Goal: Task Accomplishment & Management: Use online tool/utility

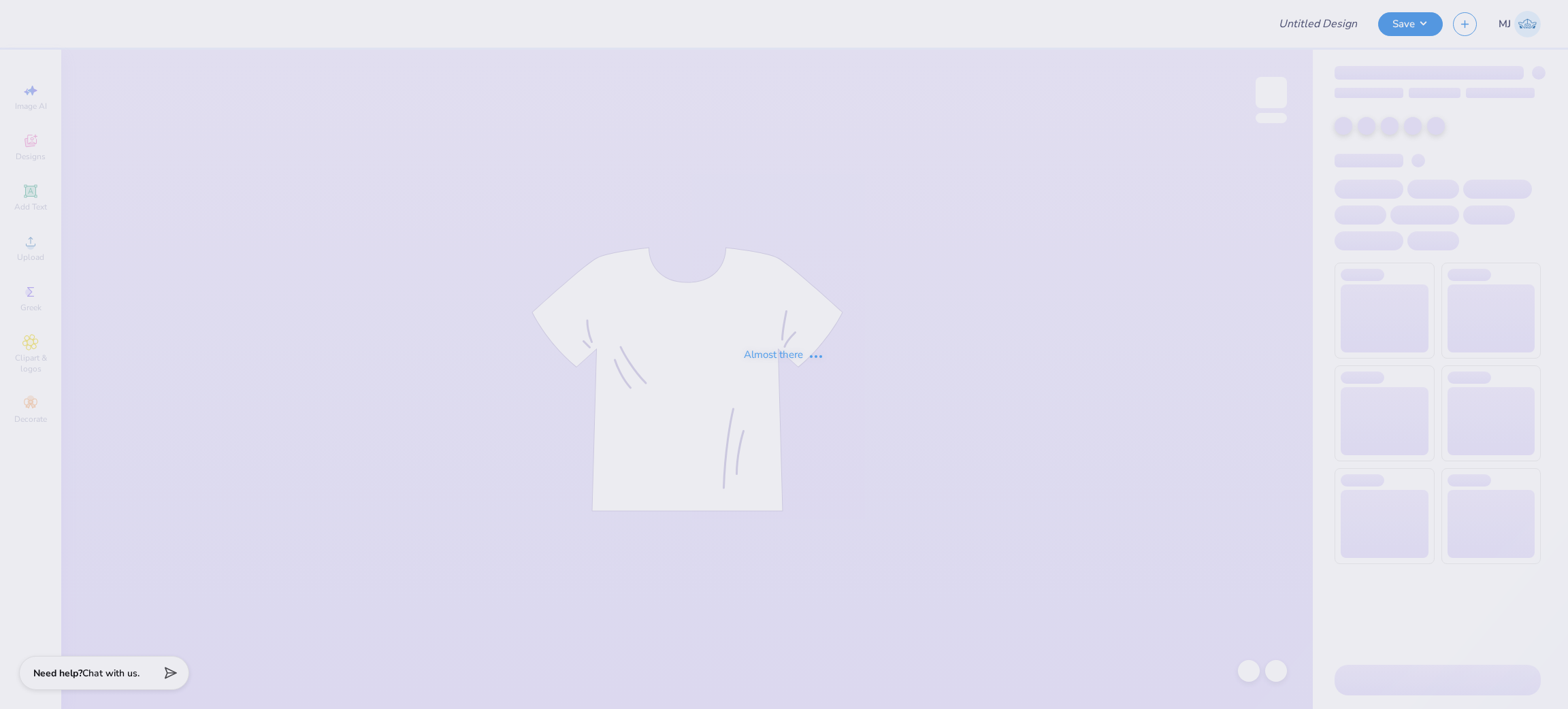
type input "Game Day 4"
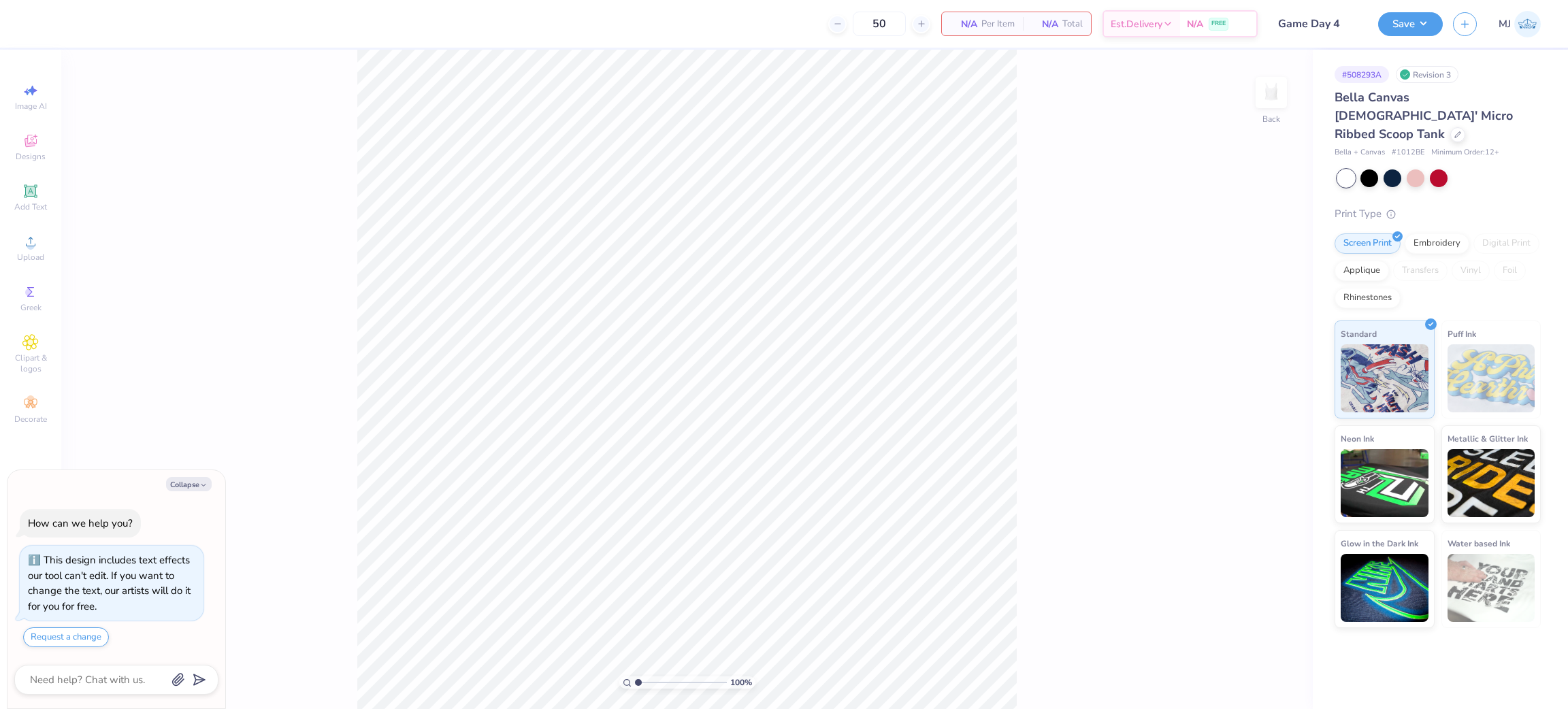
type textarea "x"
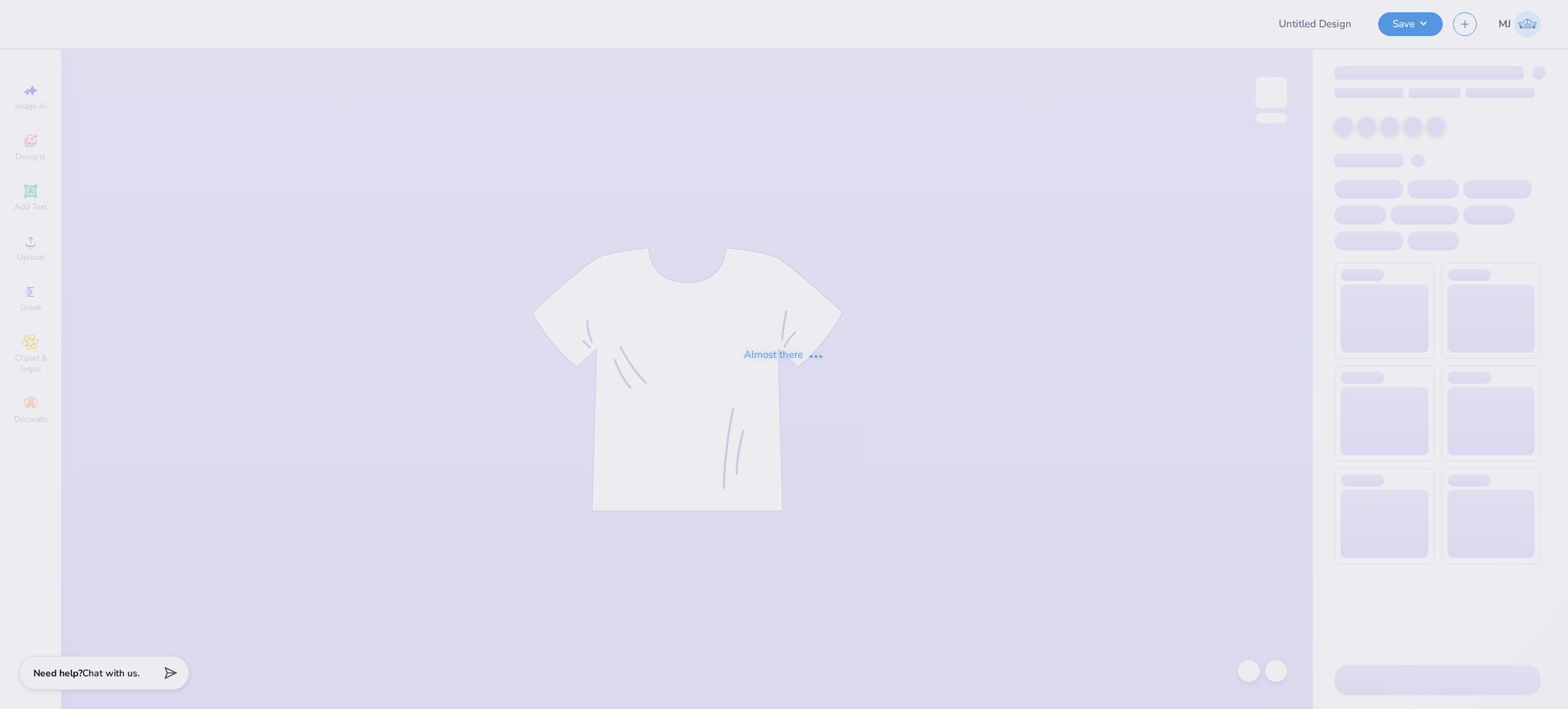
type input "Training - Ticket Activities 20"
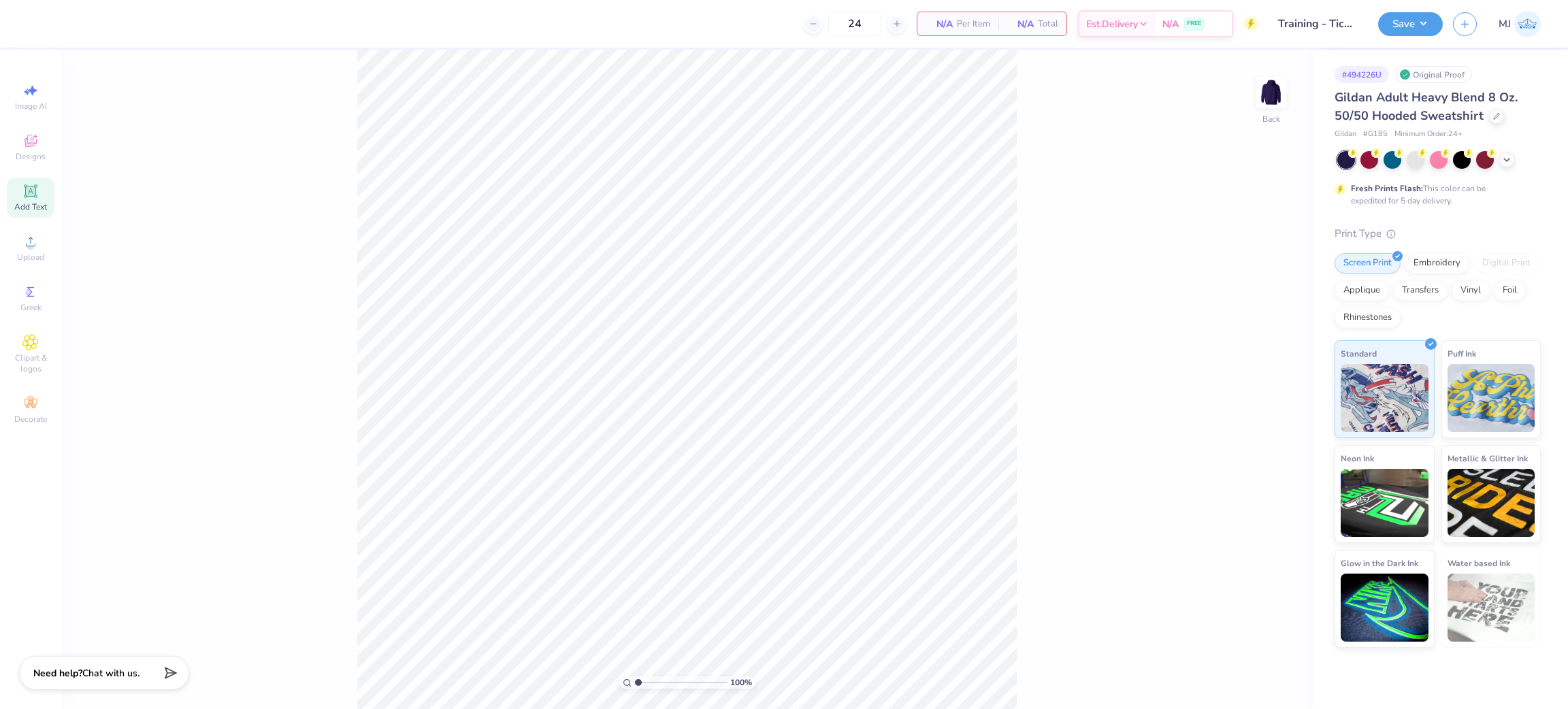
click at [26, 197] on icon at bounding box center [30, 190] width 13 height 13
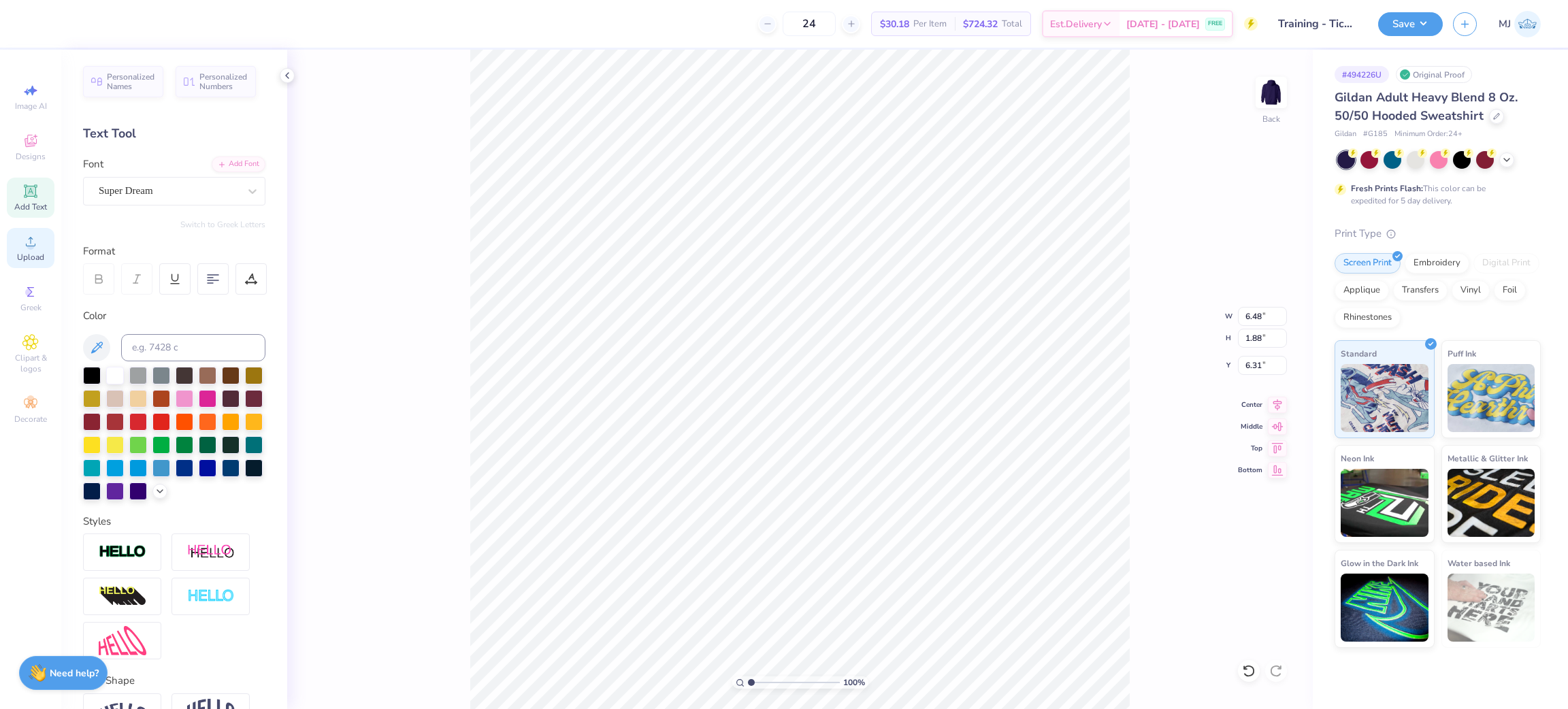
click at [32, 247] on circle at bounding box center [30, 245] width 8 height 8
click at [39, 247] on div "Upload" at bounding box center [31, 248] width 47 height 40
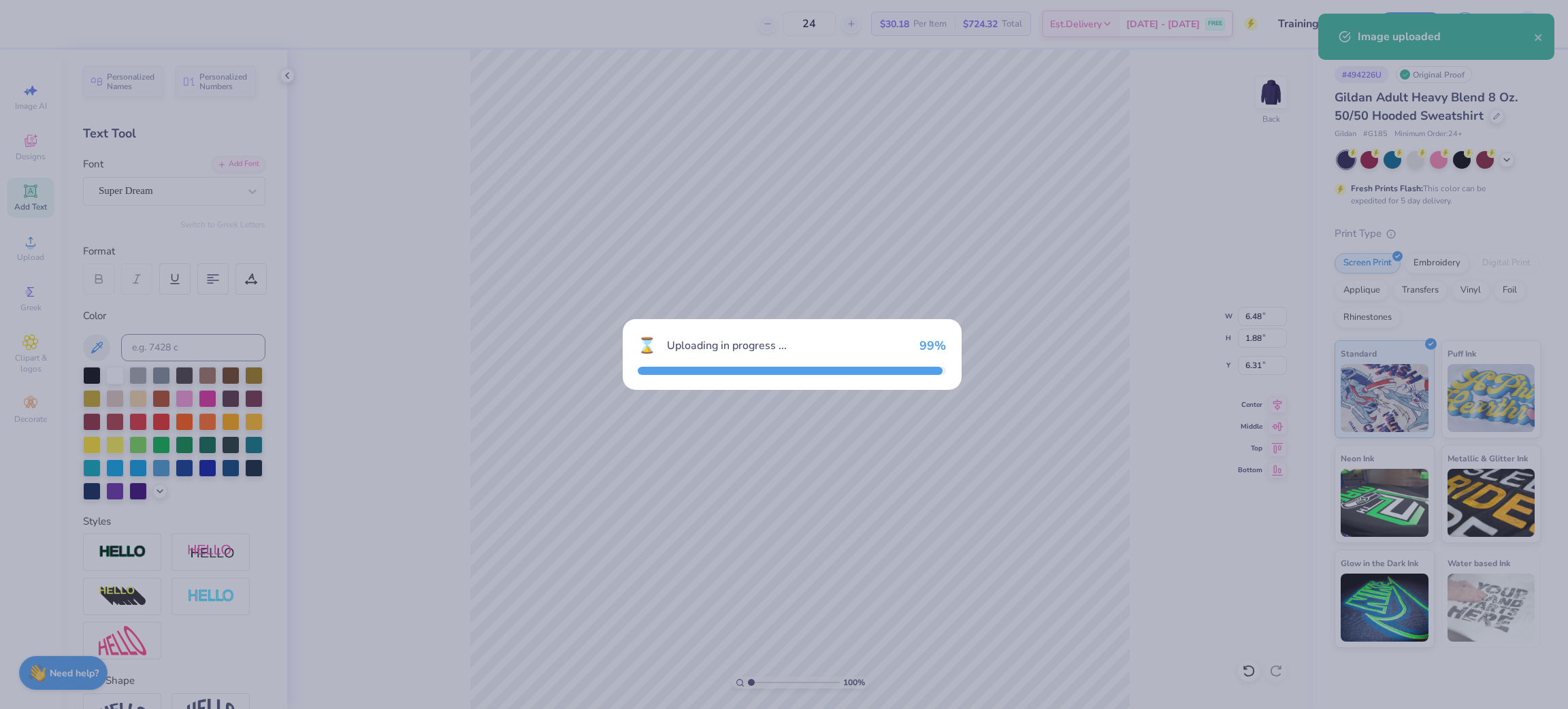
type input "15.00"
type input "5.30"
type input "4.60"
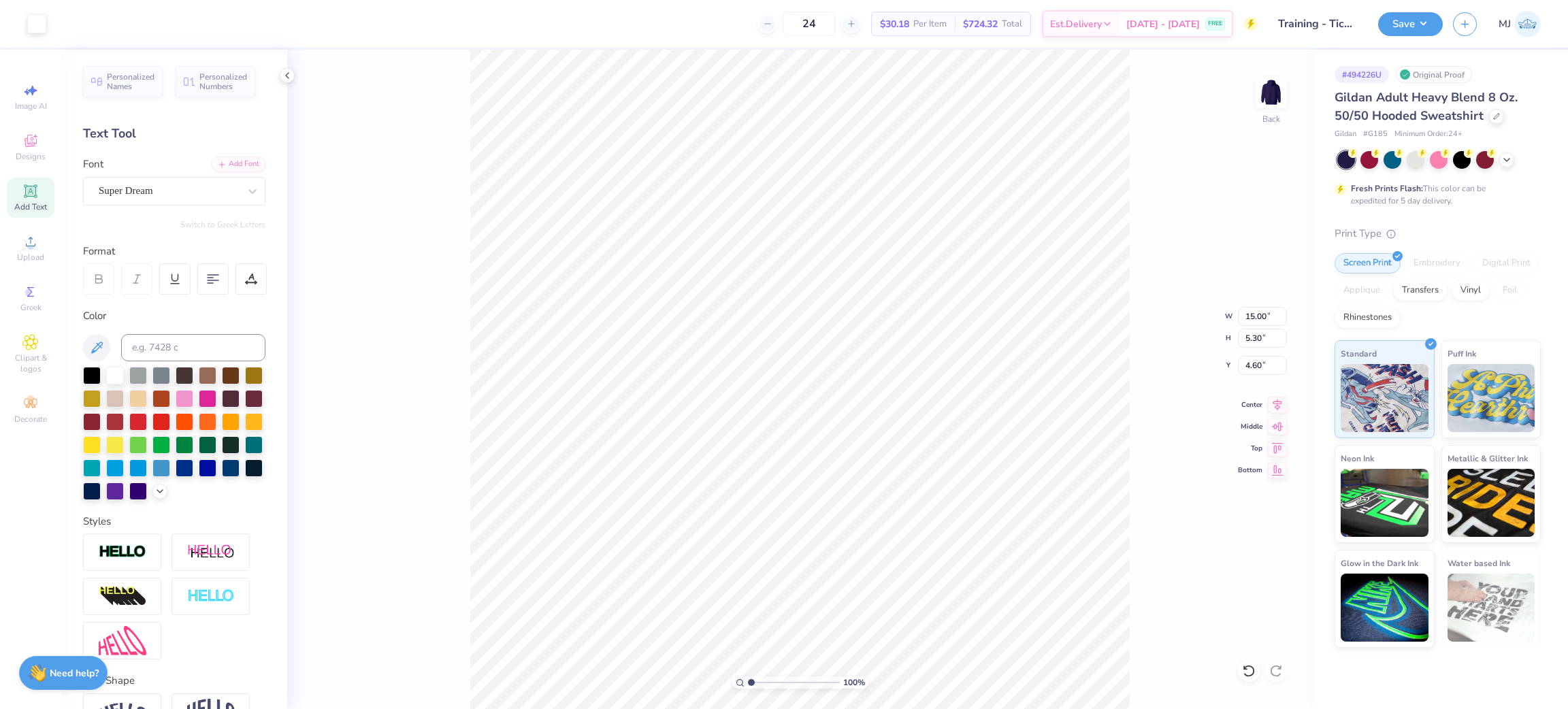
type input "8.19"
type input "6.48"
type input "1.88"
type input "6.31"
click at [1256, 314] on input "15.00" at bounding box center [1262, 316] width 49 height 19
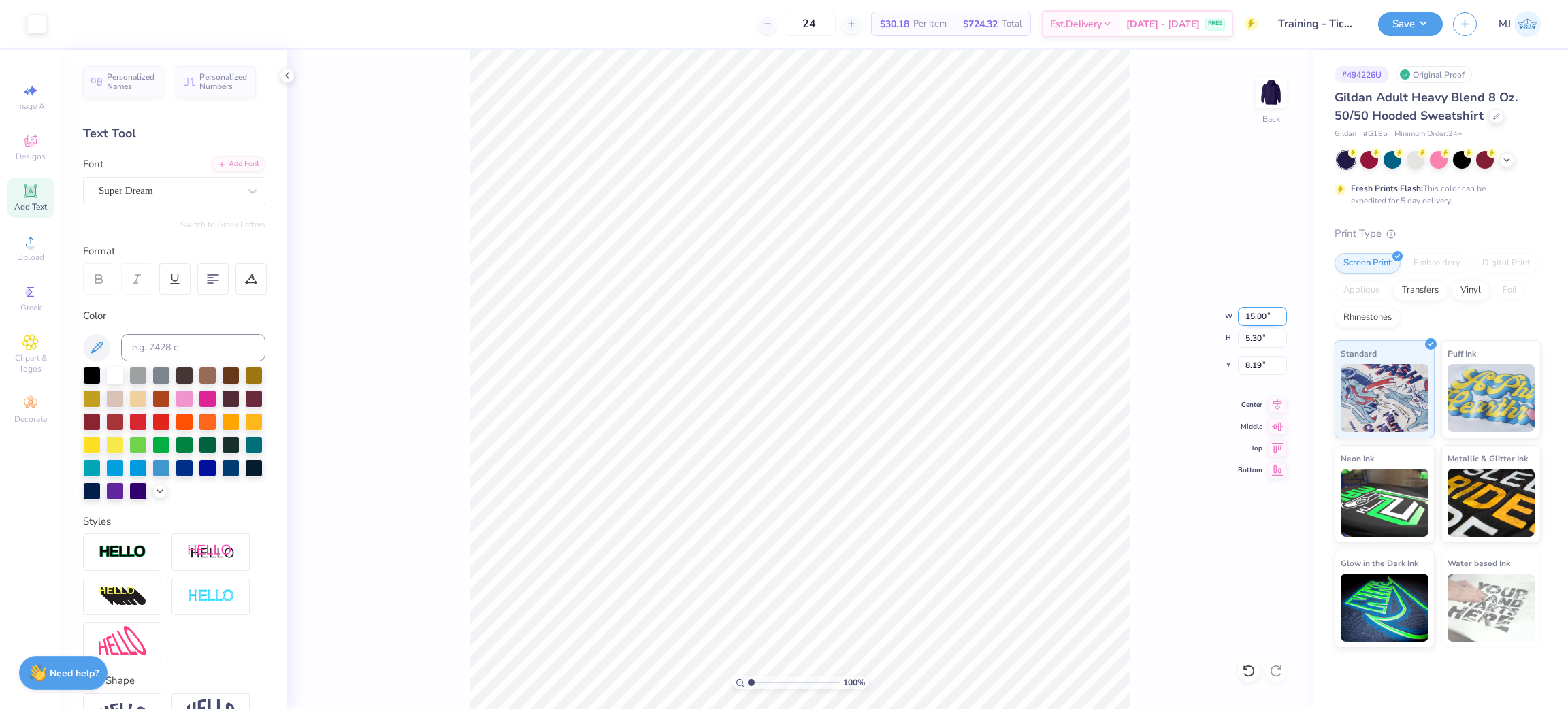
click at [1256, 314] on input "15.00" at bounding box center [1262, 316] width 49 height 19
click at [1261, 363] on input "8.19" at bounding box center [1262, 365] width 49 height 19
type input "12.00"
type input "4.24"
click at [1261, 363] on input "8.72" at bounding box center [1262, 365] width 49 height 19
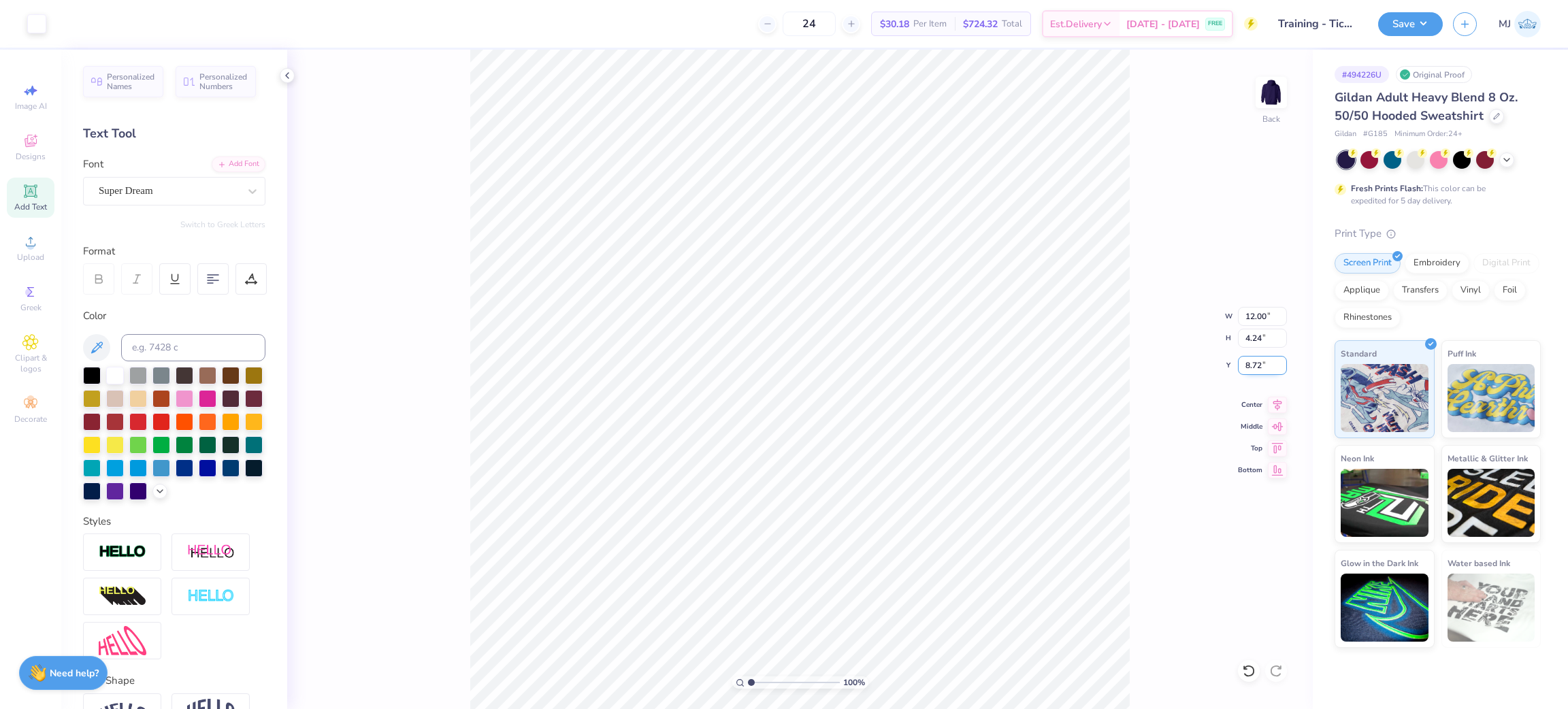
click at [1261, 363] on input "8.72" at bounding box center [1262, 365] width 49 height 19
click at [1253, 369] on input "8.72" at bounding box center [1262, 365] width 49 height 19
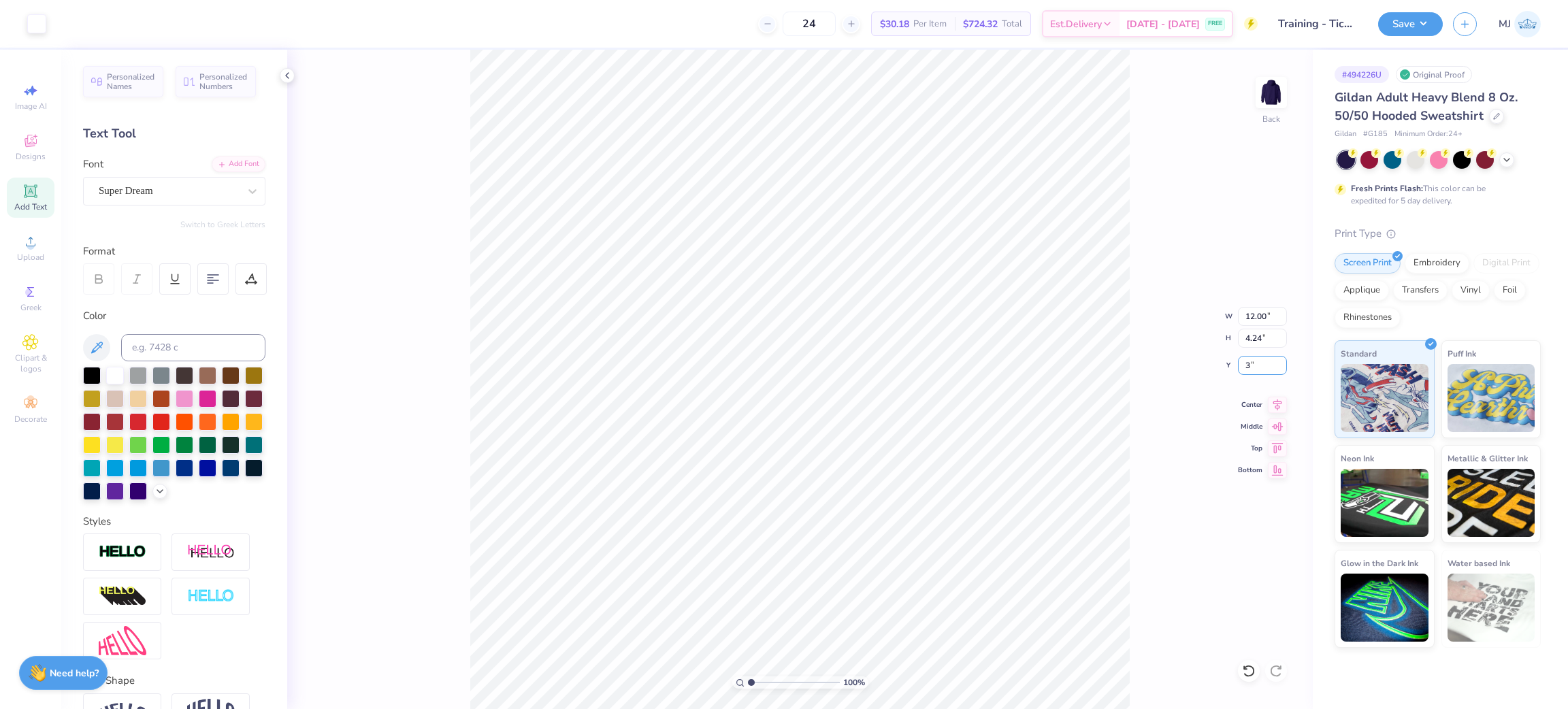
type input "3.00"
click at [1422, 24] on button "Save" at bounding box center [1410, 22] width 65 height 24
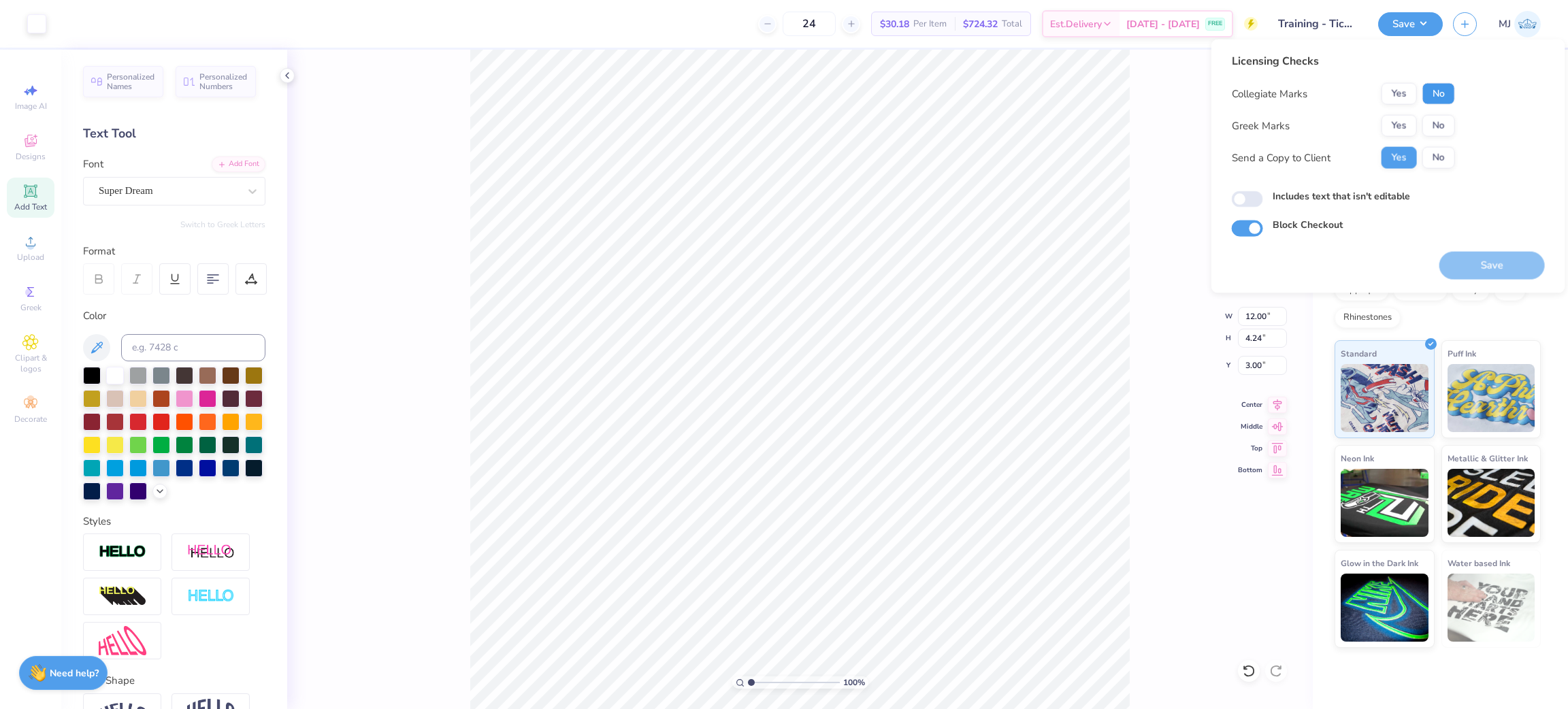
click at [1431, 84] on button "No" at bounding box center [1438, 93] width 33 height 22
click at [1440, 120] on button "No" at bounding box center [1438, 125] width 33 height 22
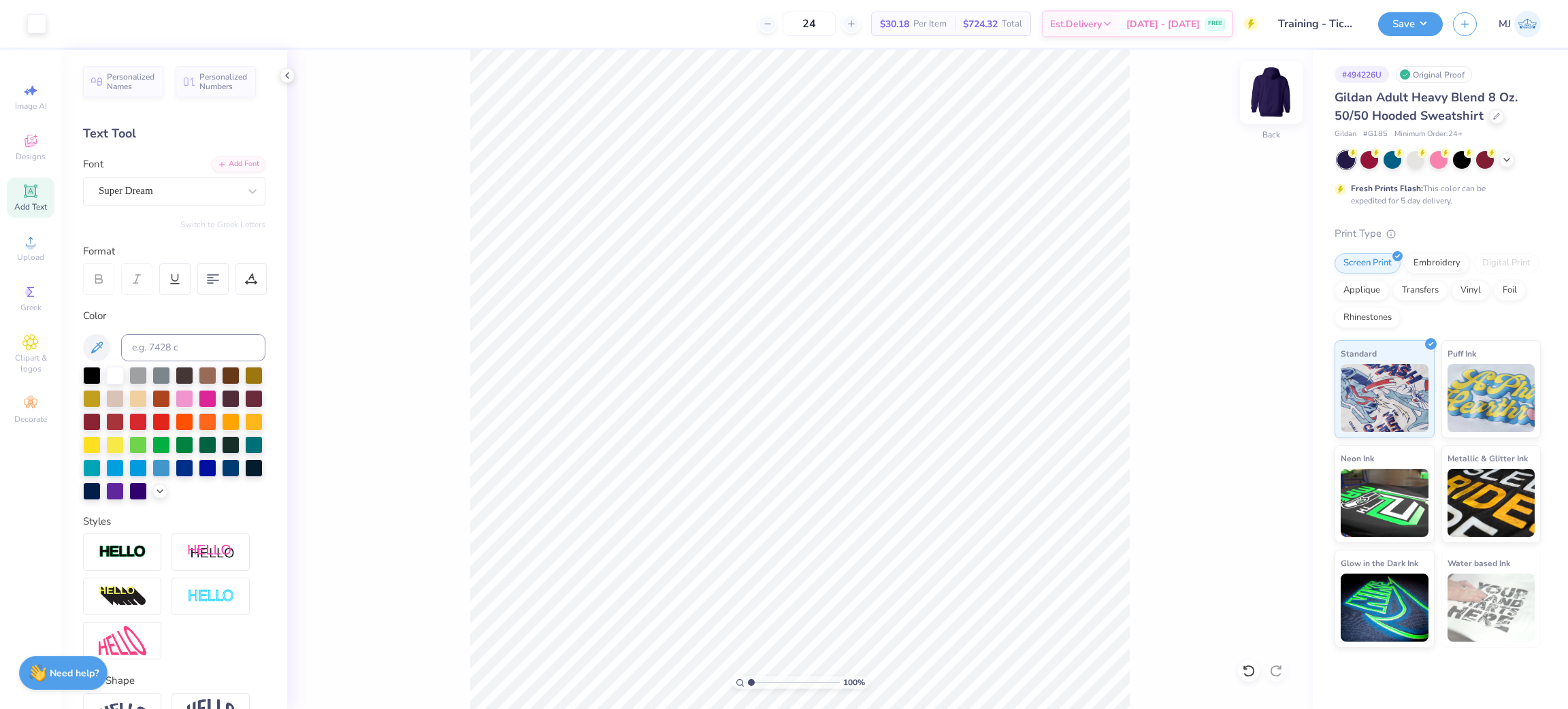
click at [1273, 93] on img at bounding box center [1271, 93] width 54 height 54
click at [98, 79] on icon at bounding box center [100, 79] width 4 height 8
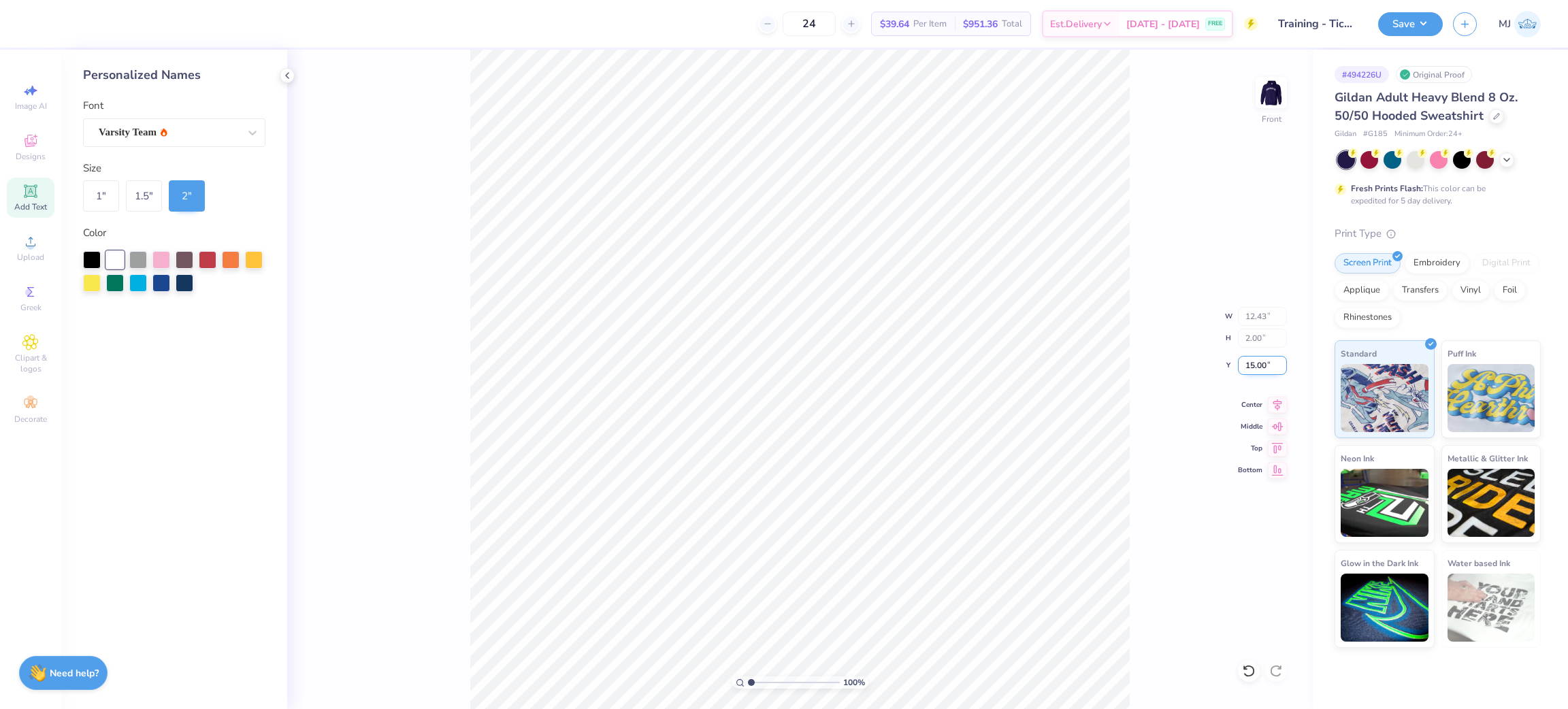
click at [1253, 365] on input "15.00" at bounding box center [1262, 365] width 49 height 19
type input "3"
type input "6.00"
click at [287, 79] on icon at bounding box center [287, 75] width 11 height 11
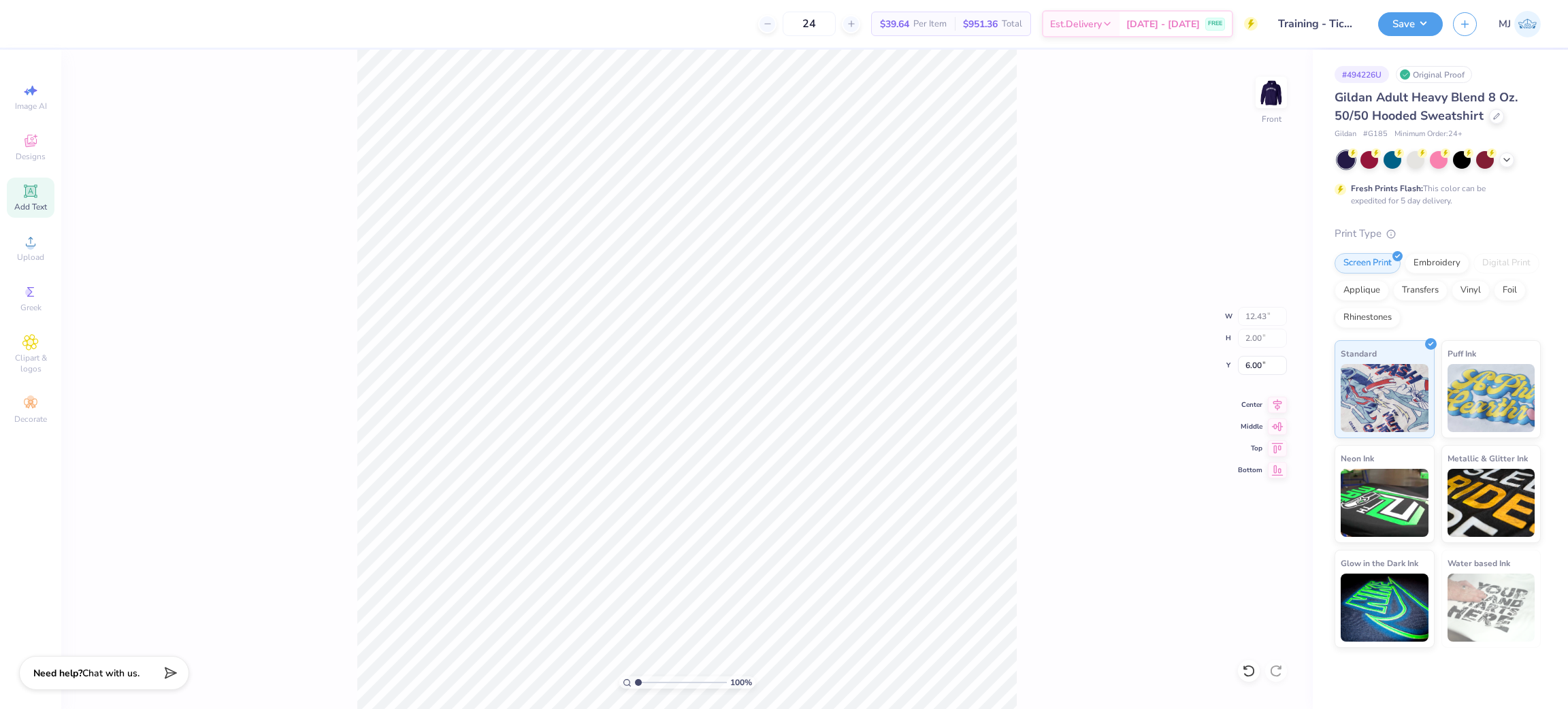
click at [31, 193] on icon at bounding box center [30, 190] width 10 height 10
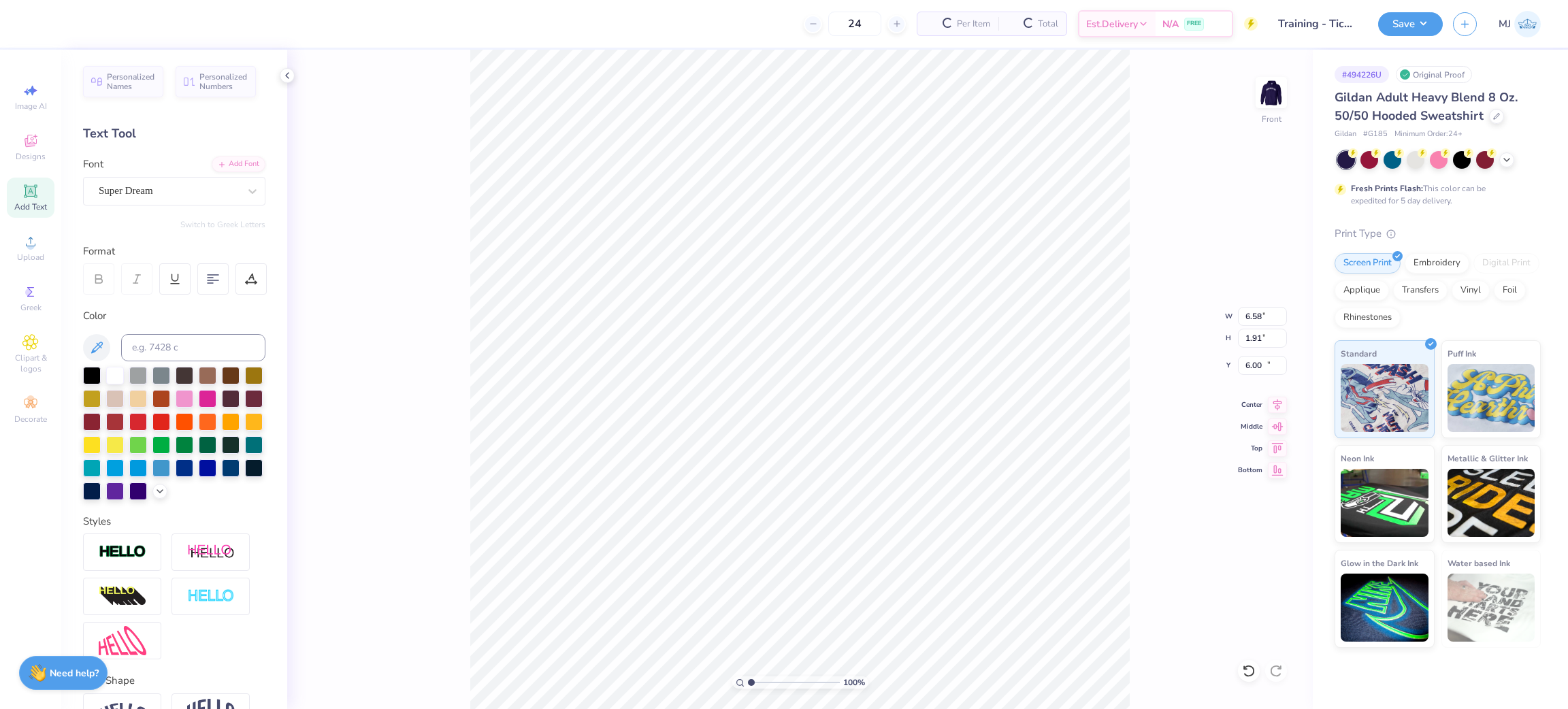
type input "6.58"
type input "1.91"
type input "15.05"
click at [194, 77] on div "Personalized Numbers" at bounding box center [216, 79] width 80 height 31
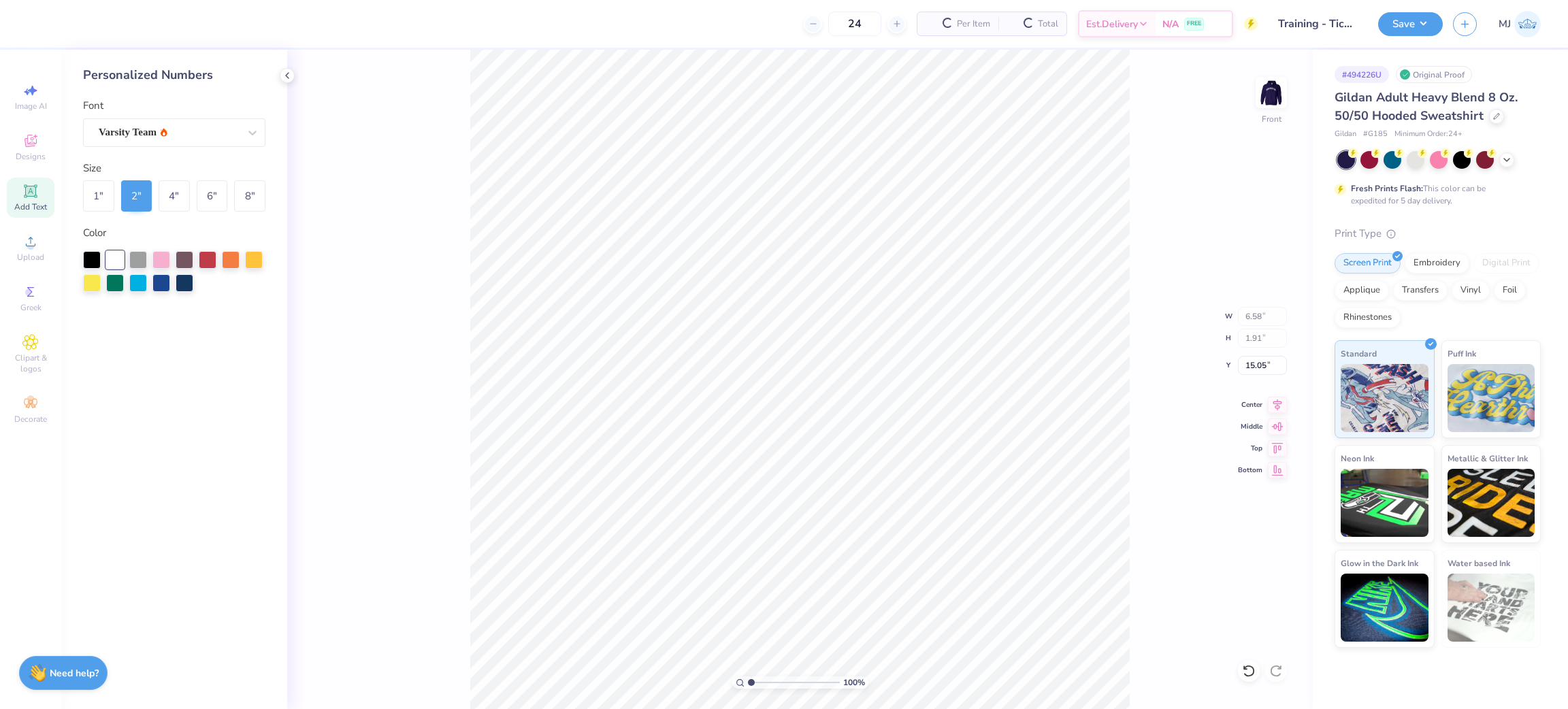
type input "2.78"
type input "2.00"
type input "11.68"
type input "6.58"
type input "1.91"
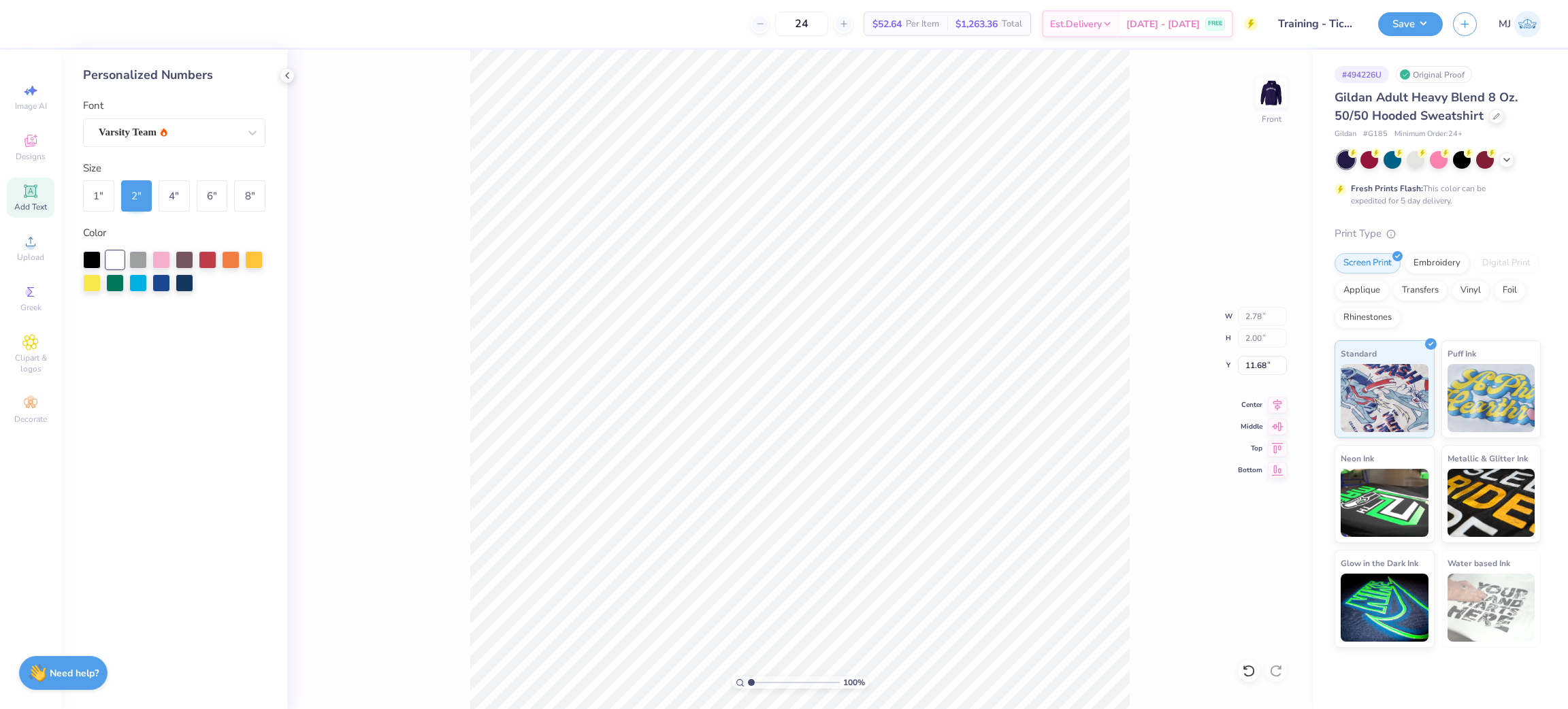
type input "15.05"
click at [1274, 397] on icon at bounding box center [1277, 402] width 19 height 16
click at [1251, 363] on input "11.64" at bounding box center [1262, 365] width 49 height 19
type input "9"
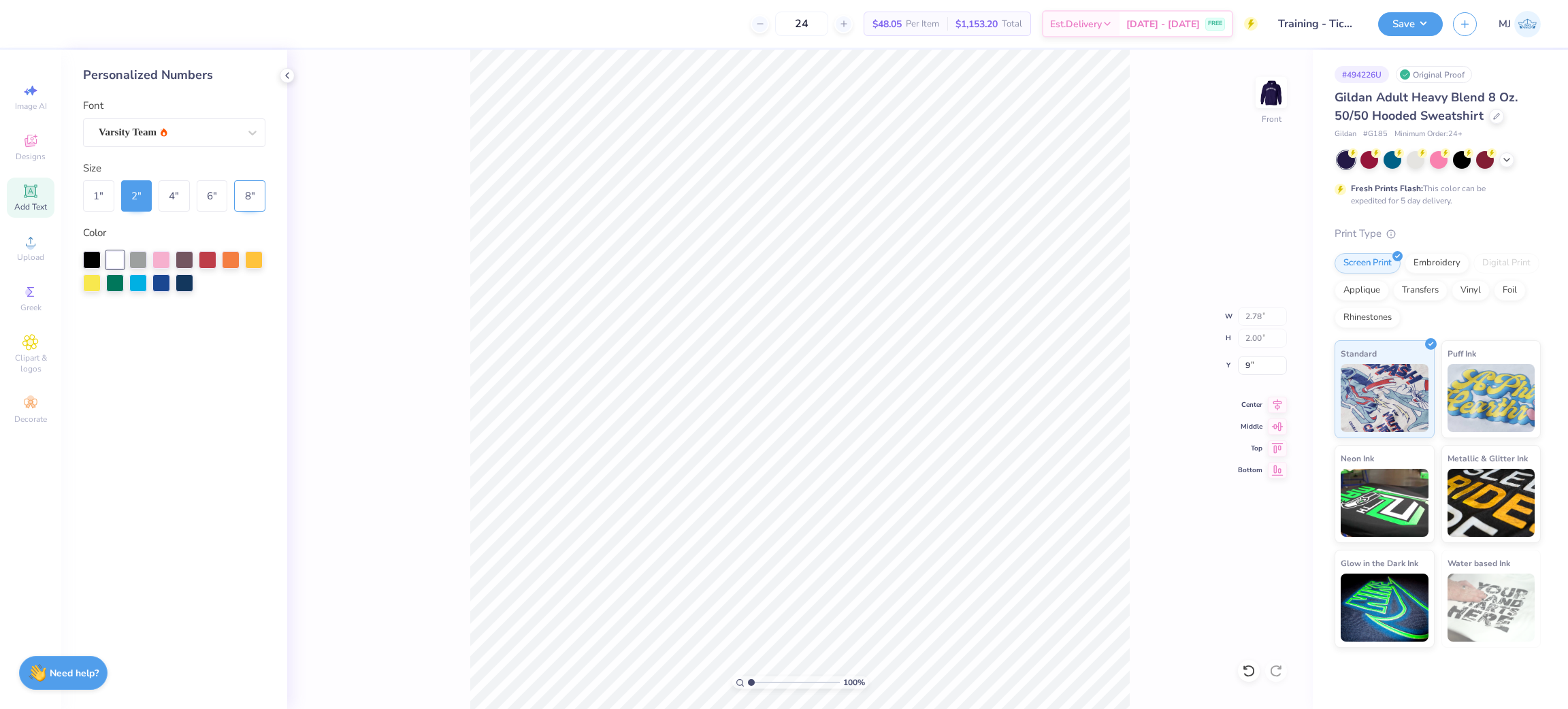
click at [239, 192] on div "8 "" at bounding box center [250, 196] width 31 height 31
type input "11.14"
type input "8.00"
click at [1256, 369] on input "6.10" at bounding box center [1262, 365] width 49 height 19
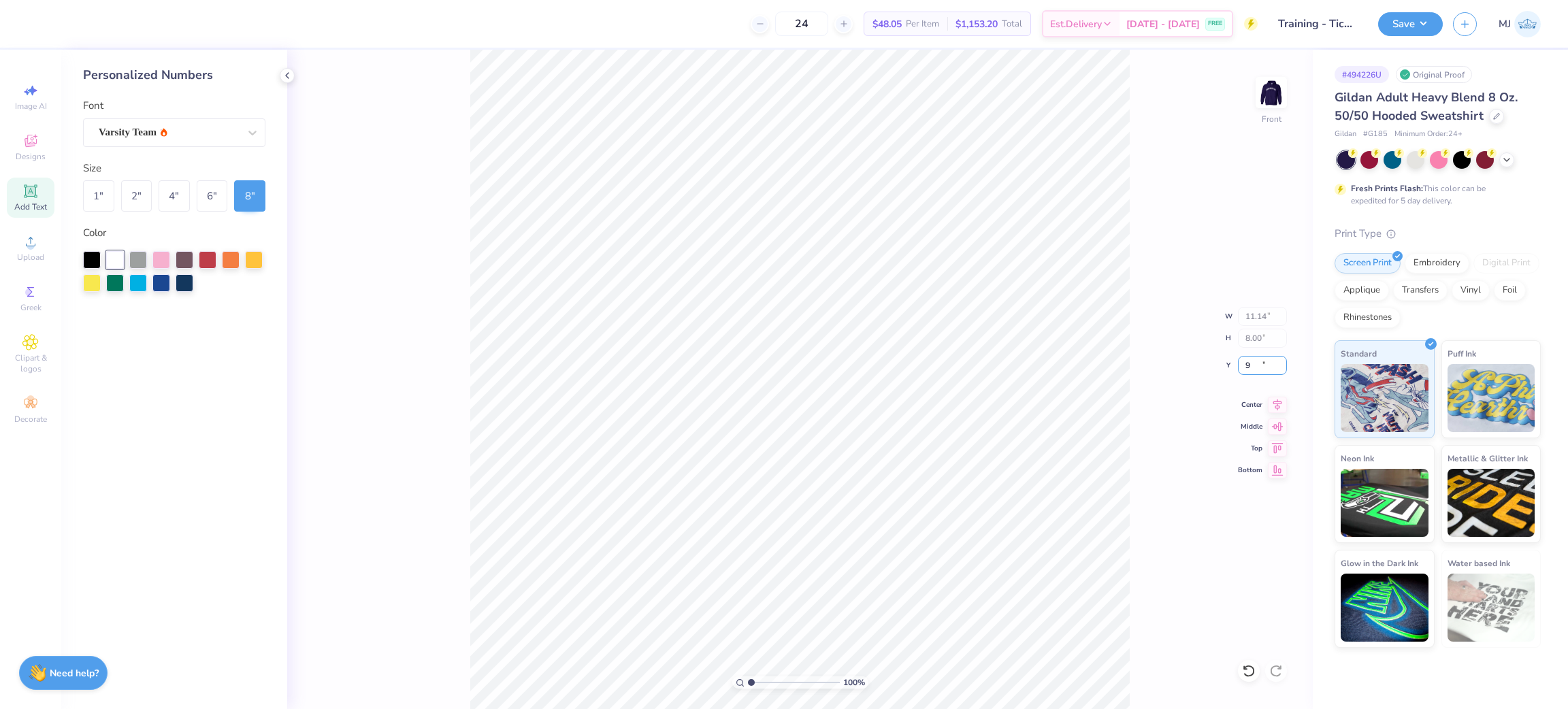
type input "9.00"
click at [1465, 293] on div "Vinyl" at bounding box center [1470, 288] width 38 height 20
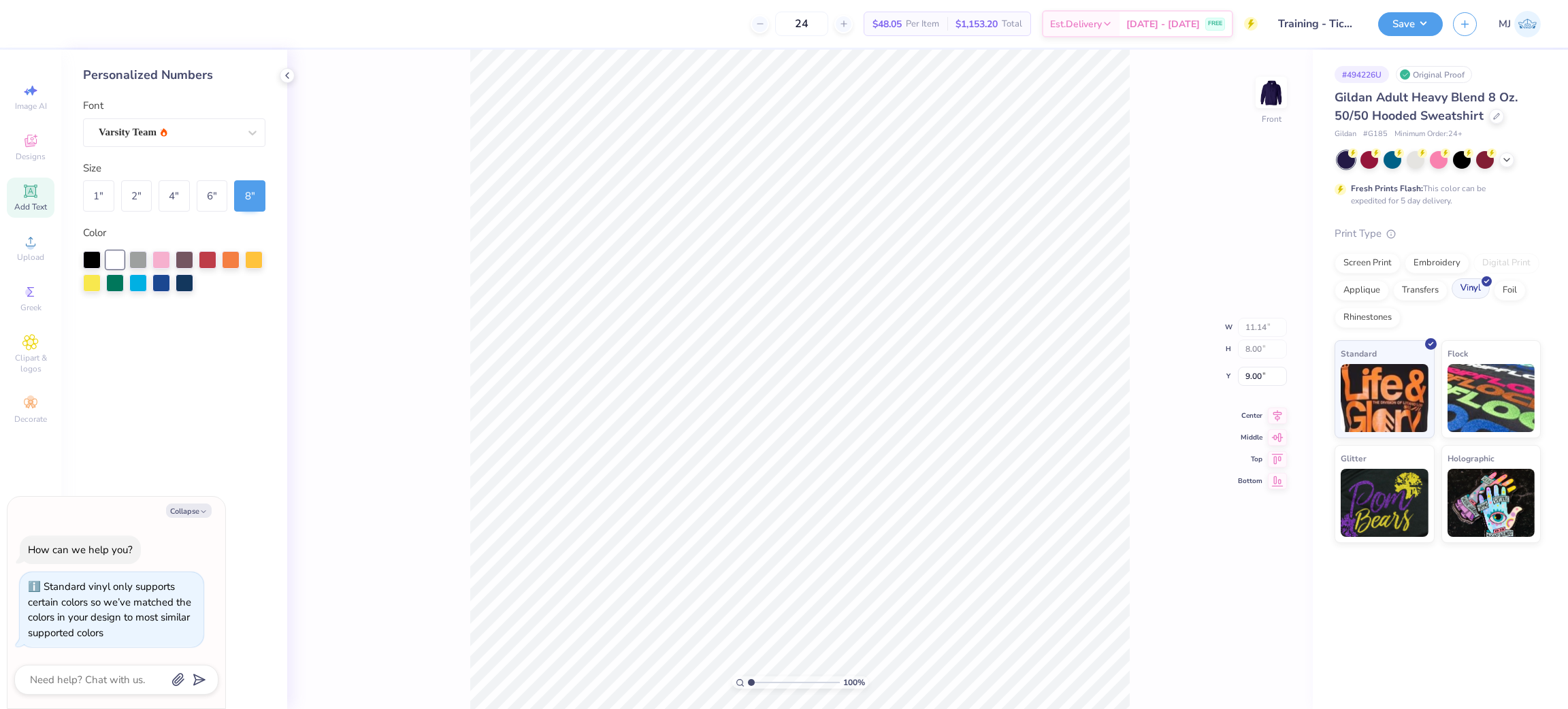
type textarea "x"
type input "12.43"
type input "2.00"
type input "6.00"
click at [1461, 292] on div "Vinyl" at bounding box center [1470, 288] width 38 height 20
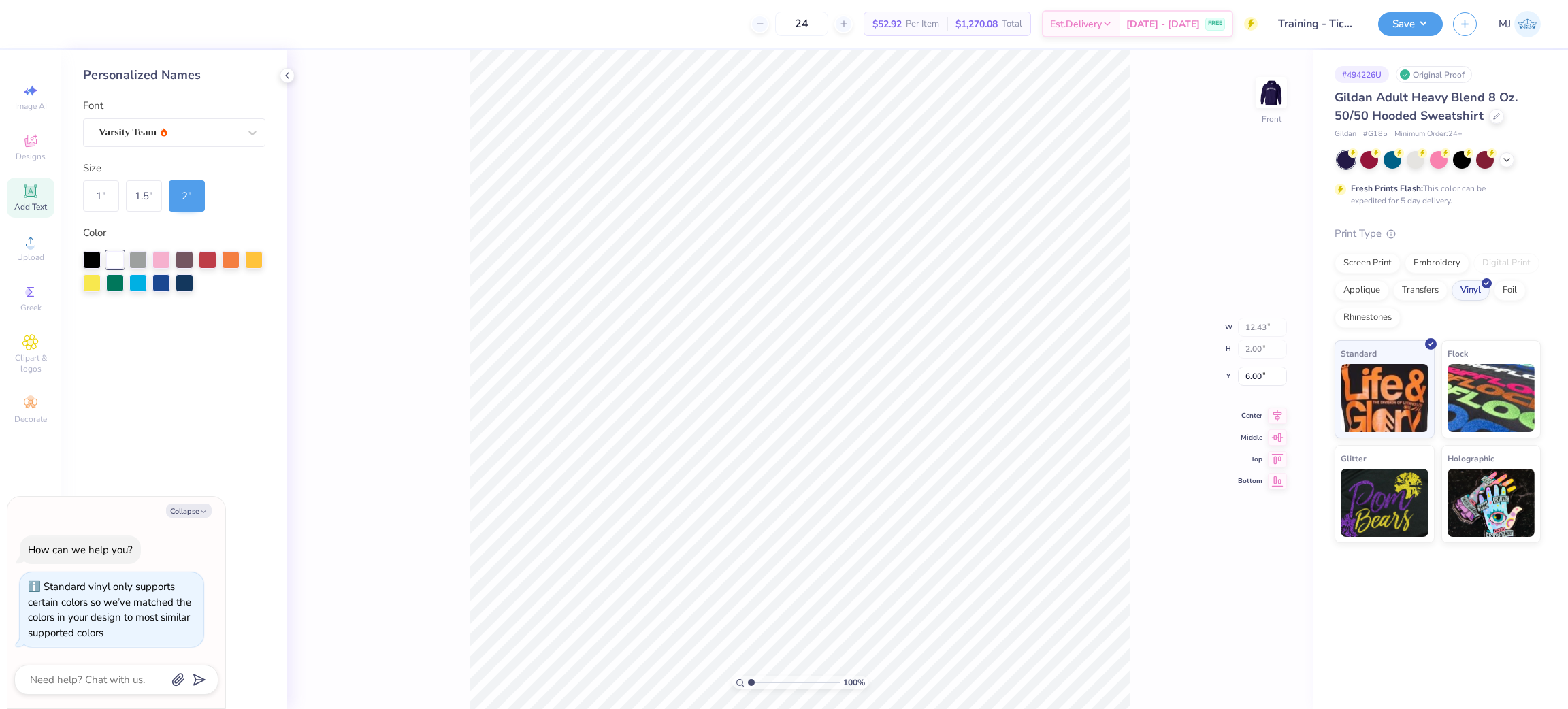
type textarea "x"
type input "11.00"
click at [1270, 89] on img at bounding box center [1271, 93] width 54 height 54
click at [1347, 260] on div "Screen Print" at bounding box center [1367, 261] width 66 height 20
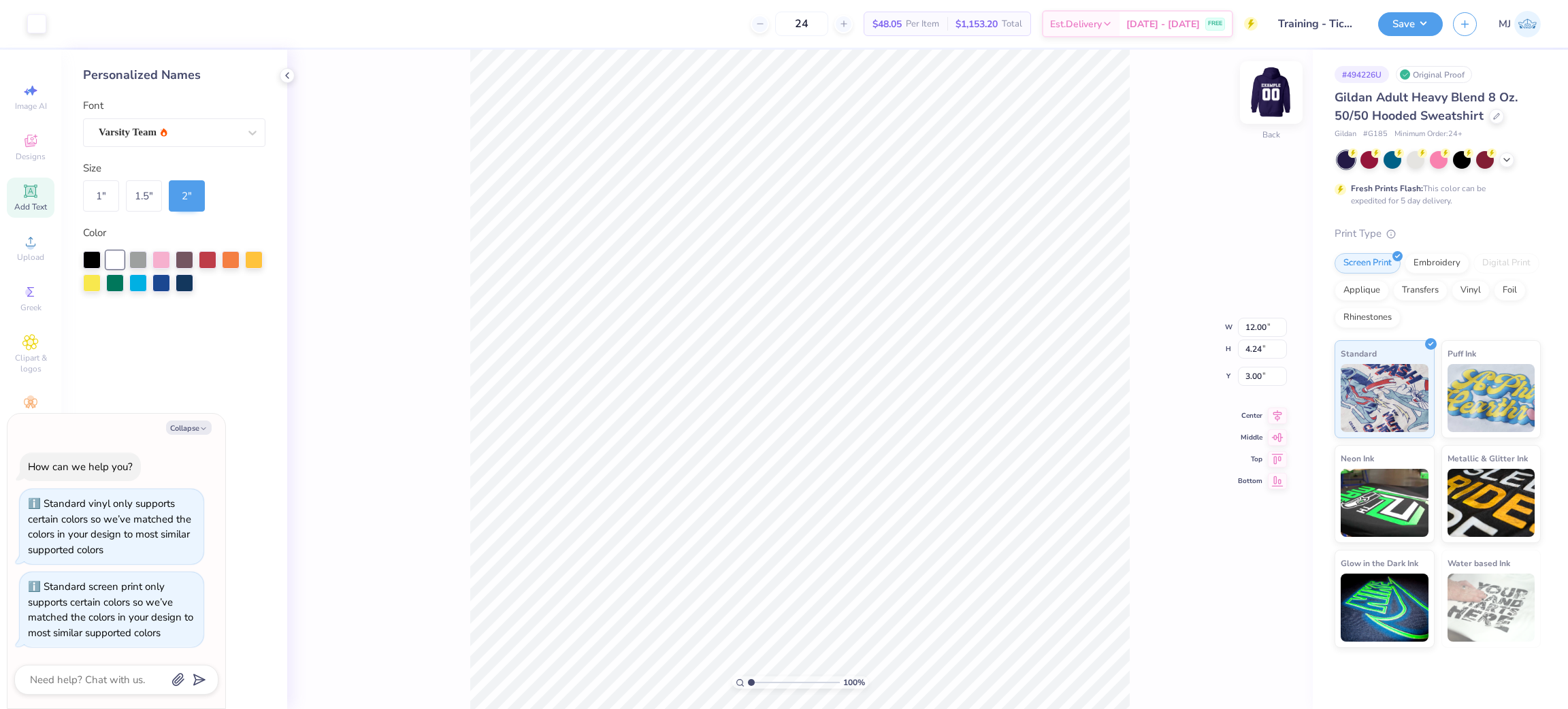
click at [1264, 93] on img at bounding box center [1271, 93] width 54 height 54
type textarea "x"
type input "11.14"
type input "8.00"
type input "9.00"
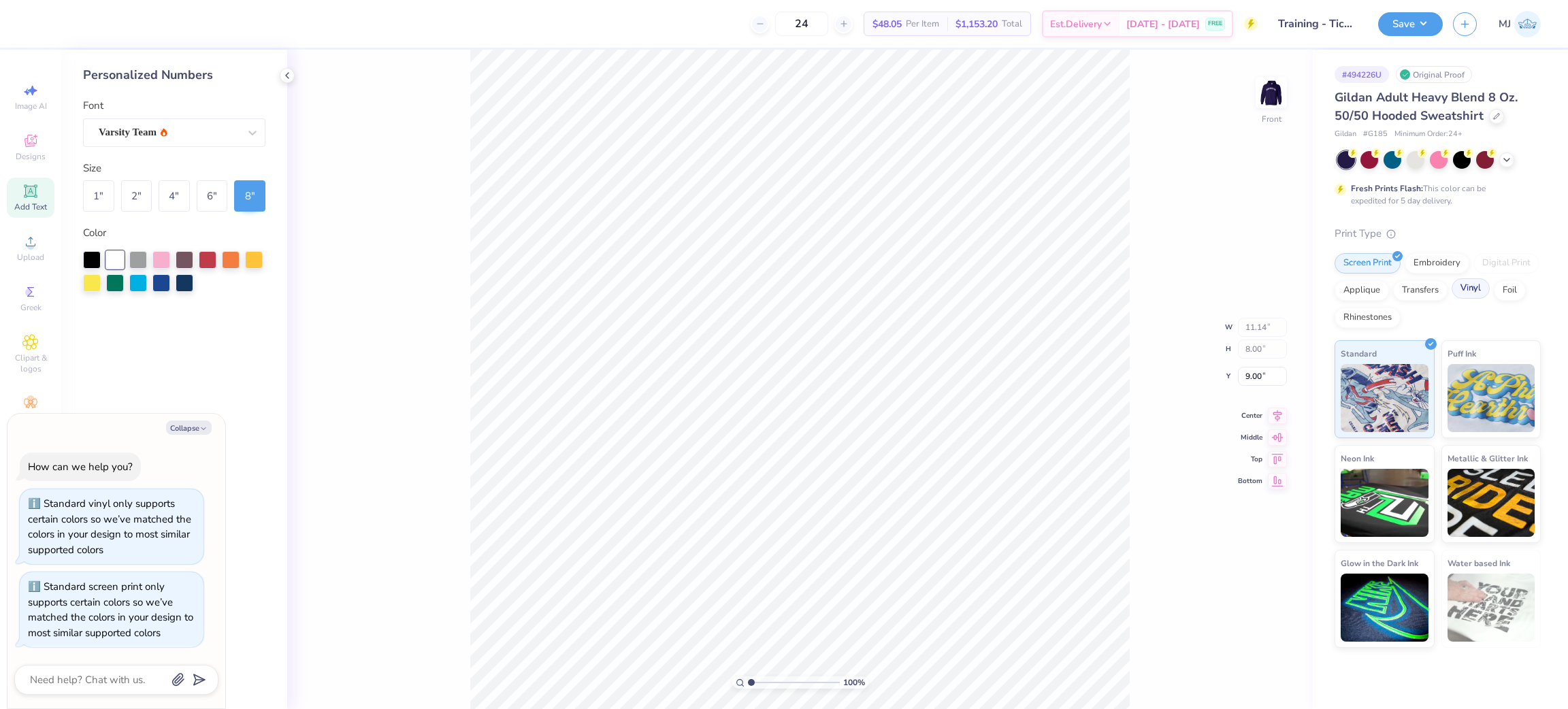
click at [1463, 288] on div "Vinyl" at bounding box center [1470, 288] width 38 height 20
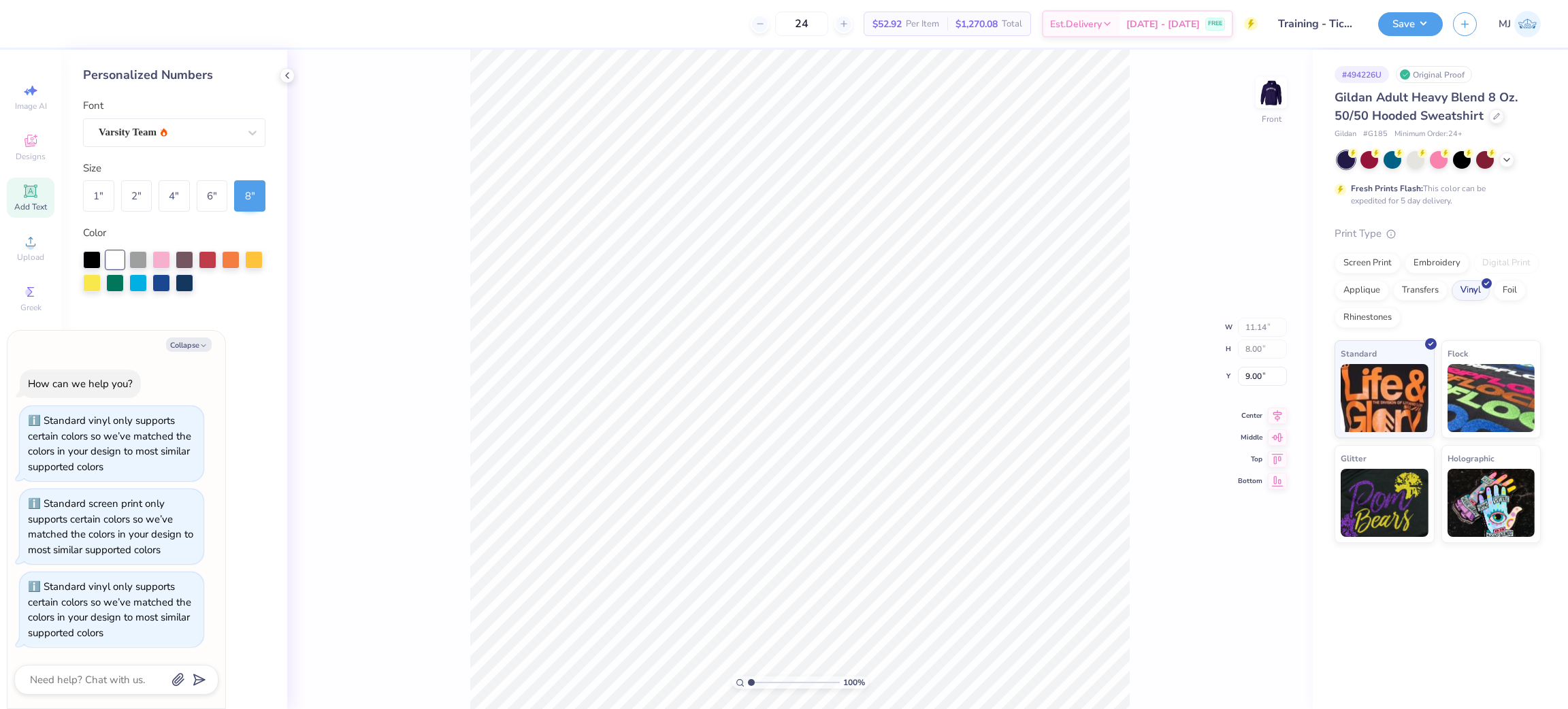
type textarea "x"
type input "12.43"
type input "2.00"
type input "6.00"
type textarea "x"
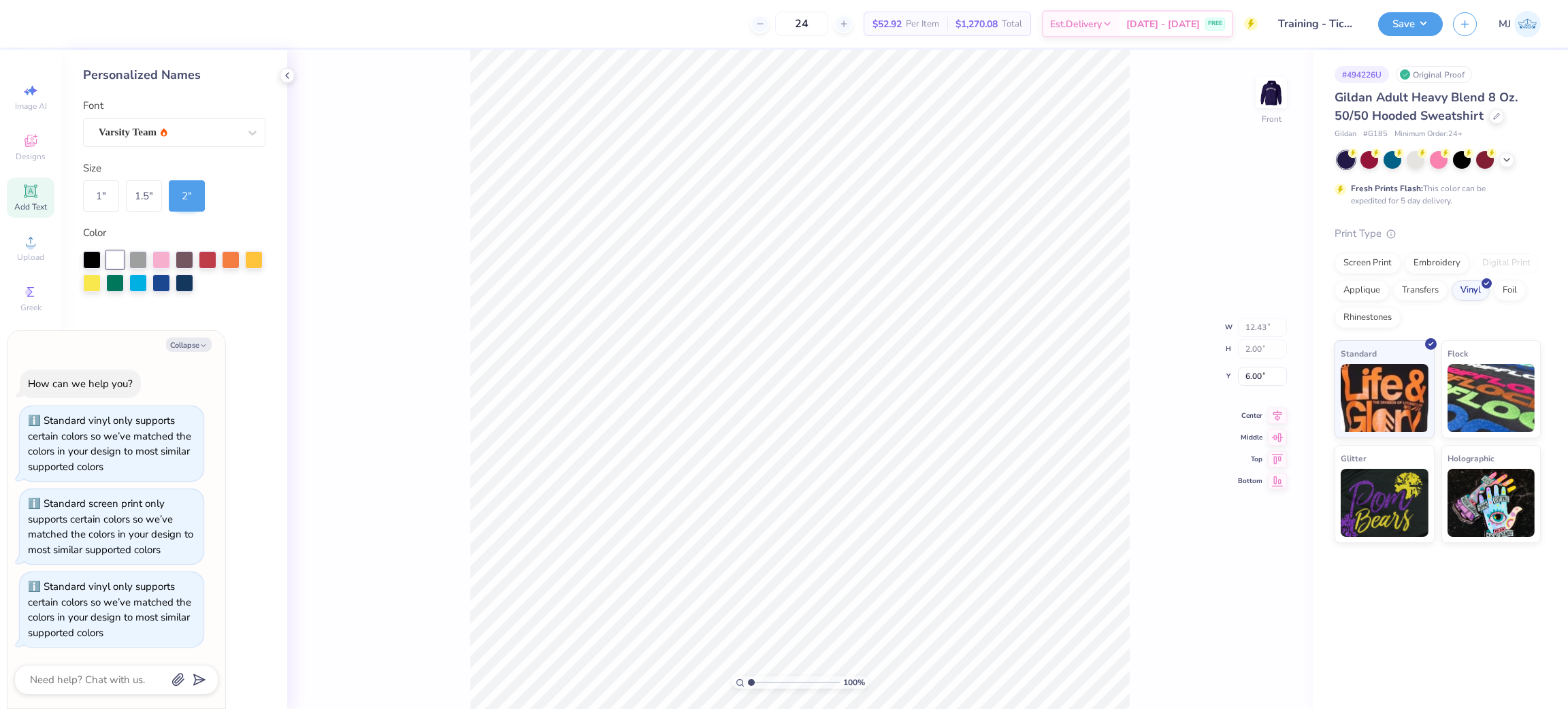
type input "11.14"
type input "8.00"
type input "9.00"
click at [195, 342] on button "Collapse" at bounding box center [188, 344] width 45 height 14
type textarea "x"
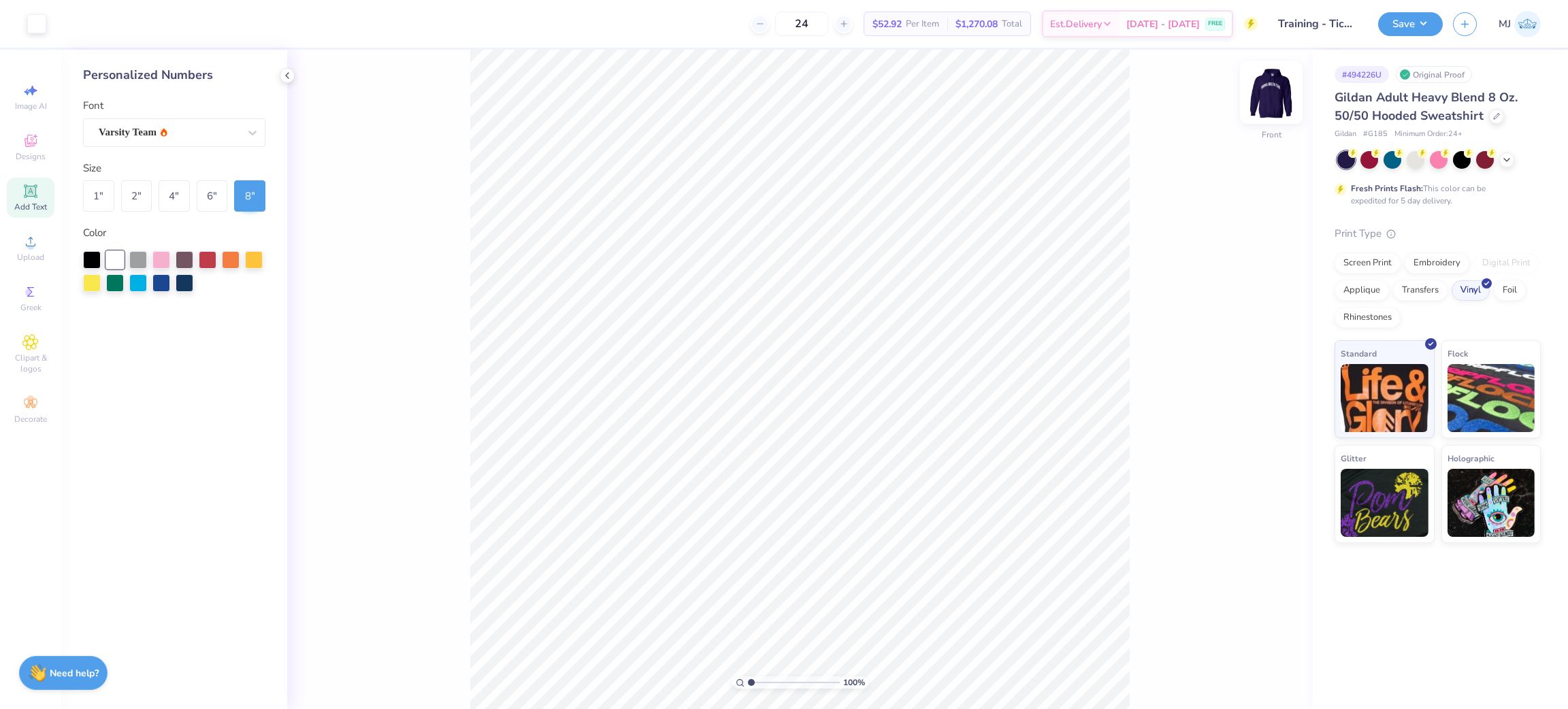
click at [1265, 99] on img at bounding box center [1271, 93] width 54 height 54
click at [288, 70] on icon at bounding box center [287, 75] width 11 height 11
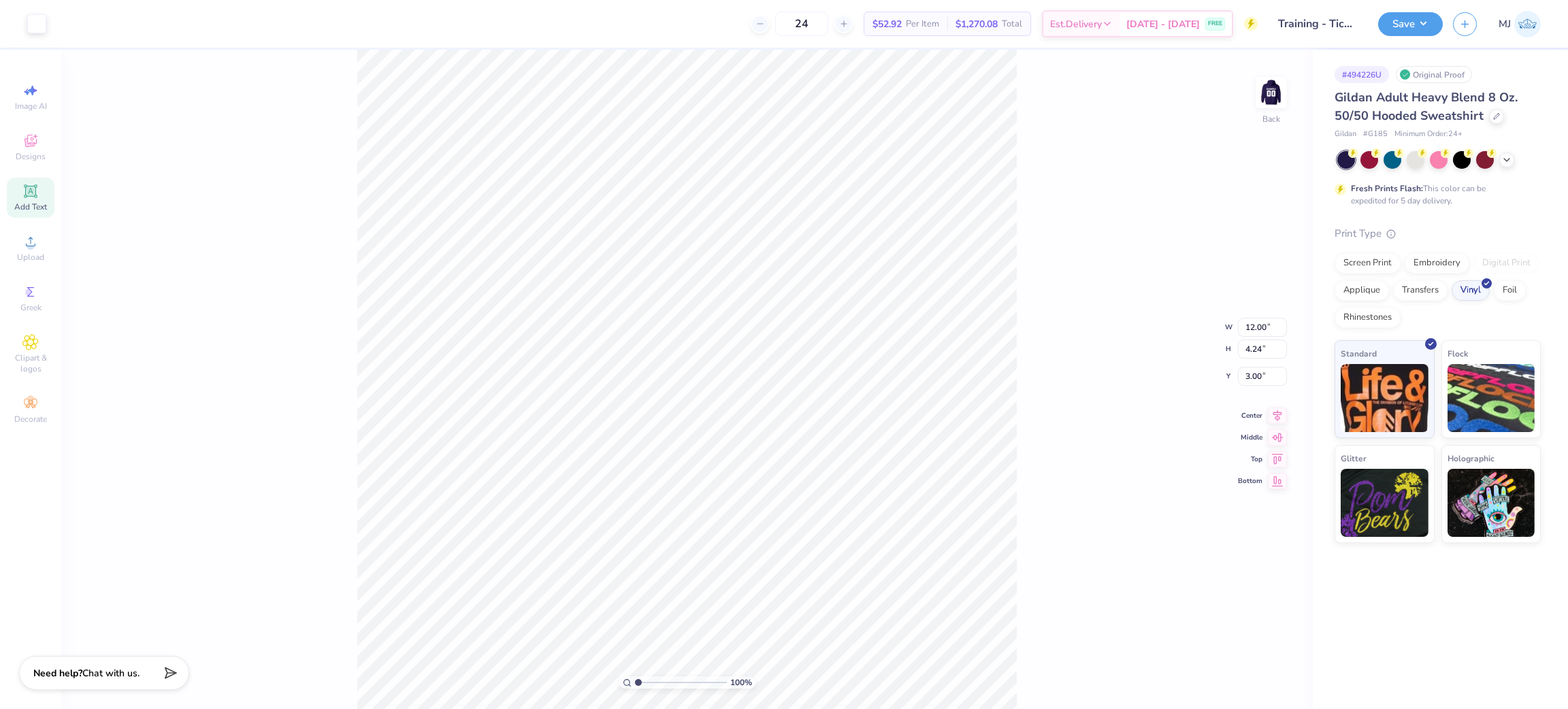
click at [35, 193] on icon at bounding box center [30, 190] width 10 height 10
type input "6.48"
type input "1.88"
type input "6.31"
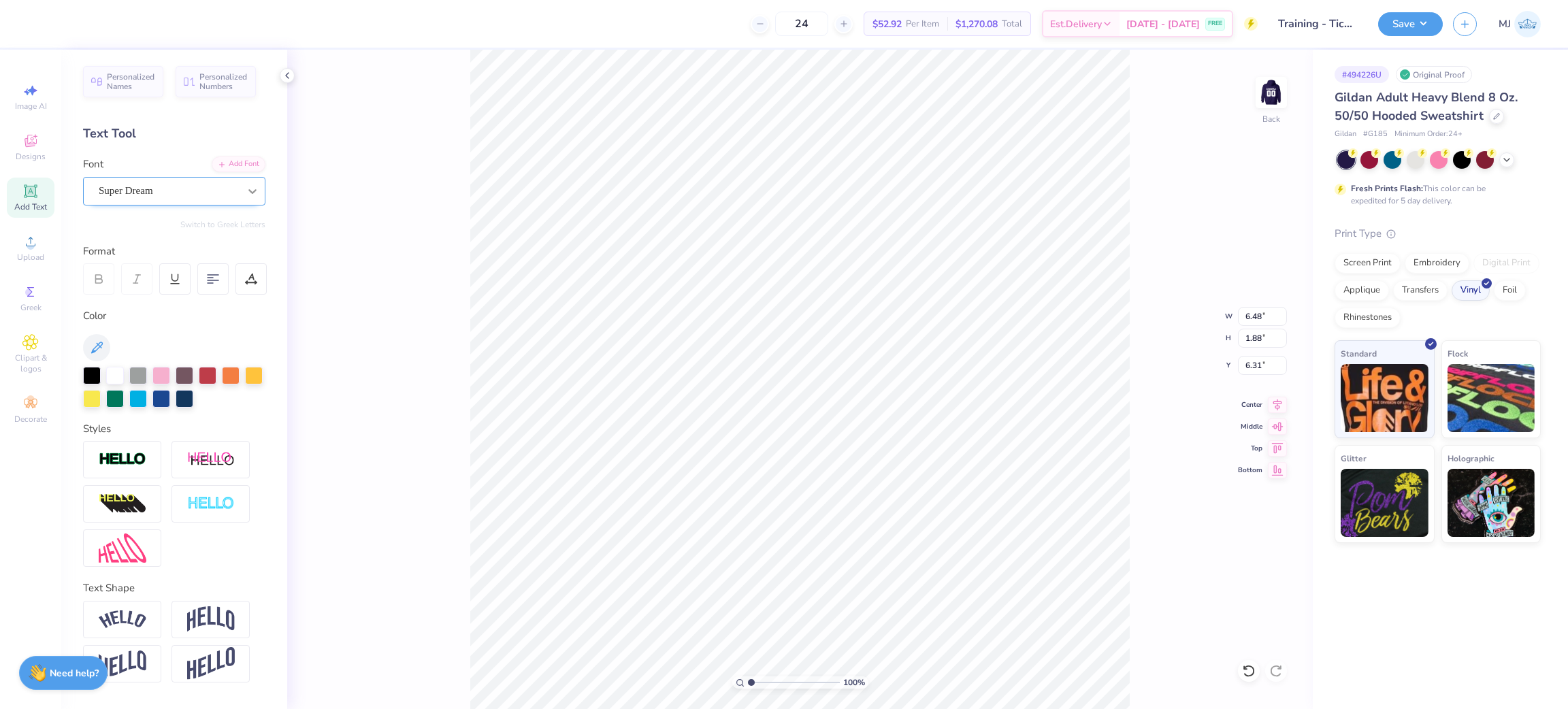
click at [255, 185] on icon at bounding box center [252, 191] width 14 height 14
click at [113, 298] on span "Varsity Team" at bounding box center [127, 298] width 54 height 14
type input "va"
type input "6.43"
type input "12.00"
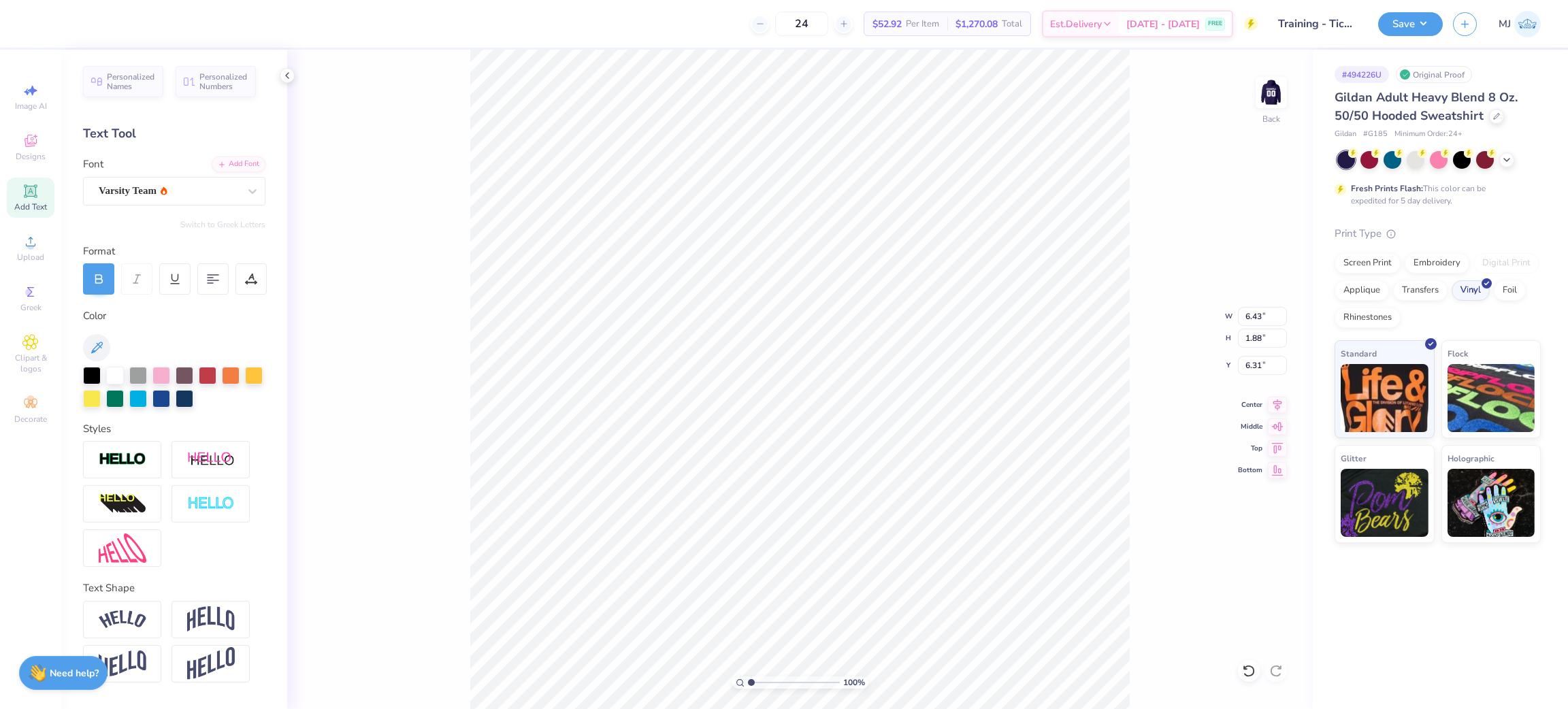
type input "4.24"
type input "3.00"
paste textarea "SIGMA DELTA TAU"
type textarea "SIGMA DELTA TAU"
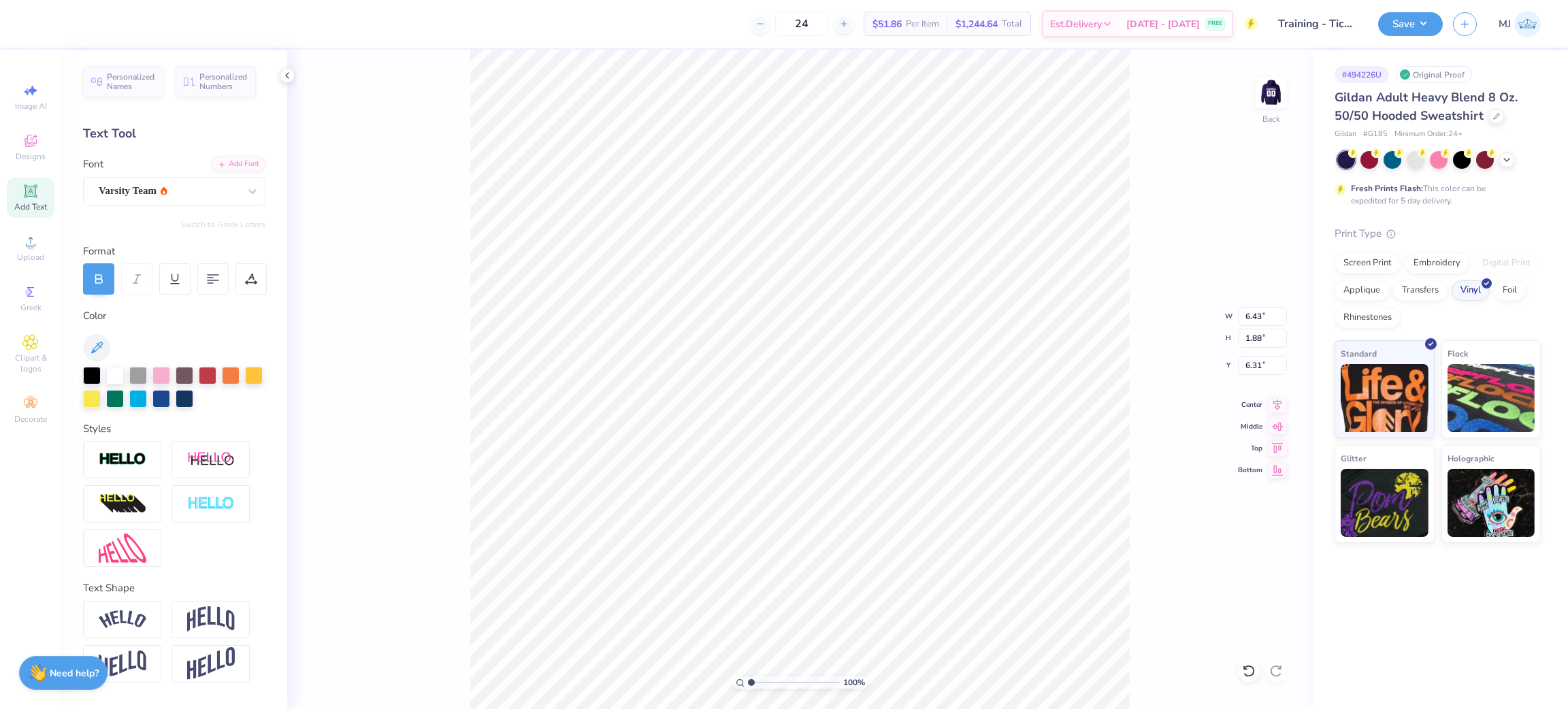
scroll to position [15, 5]
click at [1244, 318] on input "6.43" at bounding box center [1262, 316] width 49 height 19
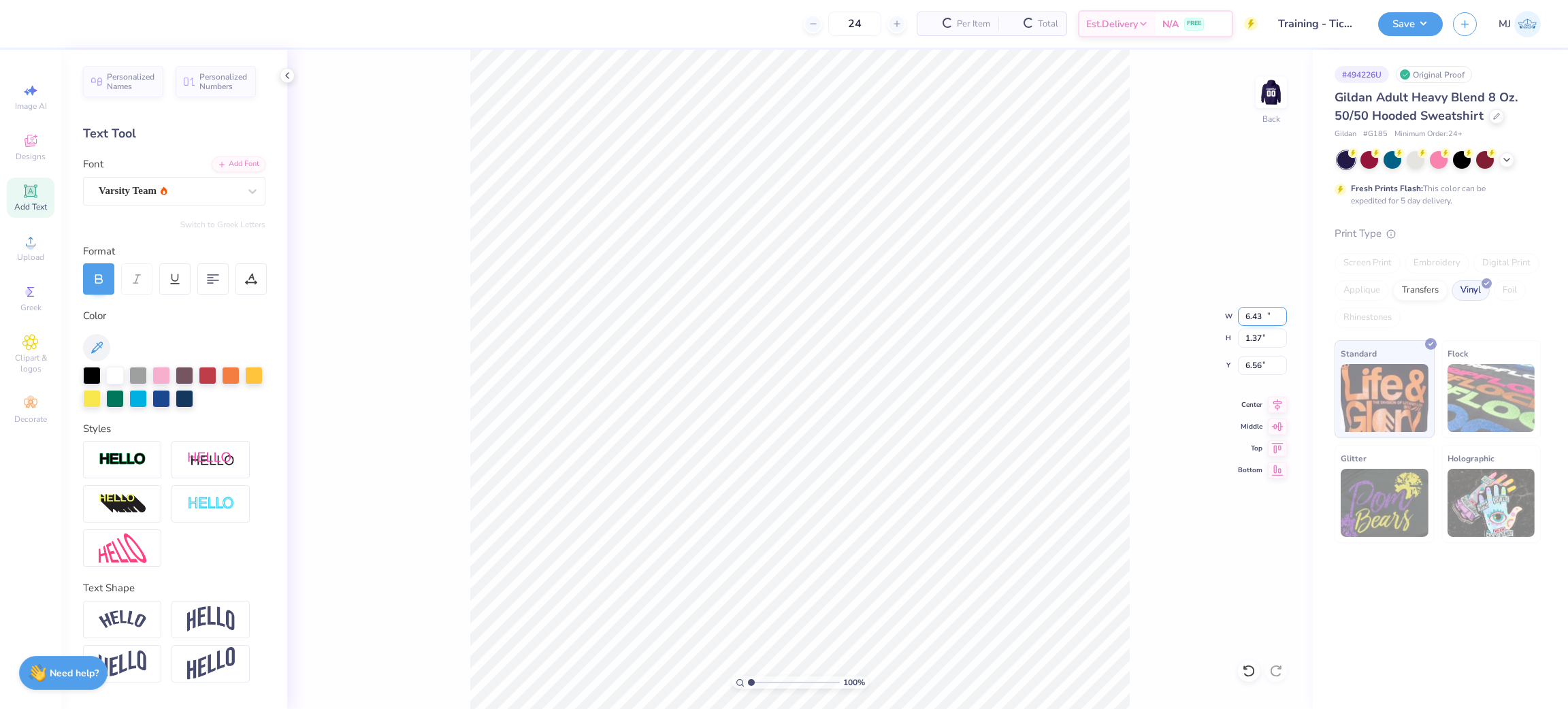
type input "15.47"
type input "1.37"
type input "6.56"
click at [1260, 313] on input "15.47" at bounding box center [1262, 316] width 49 height 19
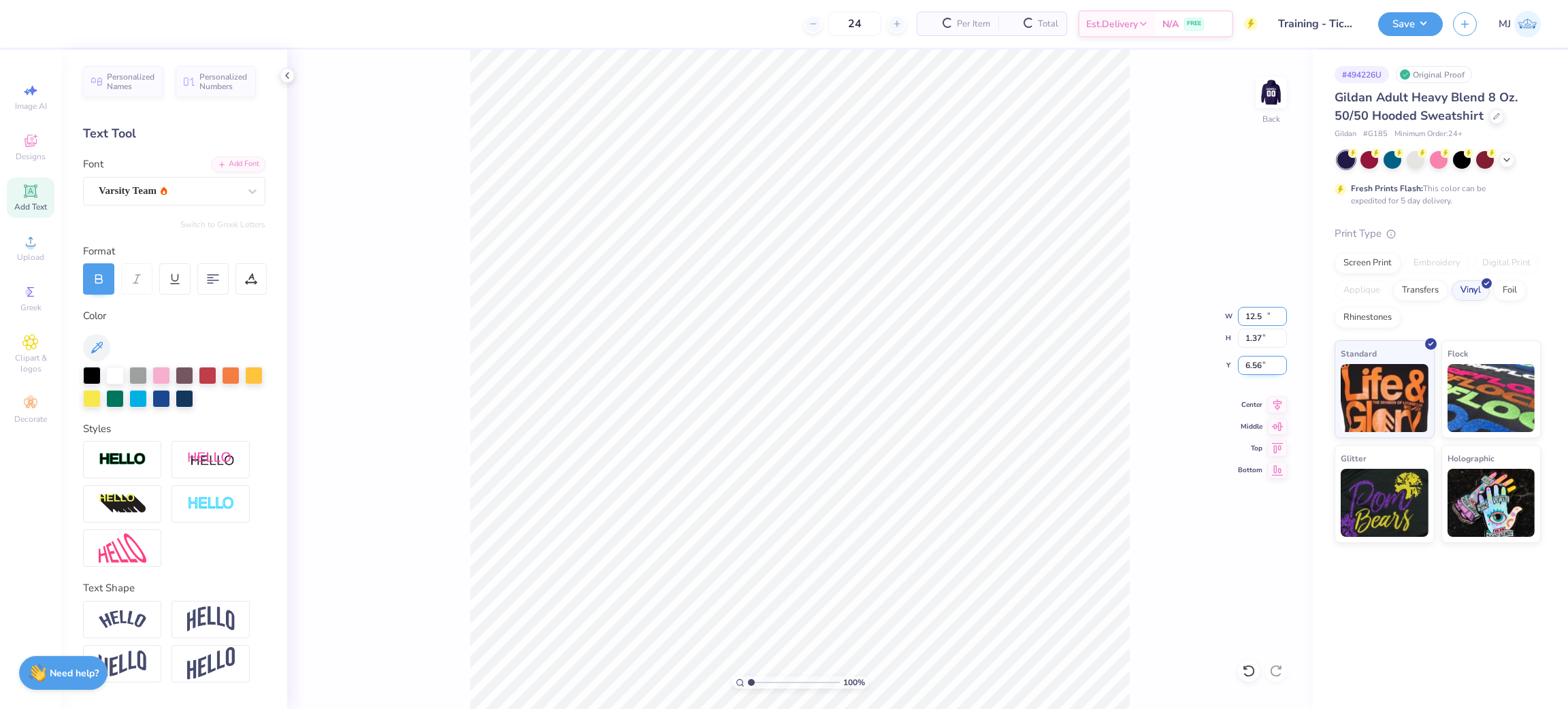
type input "12.50"
type input "1.11"
type input "6.70"
click at [204, 609] on img at bounding box center [211, 618] width 47 height 26
type input "3.58"
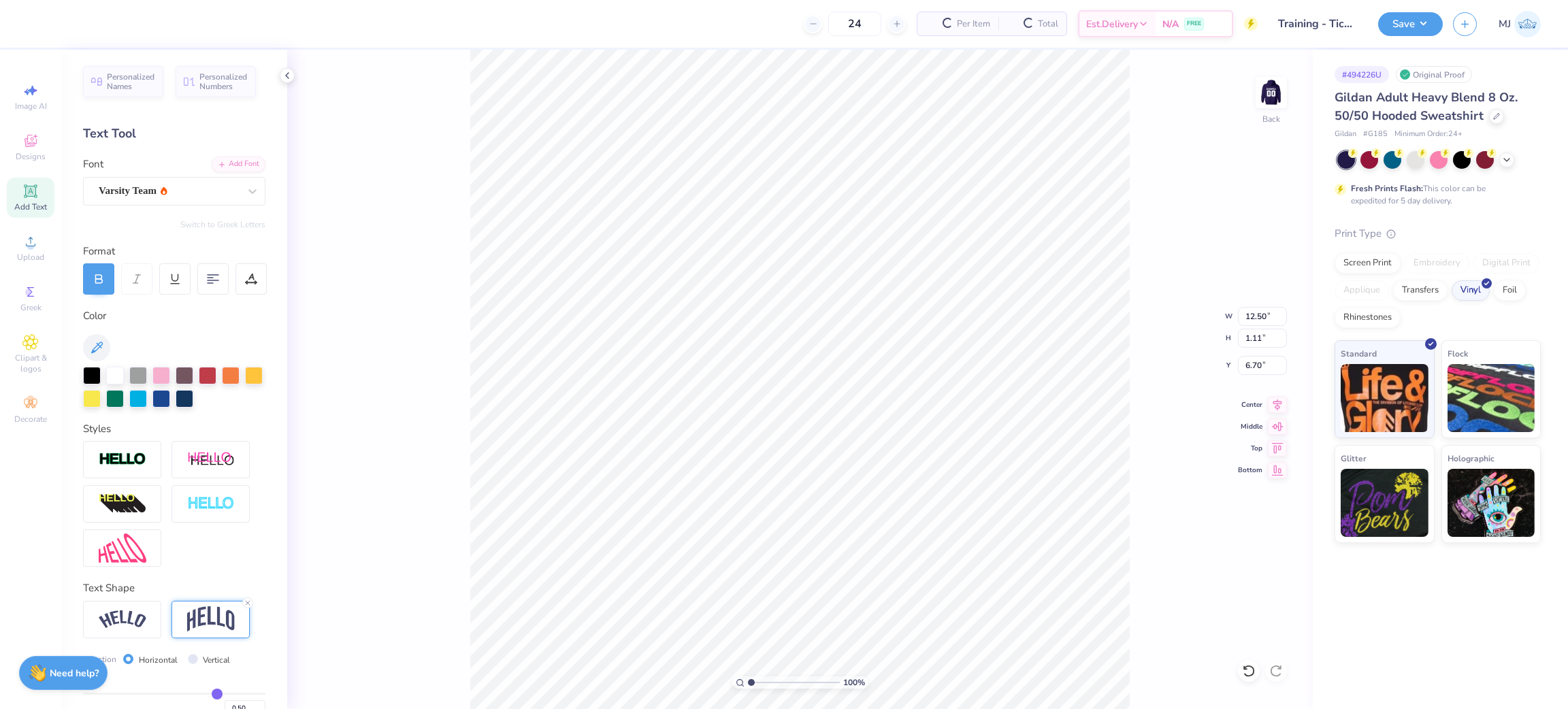
type input "5.46"
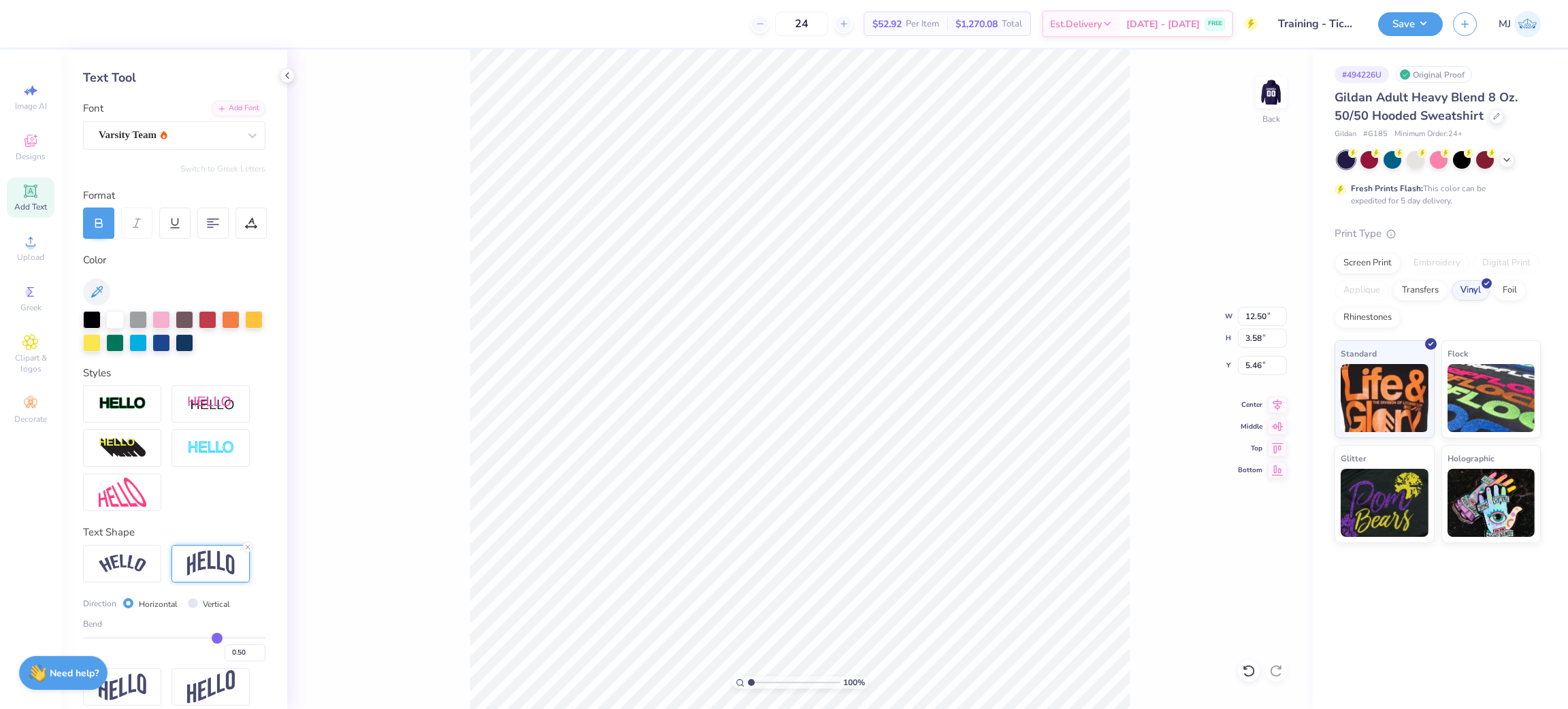
scroll to position [68, 0]
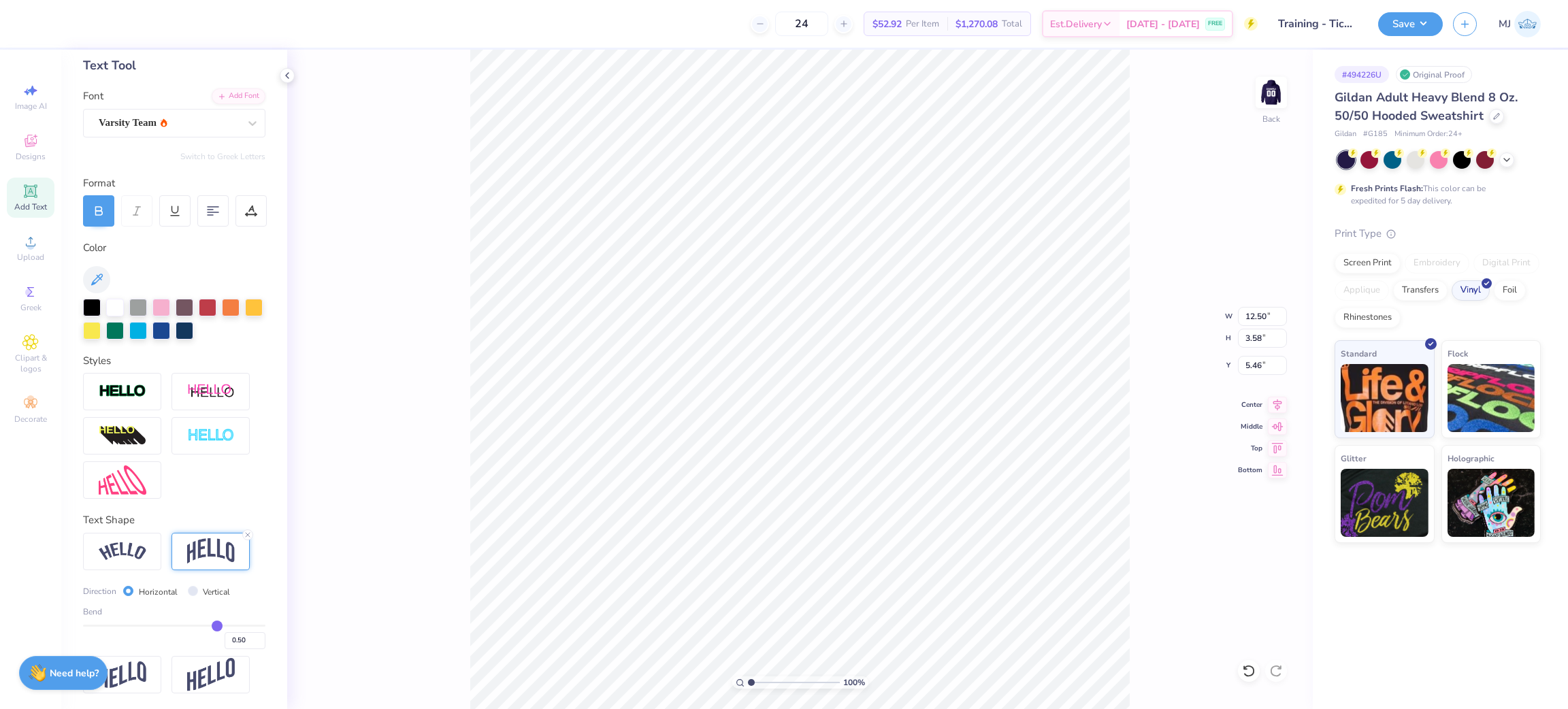
type input "0.38"
click at [195, 625] on input "range" at bounding box center [174, 625] width 182 height 2
type input "2.95"
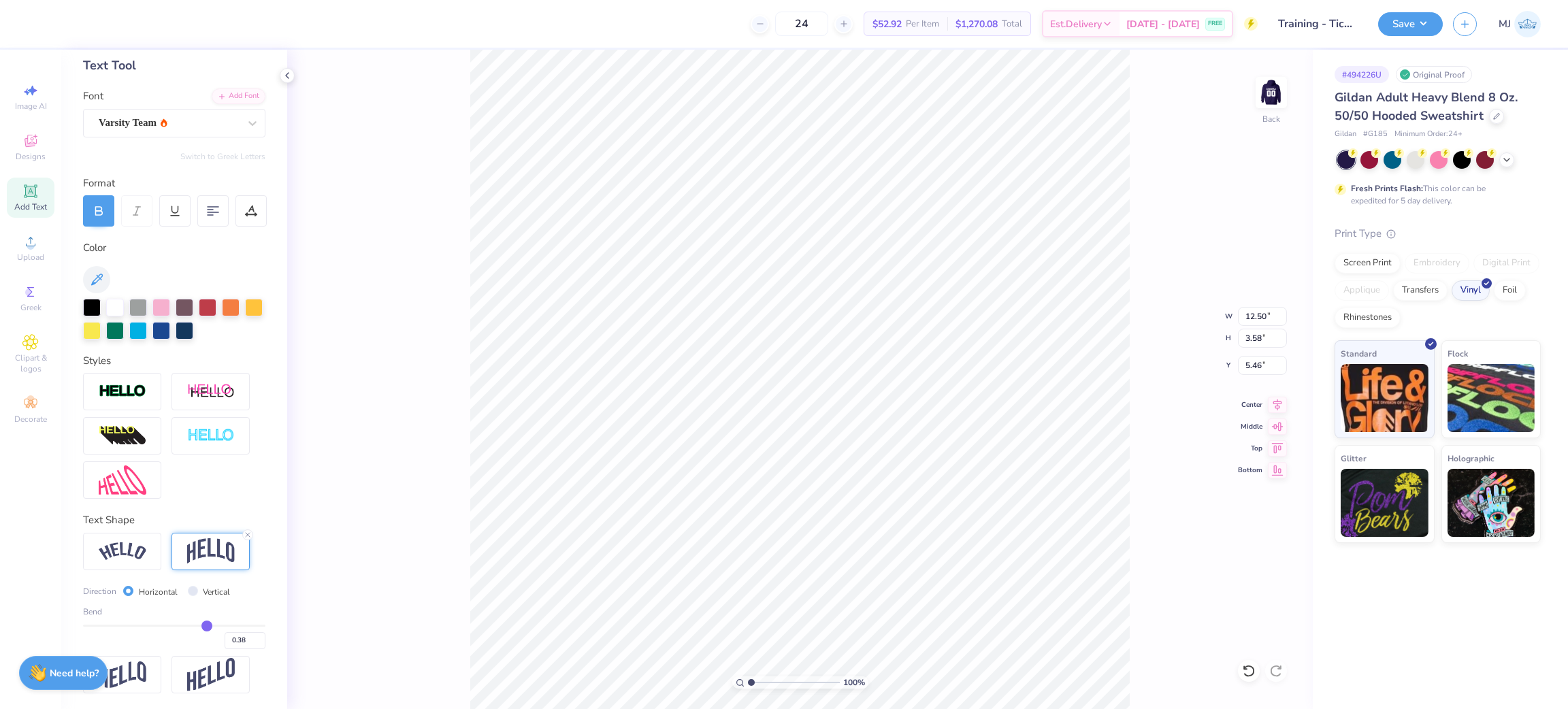
type input "5.78"
click at [1257, 313] on input "12.50" at bounding box center [1262, 316] width 49 height 19
type input "12.50"
click at [1255, 366] on input "5.78" at bounding box center [1262, 365] width 49 height 19
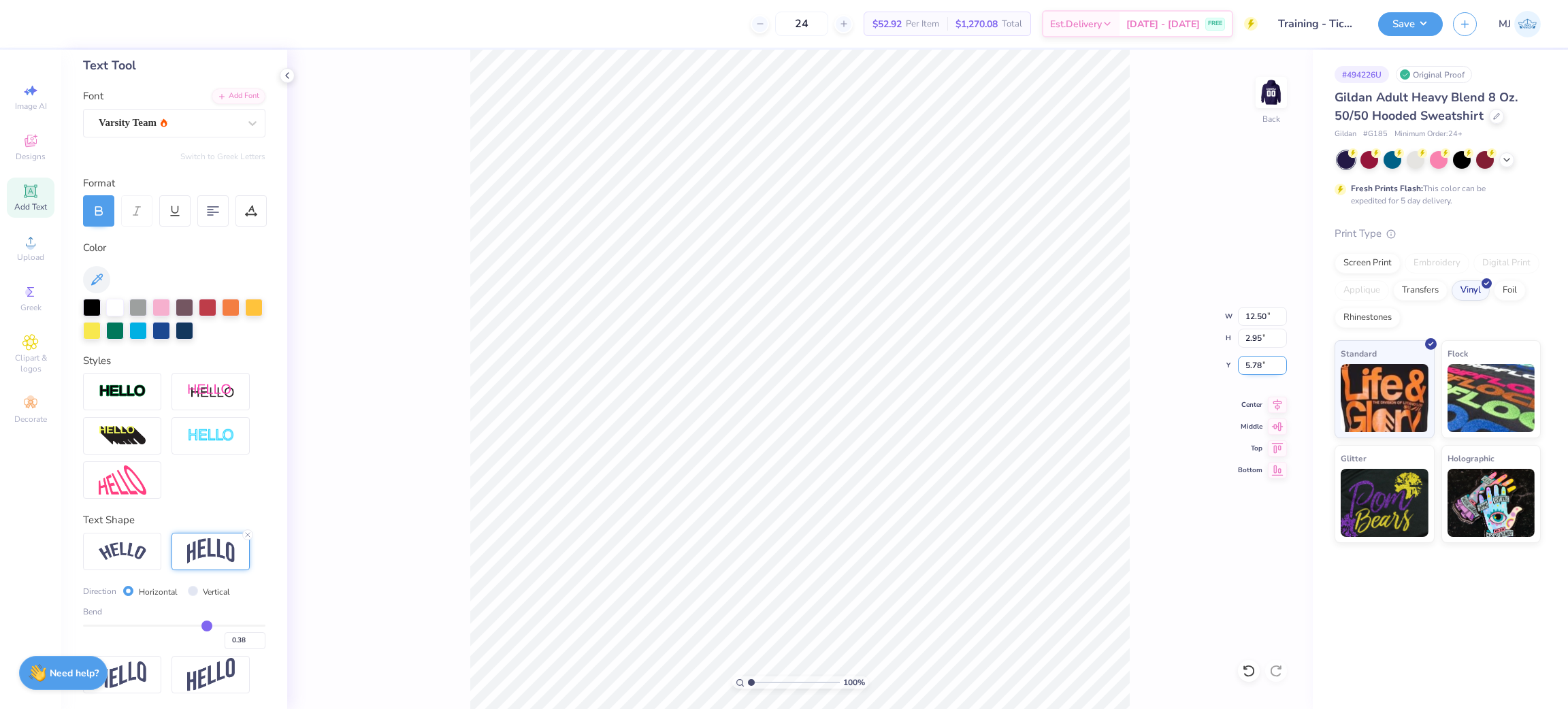
click at [1255, 366] on input "5.78" at bounding box center [1262, 365] width 49 height 19
type input "3.00"
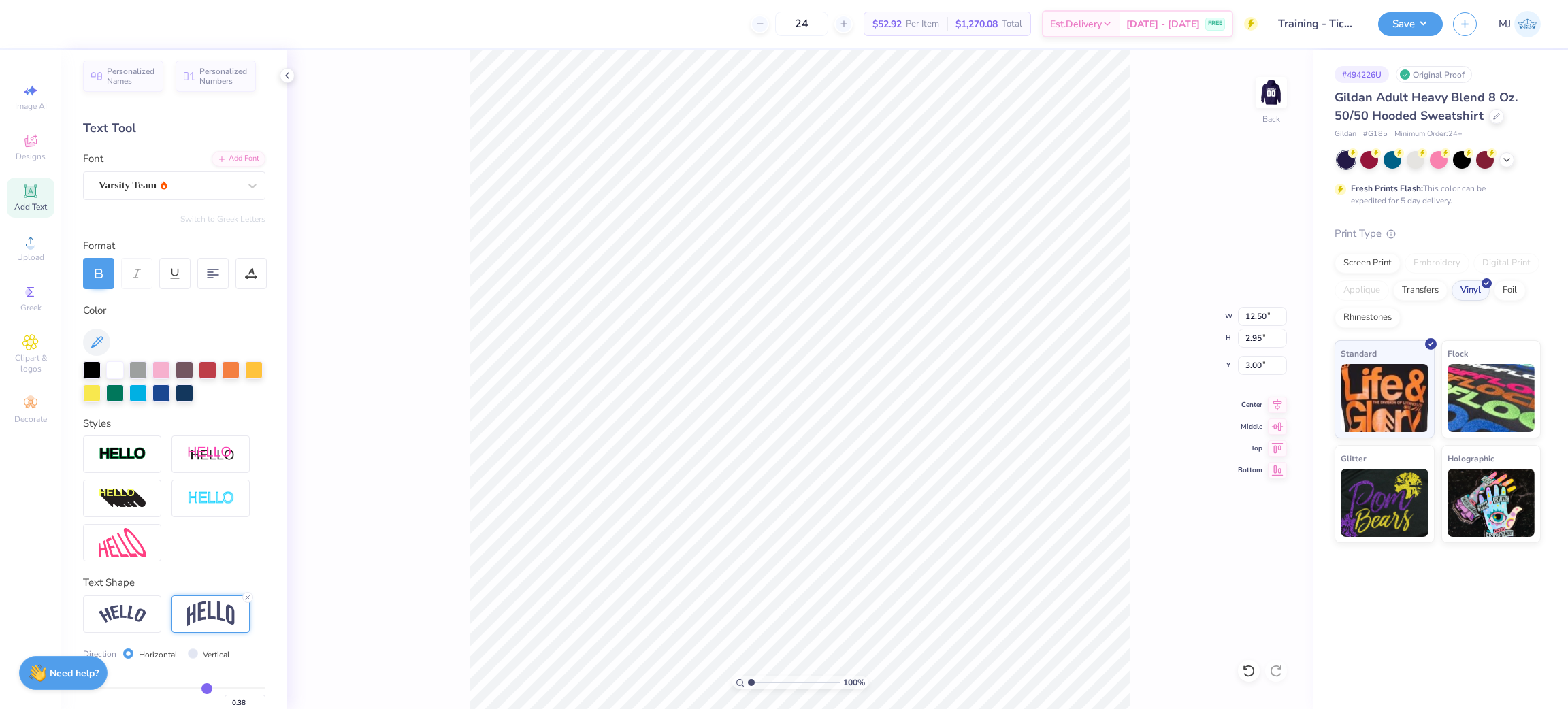
scroll to position [0, 0]
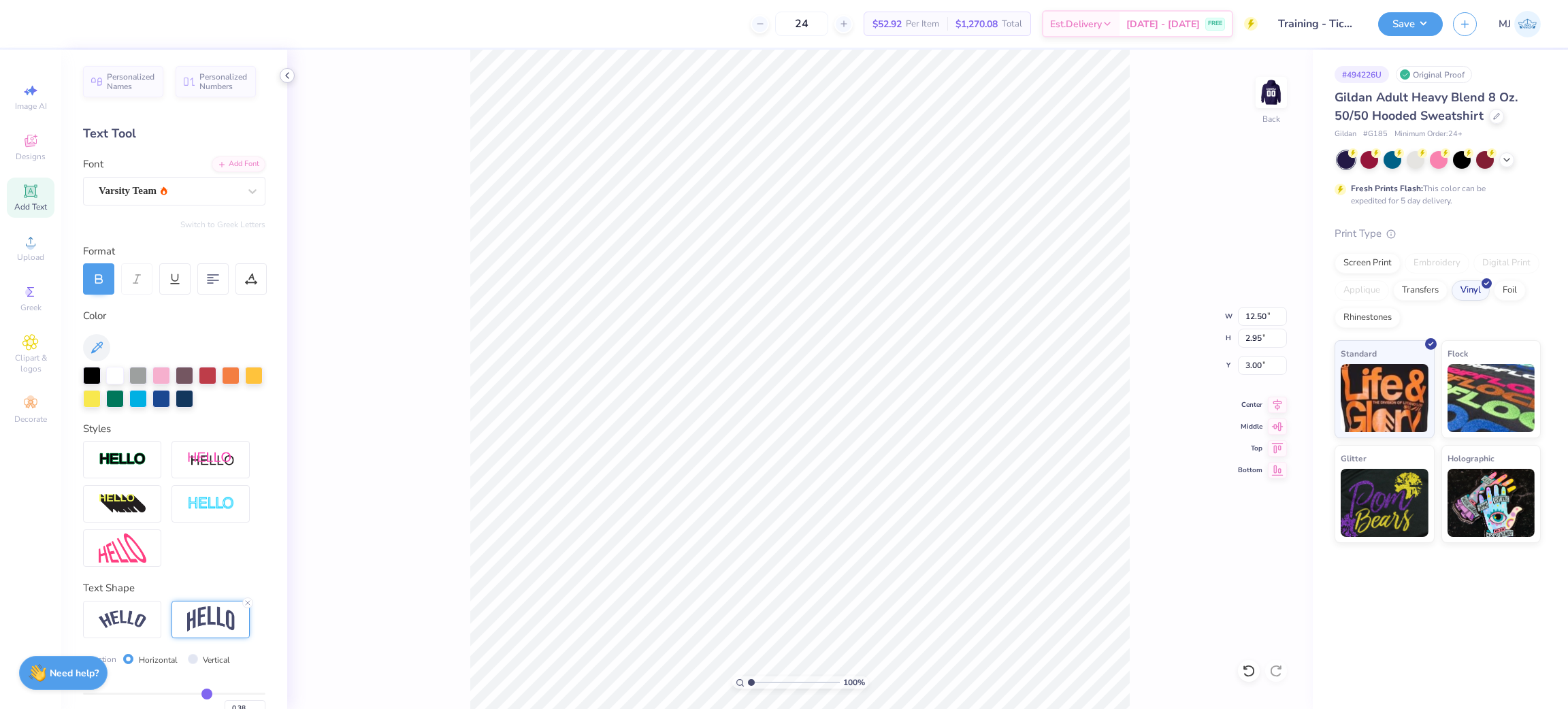
click at [283, 73] on icon at bounding box center [287, 75] width 11 height 11
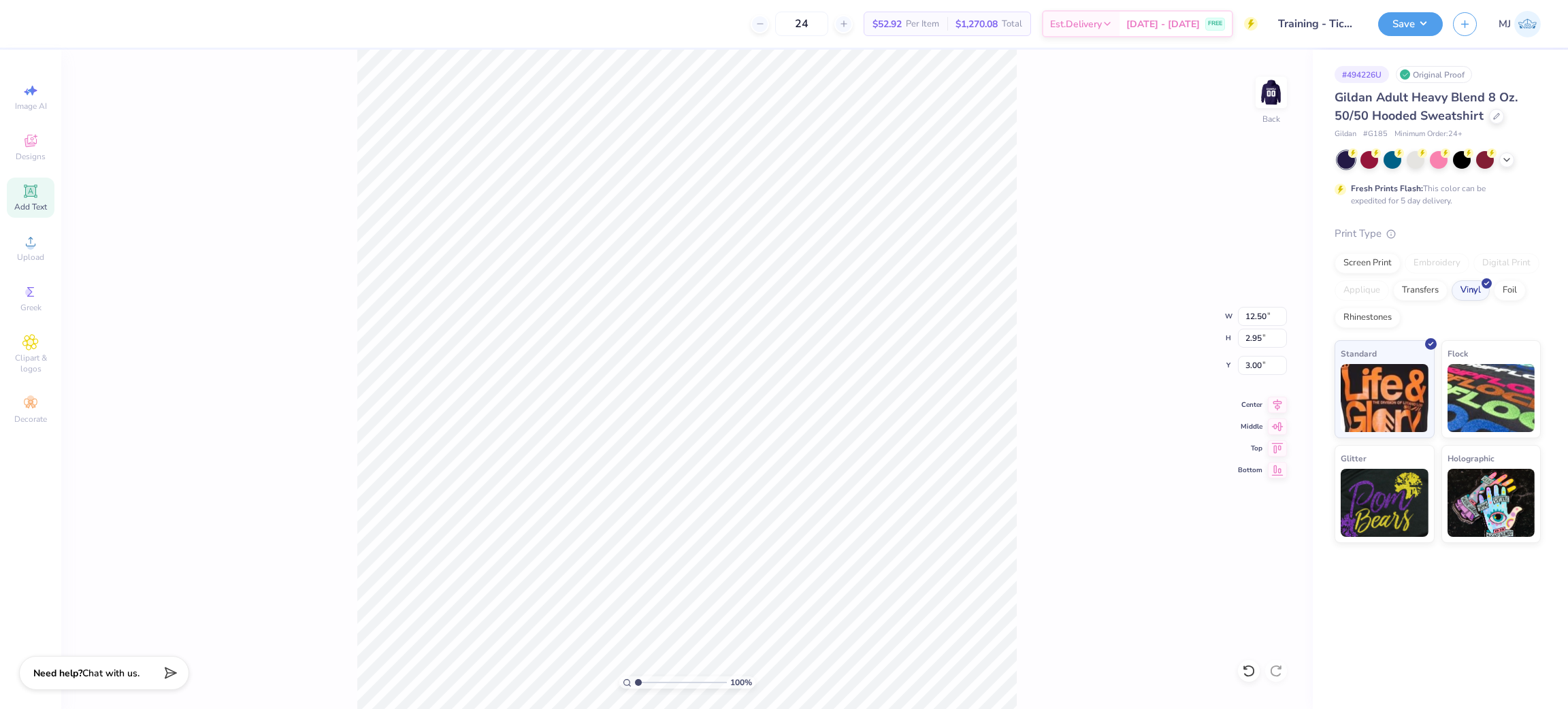
scroll to position [15, 3]
click at [334, 106] on div "100 % Back W 12.50 12.50 " H 2.95 2.95 " Y 3.00 3.00 " Center Middle Top Bottom" at bounding box center [687, 379] width 1251 height 659
click at [1373, 257] on div "Screen Print" at bounding box center [1367, 261] width 66 height 20
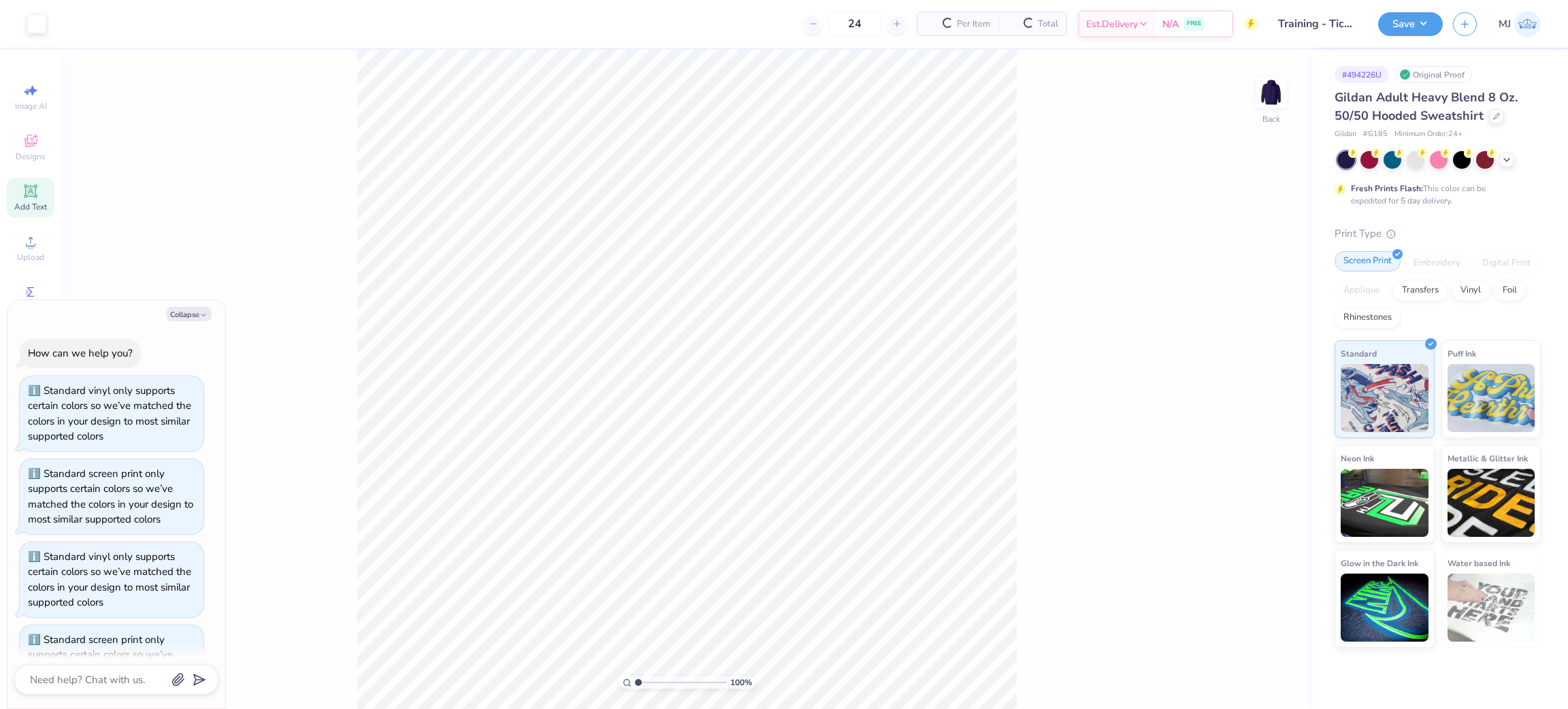
scroll to position [53, 0]
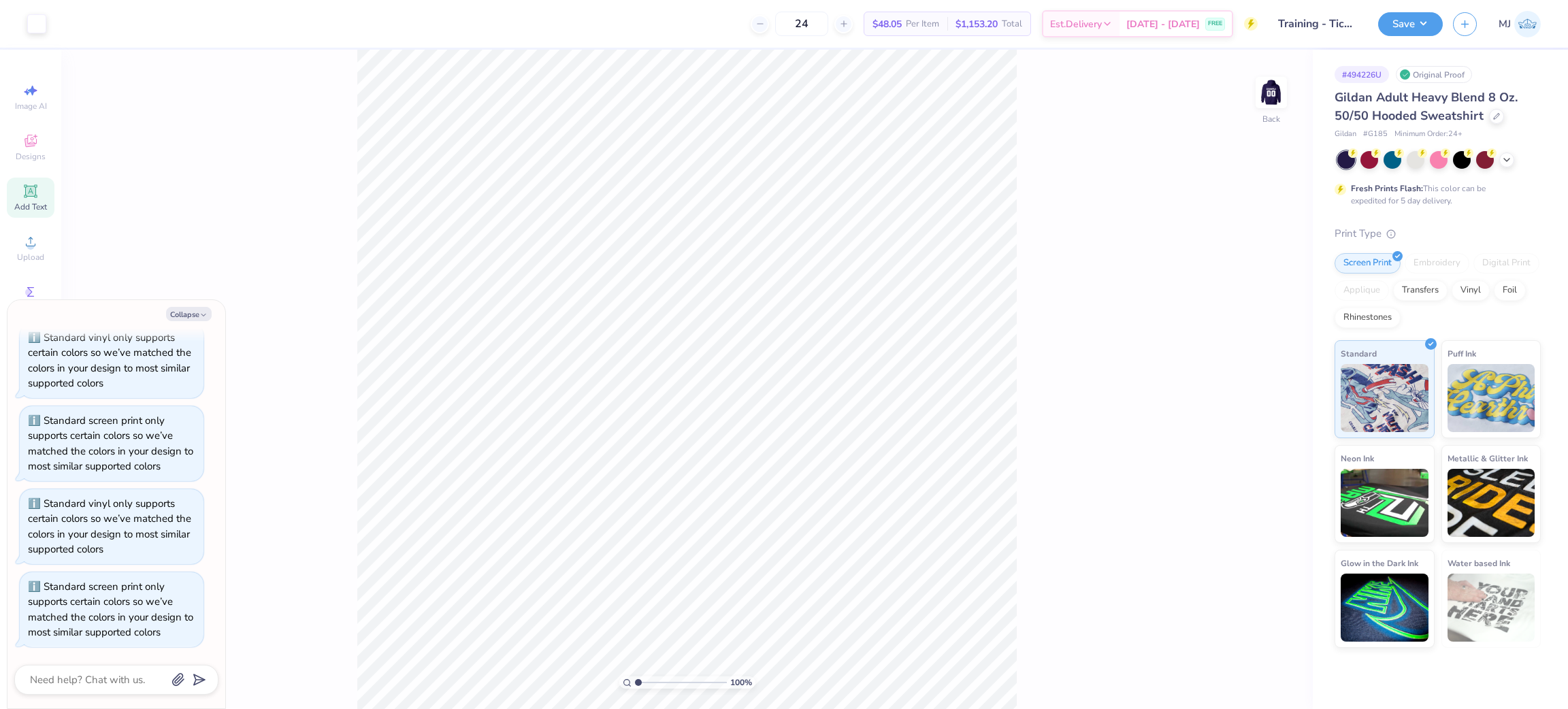
click at [1024, 273] on div "100 % Back" at bounding box center [687, 379] width 1251 height 659
click at [1281, 87] on img at bounding box center [1271, 93] width 54 height 54
click at [1473, 285] on div "Vinyl" at bounding box center [1470, 288] width 38 height 20
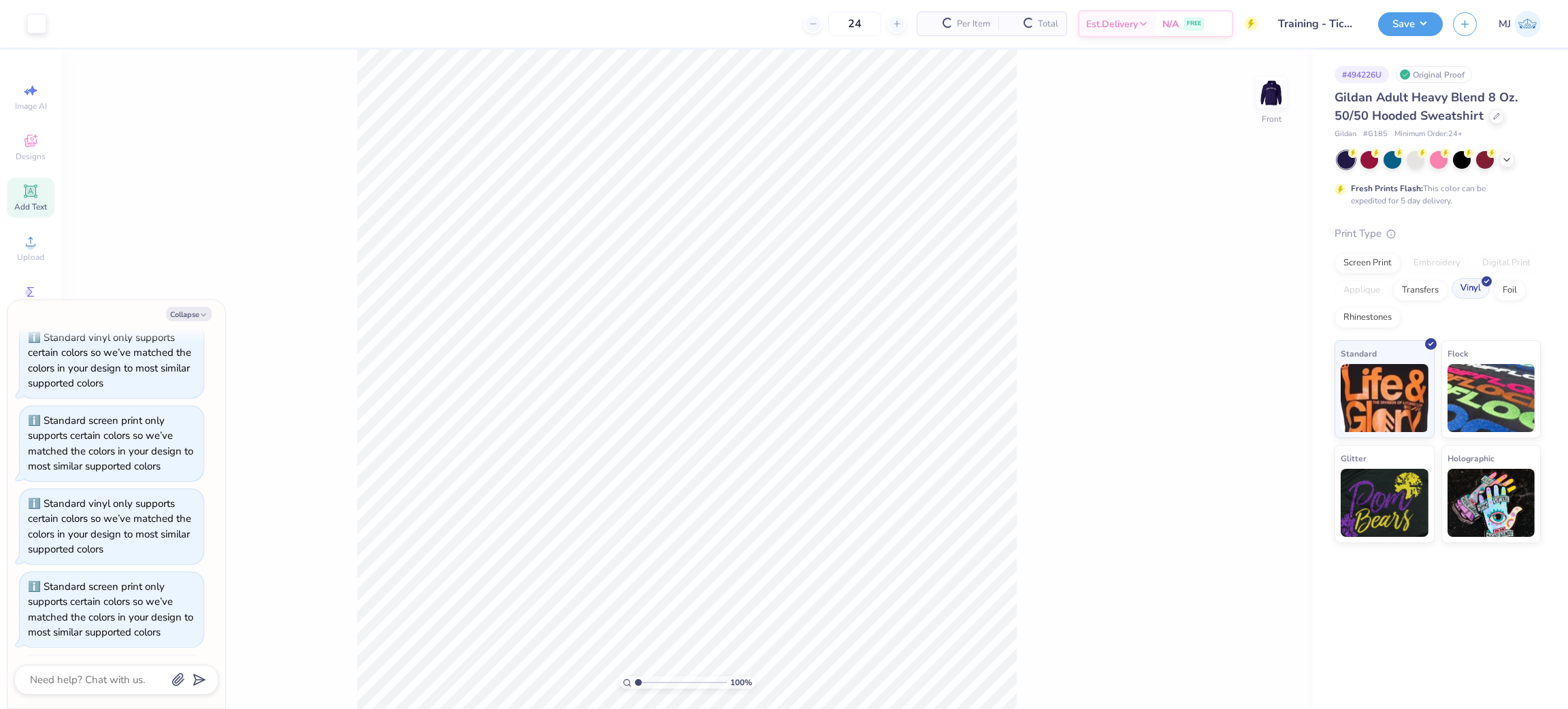
scroll to position [135, 0]
click at [1272, 97] on img at bounding box center [1271, 93] width 54 height 54
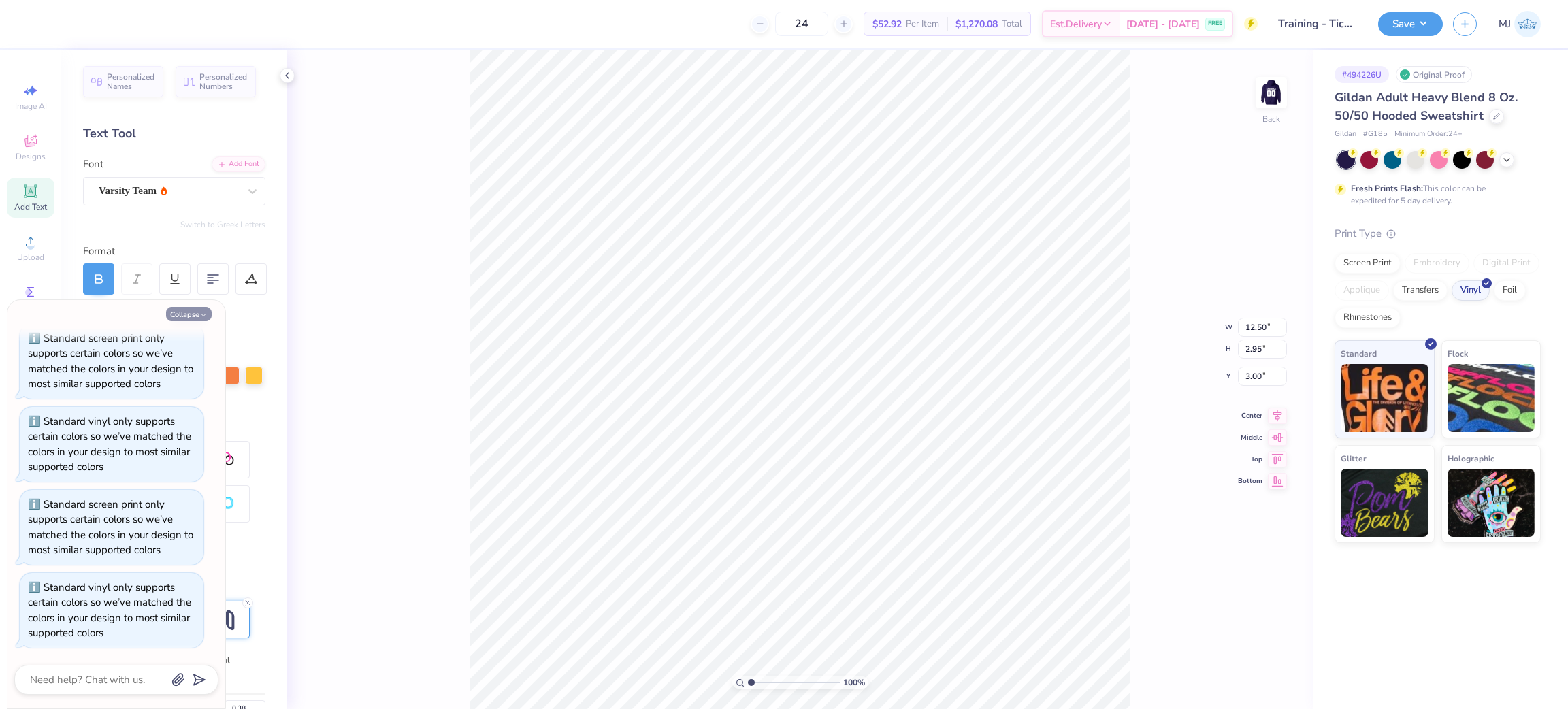
click at [191, 310] on button "Collapse" at bounding box center [188, 314] width 45 height 14
type textarea "x"
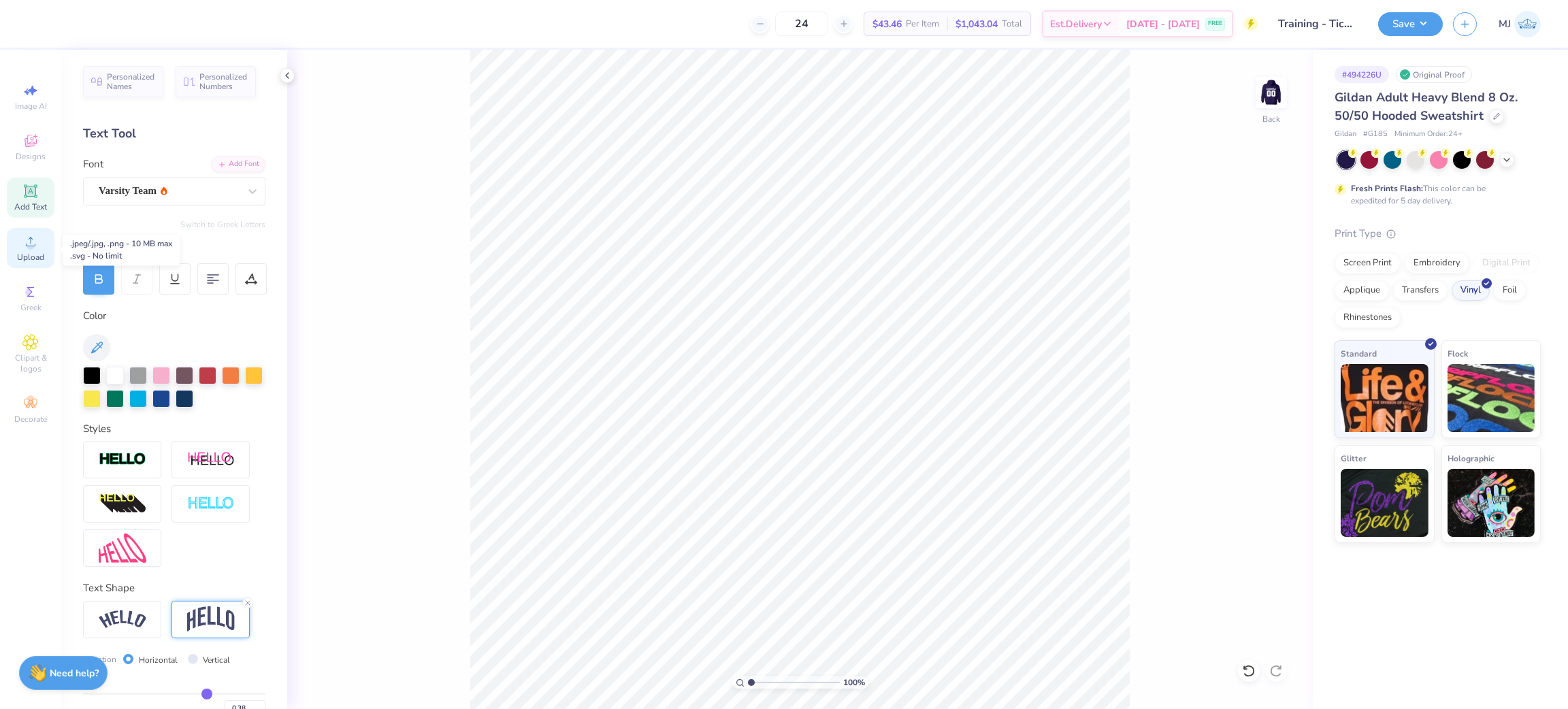
click at [50, 257] on div "Upload" at bounding box center [31, 248] width 47 height 40
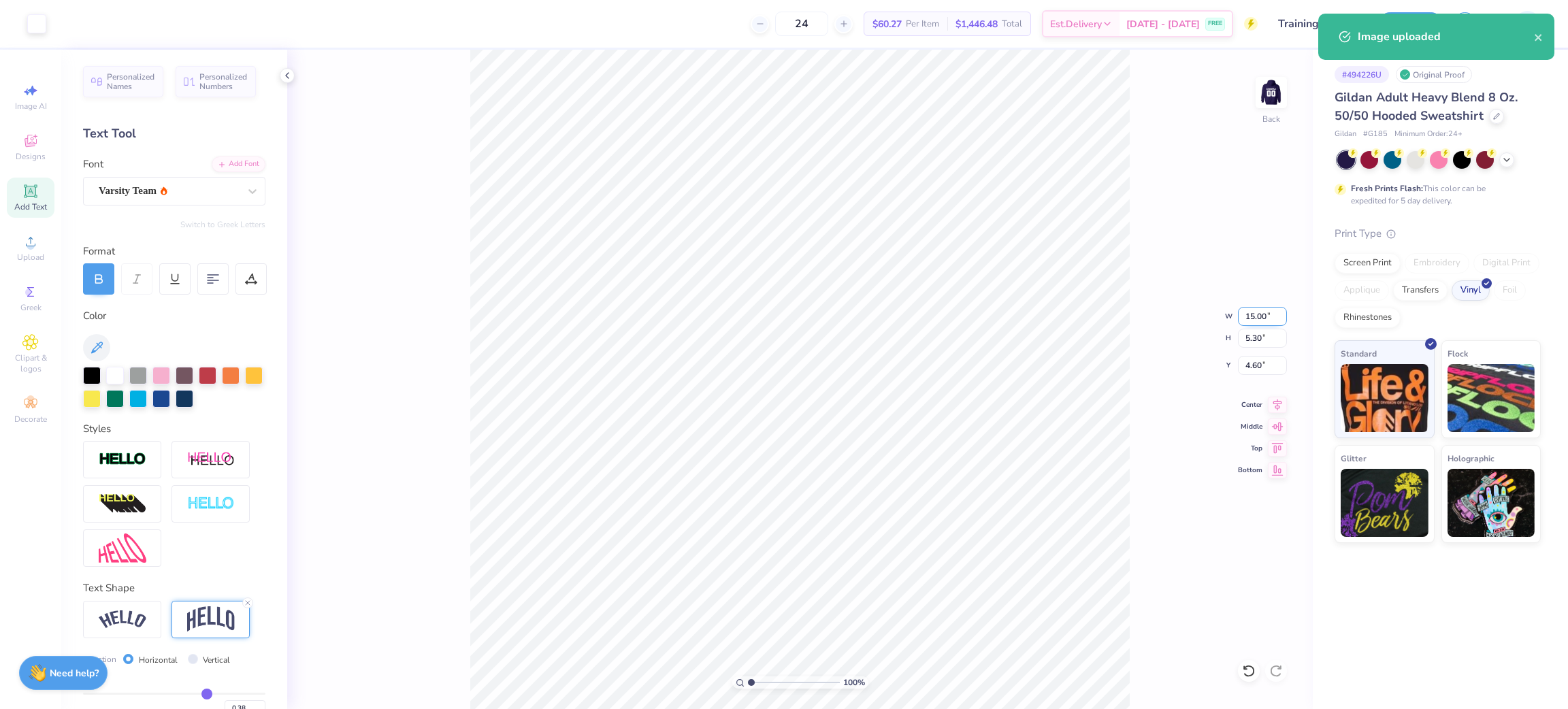
click at [1257, 313] on input "15.00" at bounding box center [1262, 316] width 49 height 19
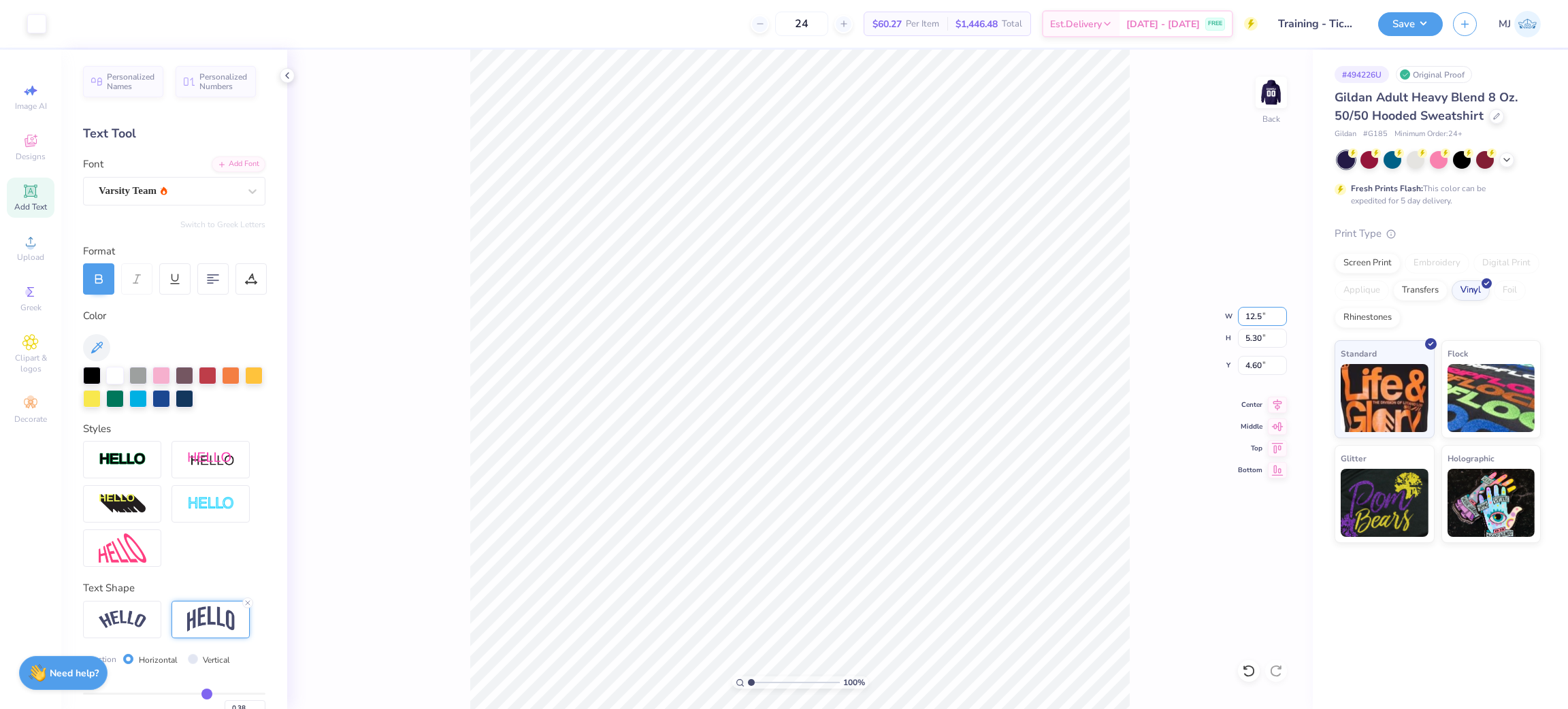
type input "12.50"
type input "4.42"
click at [1251, 367] on input "5.04" at bounding box center [1262, 365] width 49 height 19
type input "3.00"
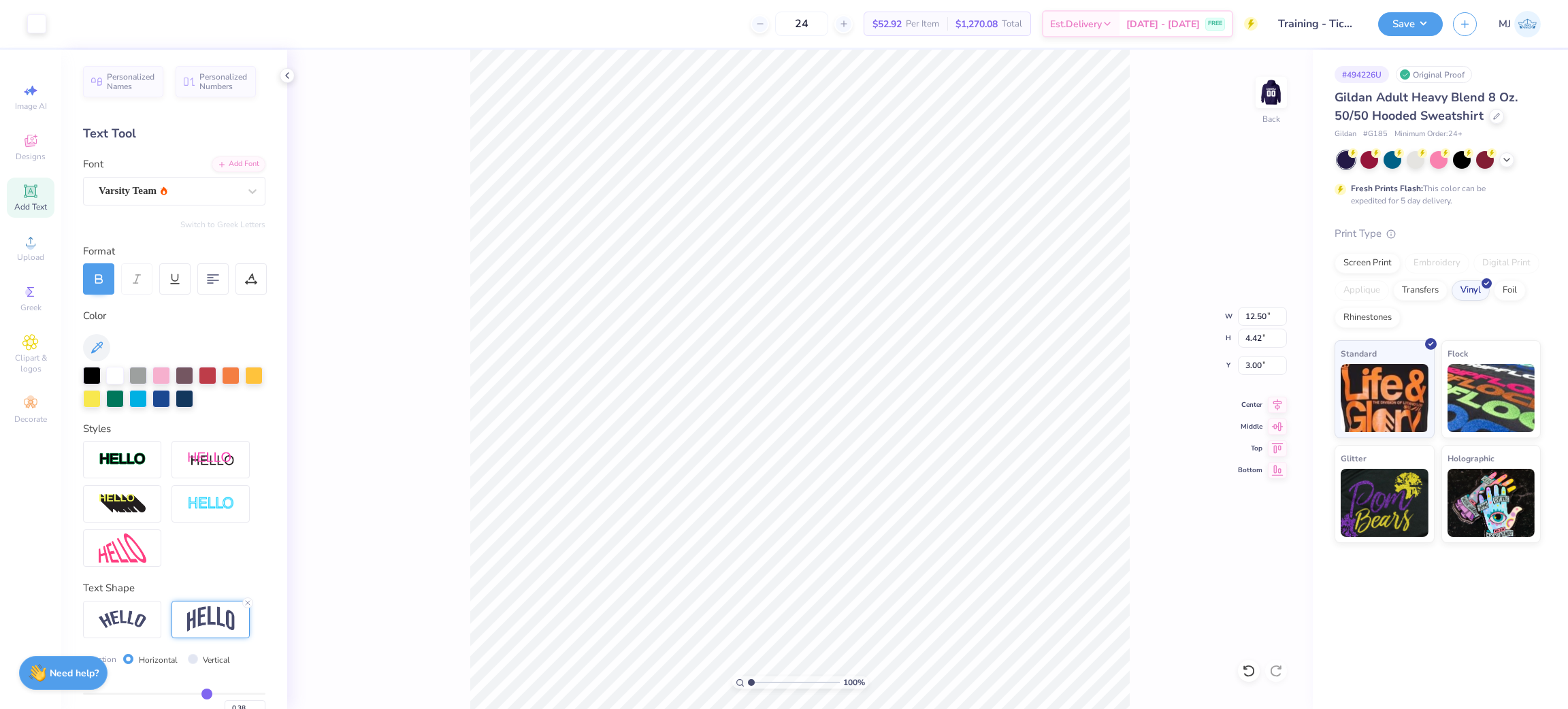
click at [1153, 275] on div "100 % Back W 12.50 12.50 " H 4.42 4.42 " Y 3.00 3.00 " Center Middle Top Bottom" at bounding box center [800, 379] width 1025 height 659
click at [1362, 264] on div "Screen Print" at bounding box center [1367, 261] width 66 height 20
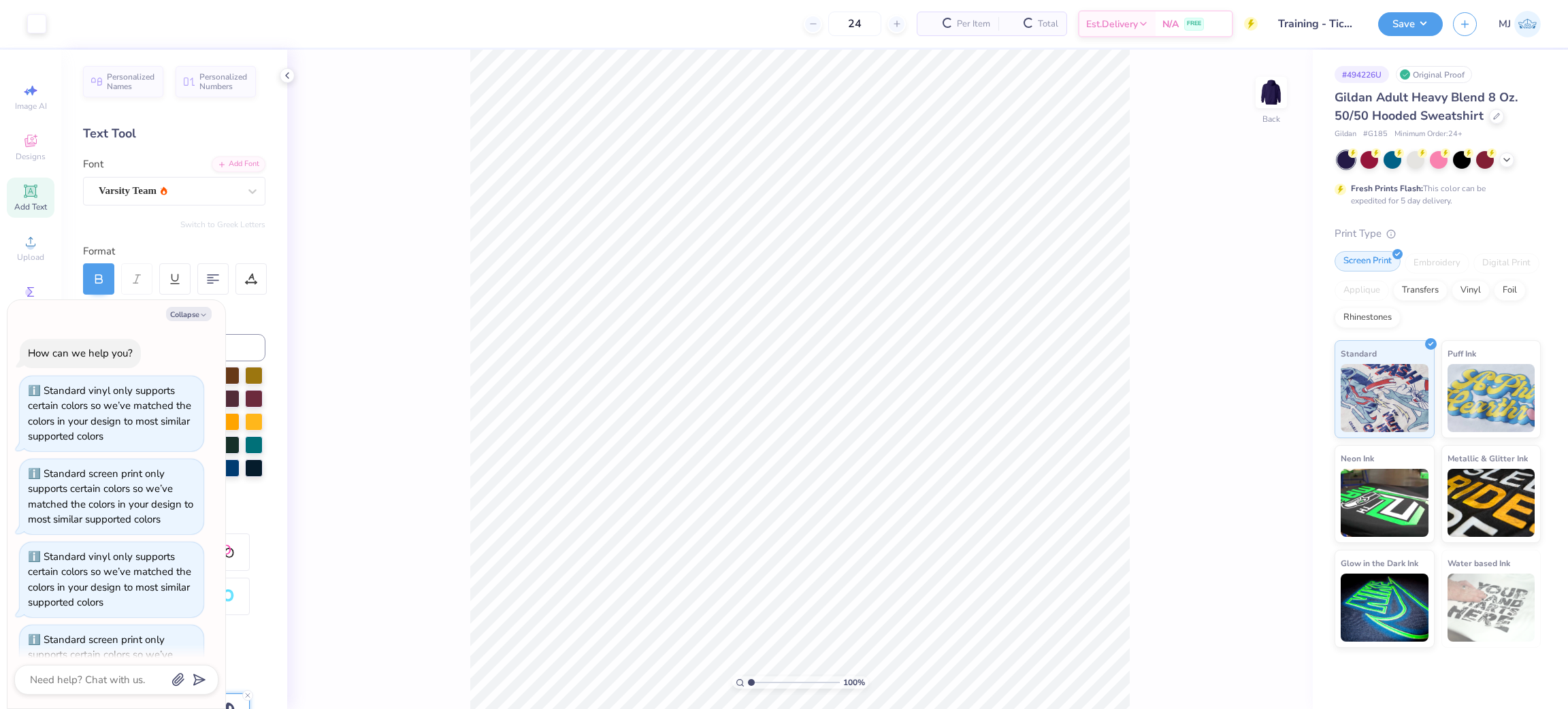
scroll to position [218, 0]
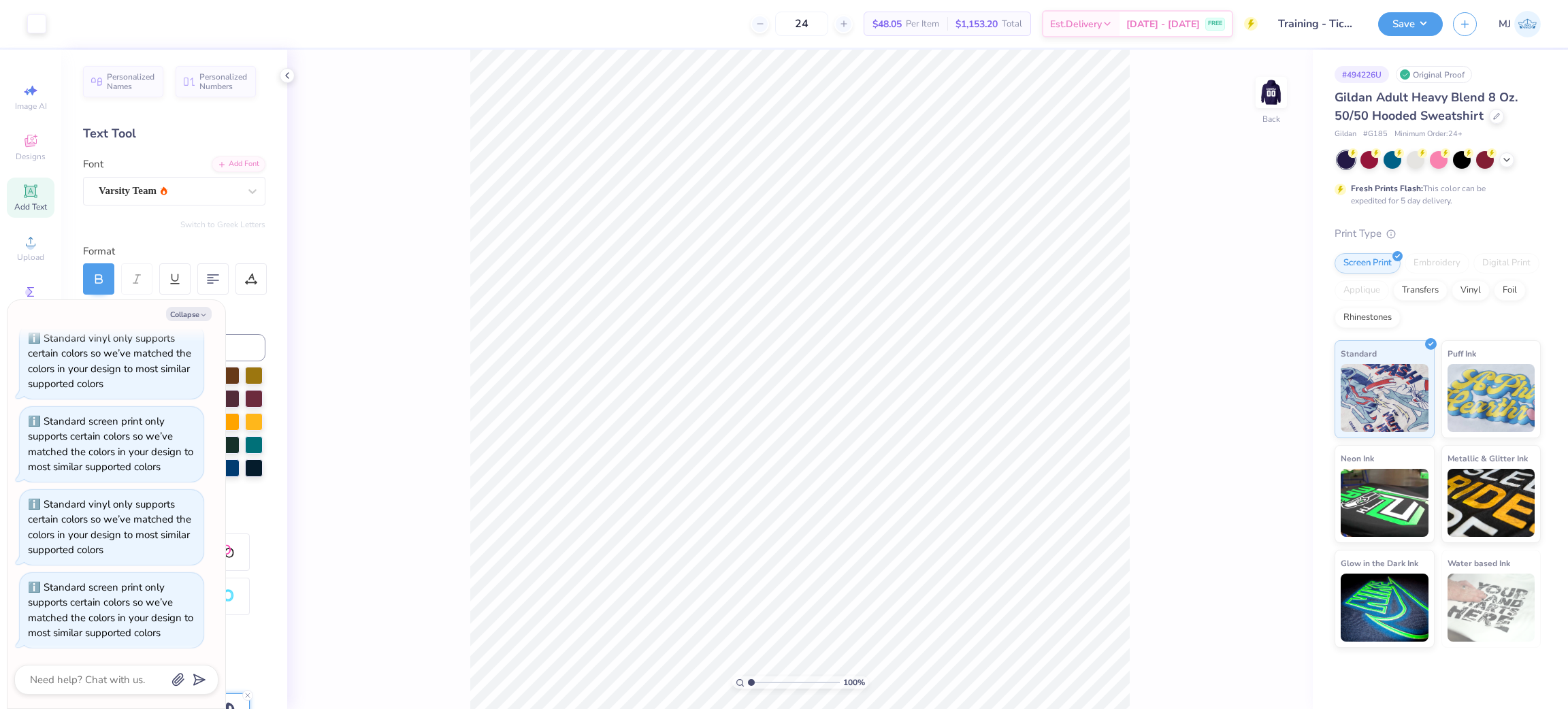
click at [436, 156] on div "100 % Back" at bounding box center [800, 379] width 1025 height 659
click at [25, 197] on icon at bounding box center [30, 190] width 13 height 13
paste textarea "SIGMA DELTA TAU"
type textarea "x"
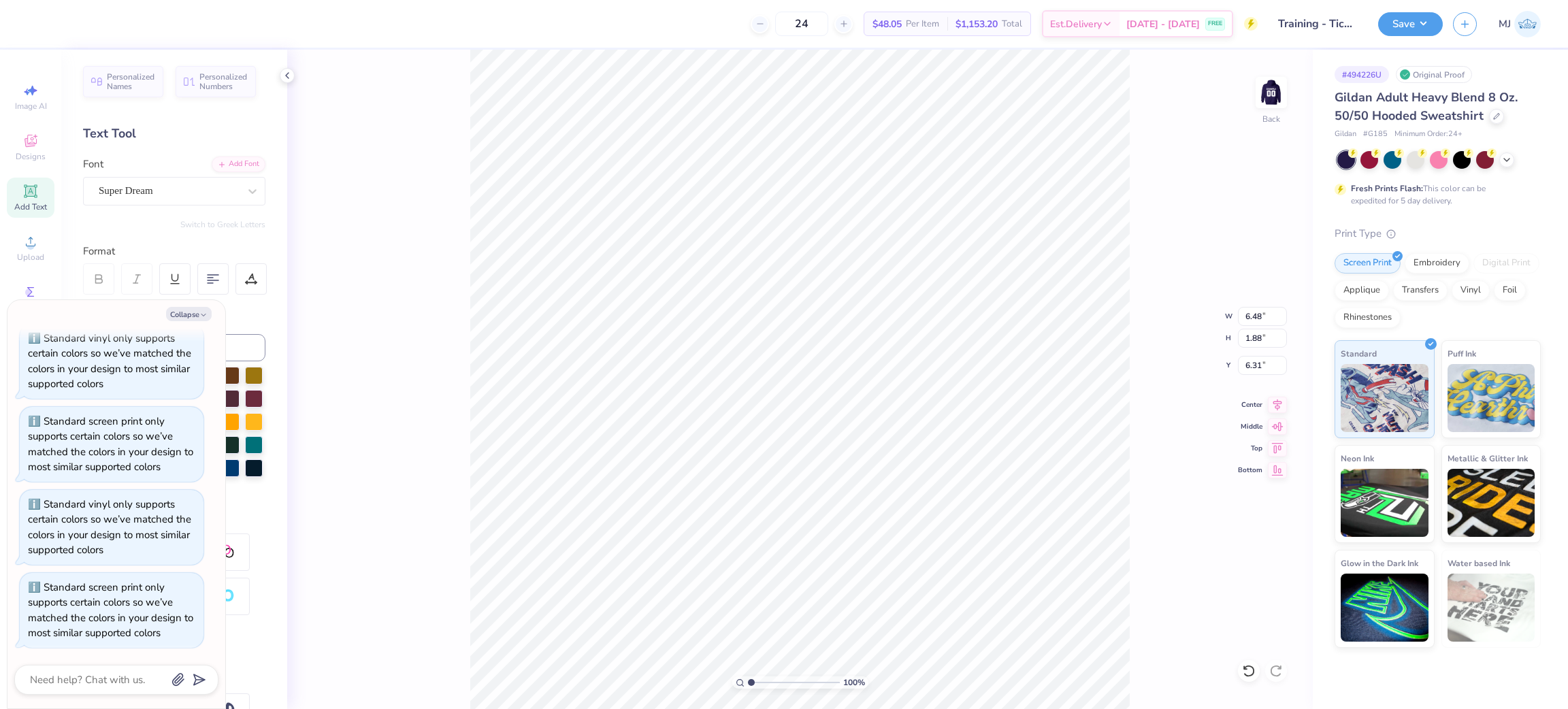
scroll to position [15, 6]
type textarea "TESIGMA DELTA TAUXT"
click at [223, 190] on div "Super Dream" at bounding box center [169, 191] width 143 height 21
type textarea "x"
type input "v"
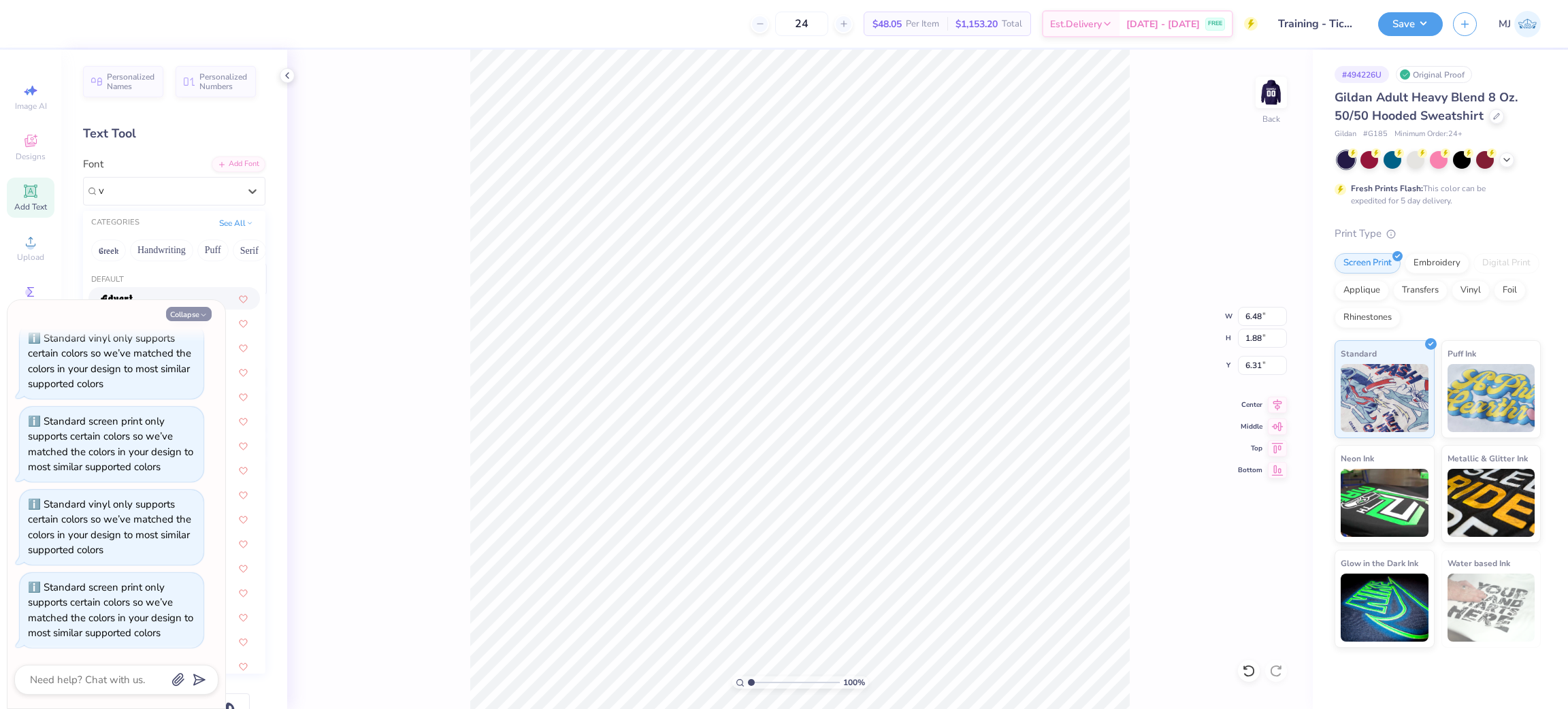
click at [199, 316] on icon "button" at bounding box center [204, 315] width 8 height 8
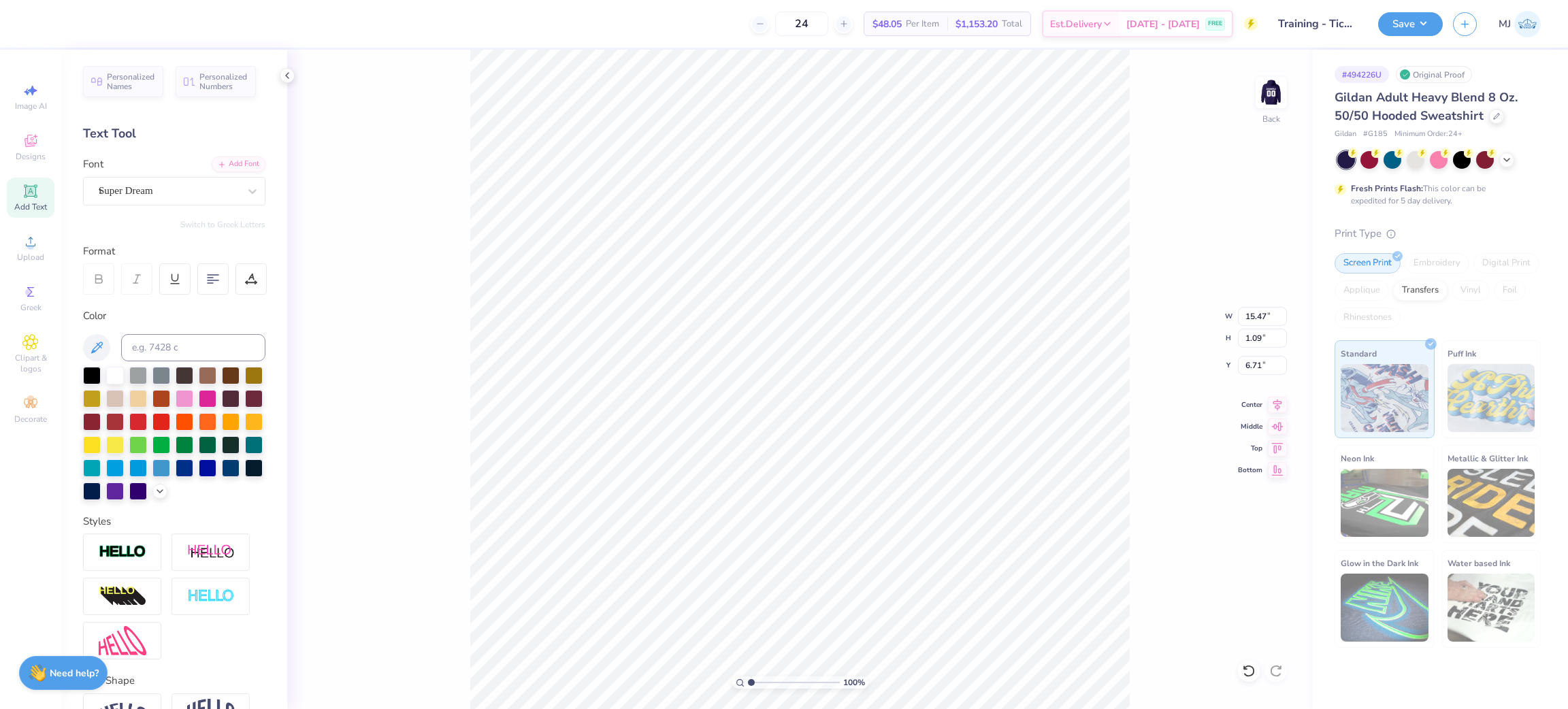
type textarea "x"
type input "15.47"
type input "1.09"
type input "6.71"
click at [215, 197] on div "Super Dream" at bounding box center [169, 191] width 143 height 21
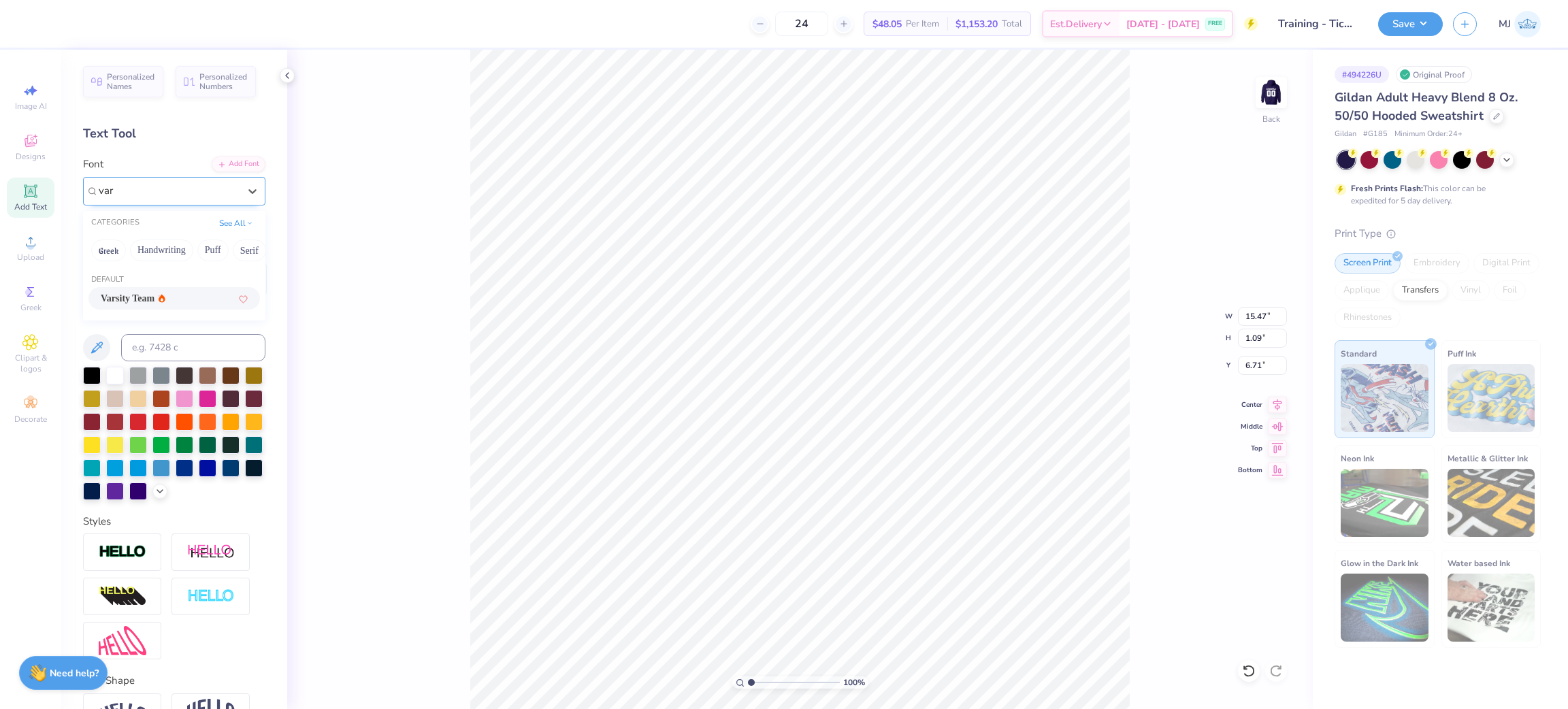
click at [154, 292] on span "Varsity Team" at bounding box center [127, 298] width 54 height 14
type input "var"
type input "1.04"
type input "6.73"
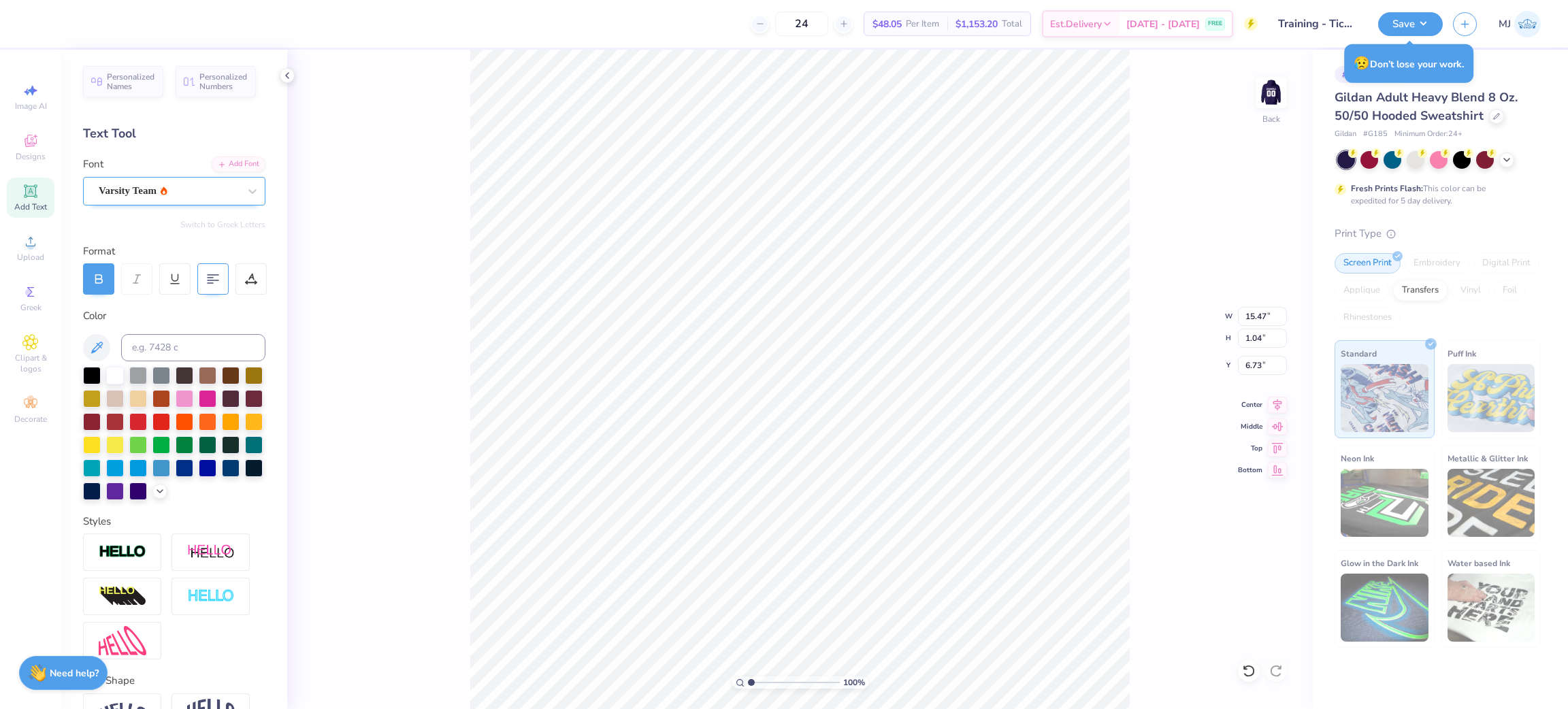
type textarea "SIGMA DELTA TAU"
click at [203, 281] on div at bounding box center [213, 279] width 31 height 31
click at [205, 285] on div at bounding box center [213, 279] width 31 height 31
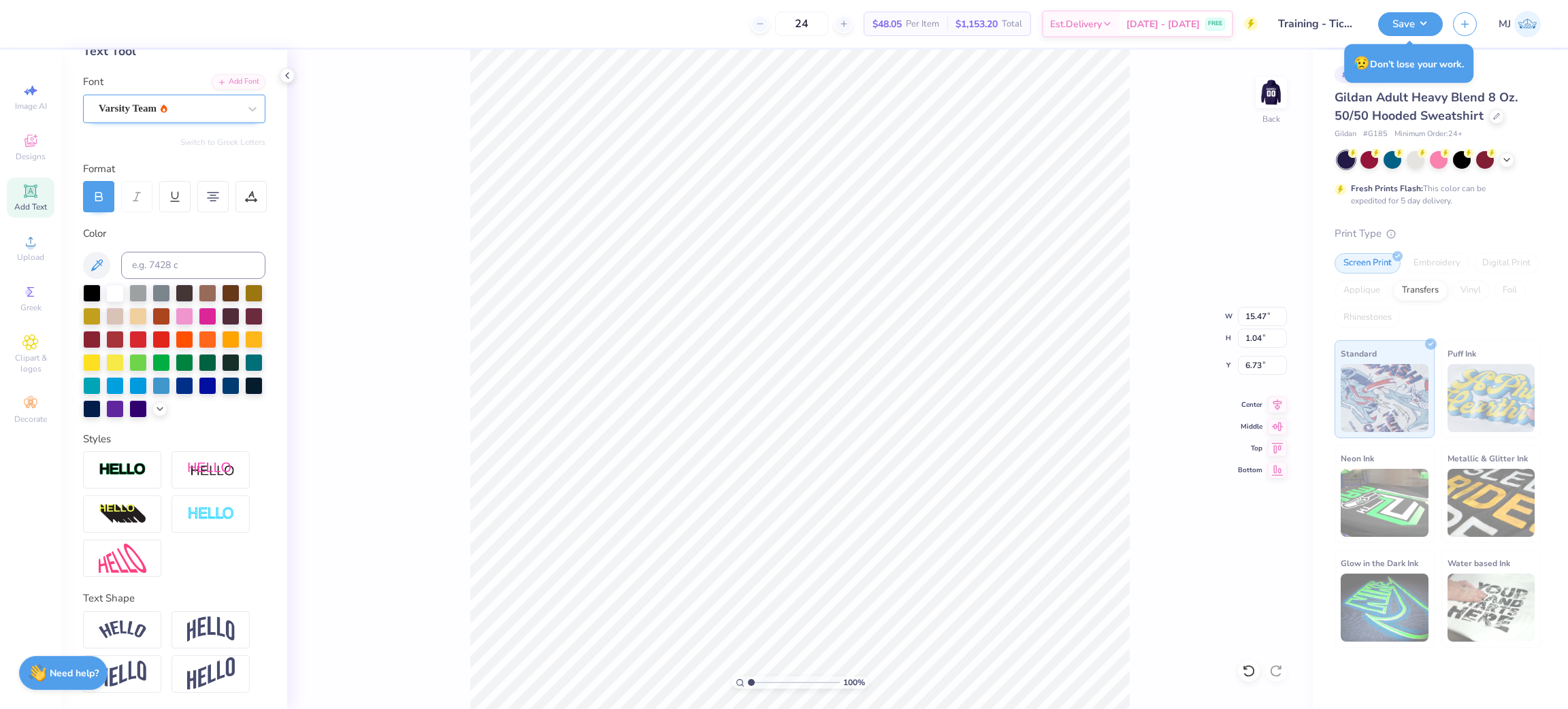
scroll to position [104, 0]
click at [204, 626] on img at bounding box center [211, 629] width 47 height 26
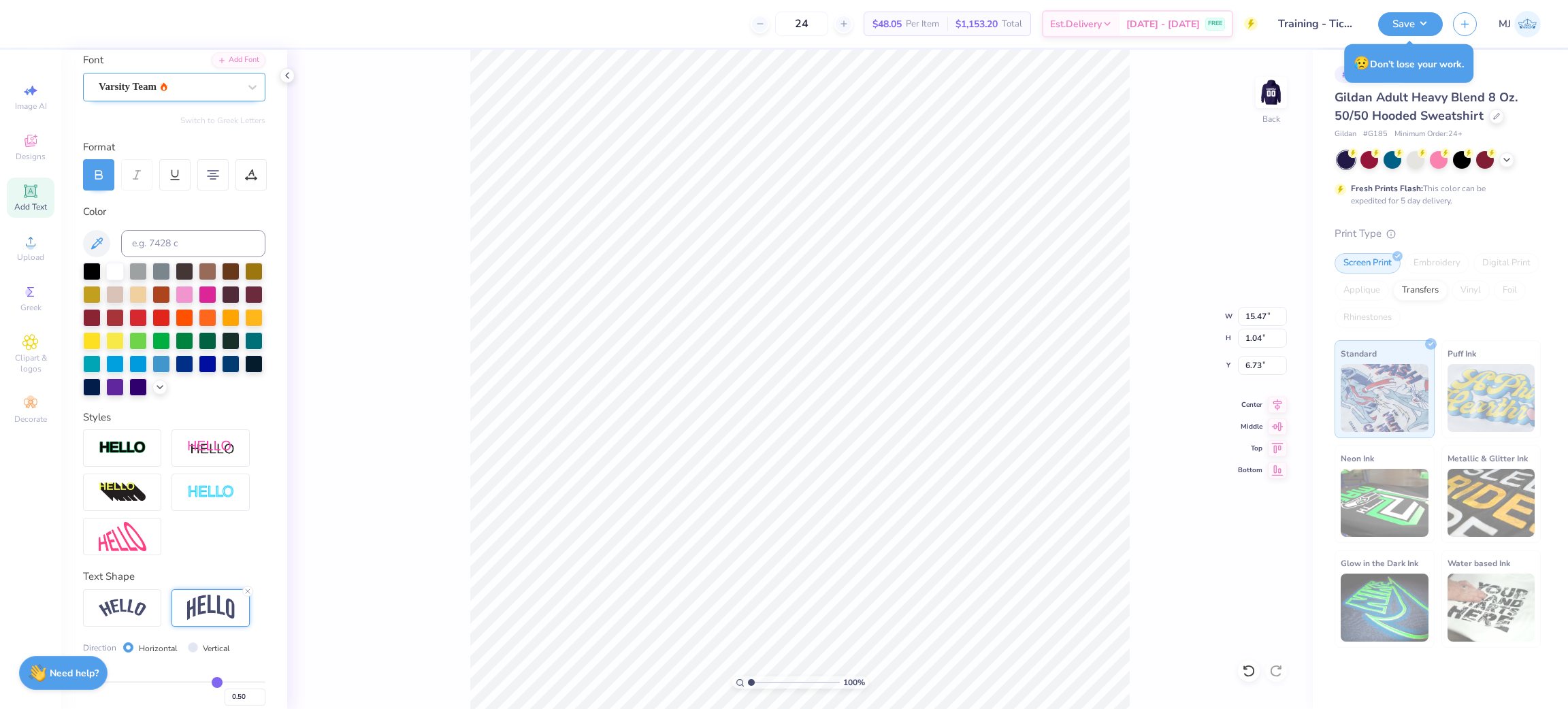
click at [448, 270] on div "100 % Back W 15.47 15.47 " H 1.04 1.04 " Y 6.73 6.73 " Center Middle Top Bottom" at bounding box center [800, 379] width 1025 height 659
click at [450, 269] on div "100 % Back W 15.47 15.47 " H 1.04 1.04 " Y 6.73 6.73 " Center Middle Top Bottom" at bounding box center [800, 379] width 1025 height 659
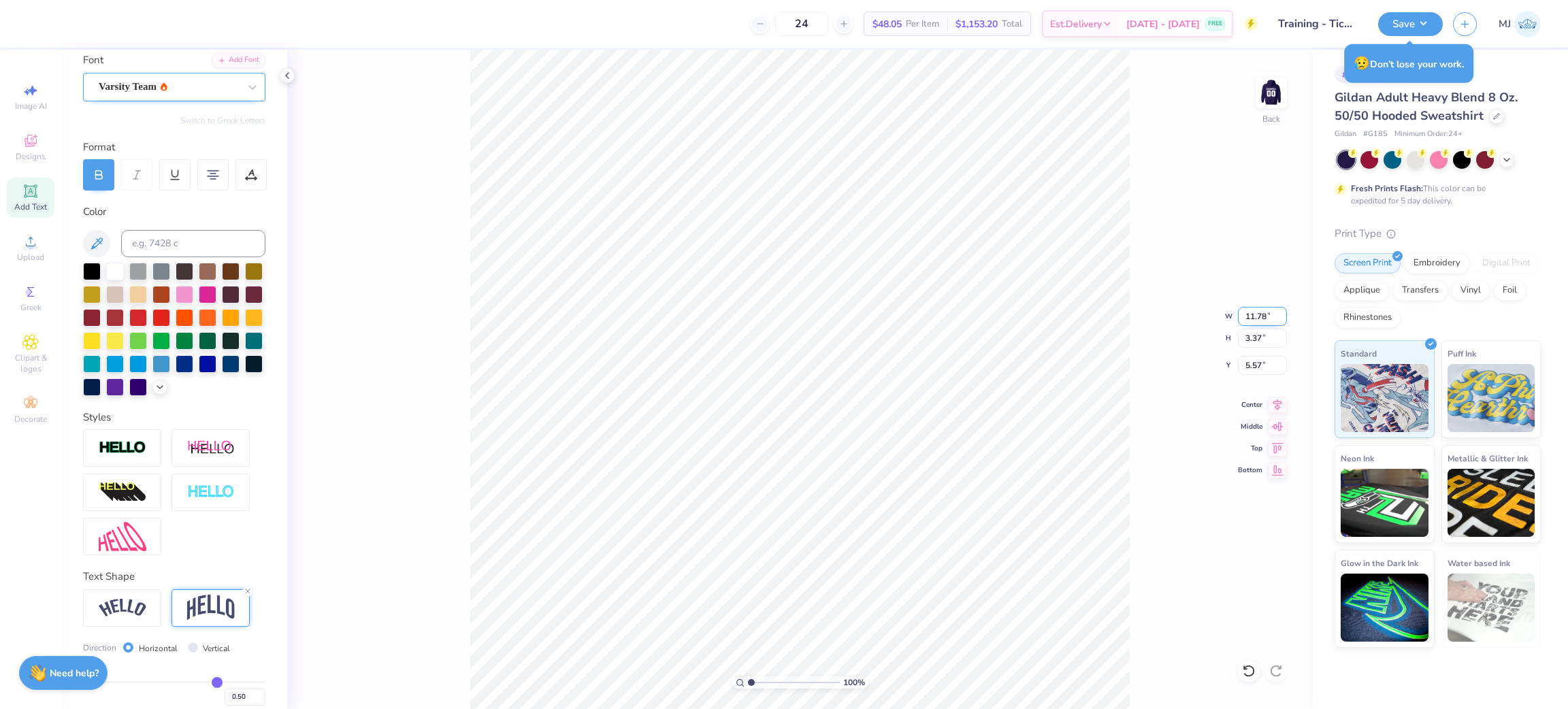
click at [1259, 316] on input "11.78" at bounding box center [1262, 316] width 49 height 19
drag, startPoint x: 1259, startPoint y: 316, endPoint x: 1268, endPoint y: 312, distance: 9.8
click at [1268, 312] on input "11.78" at bounding box center [1262, 316] width 49 height 19
type input "12.50"
type input "3.58"
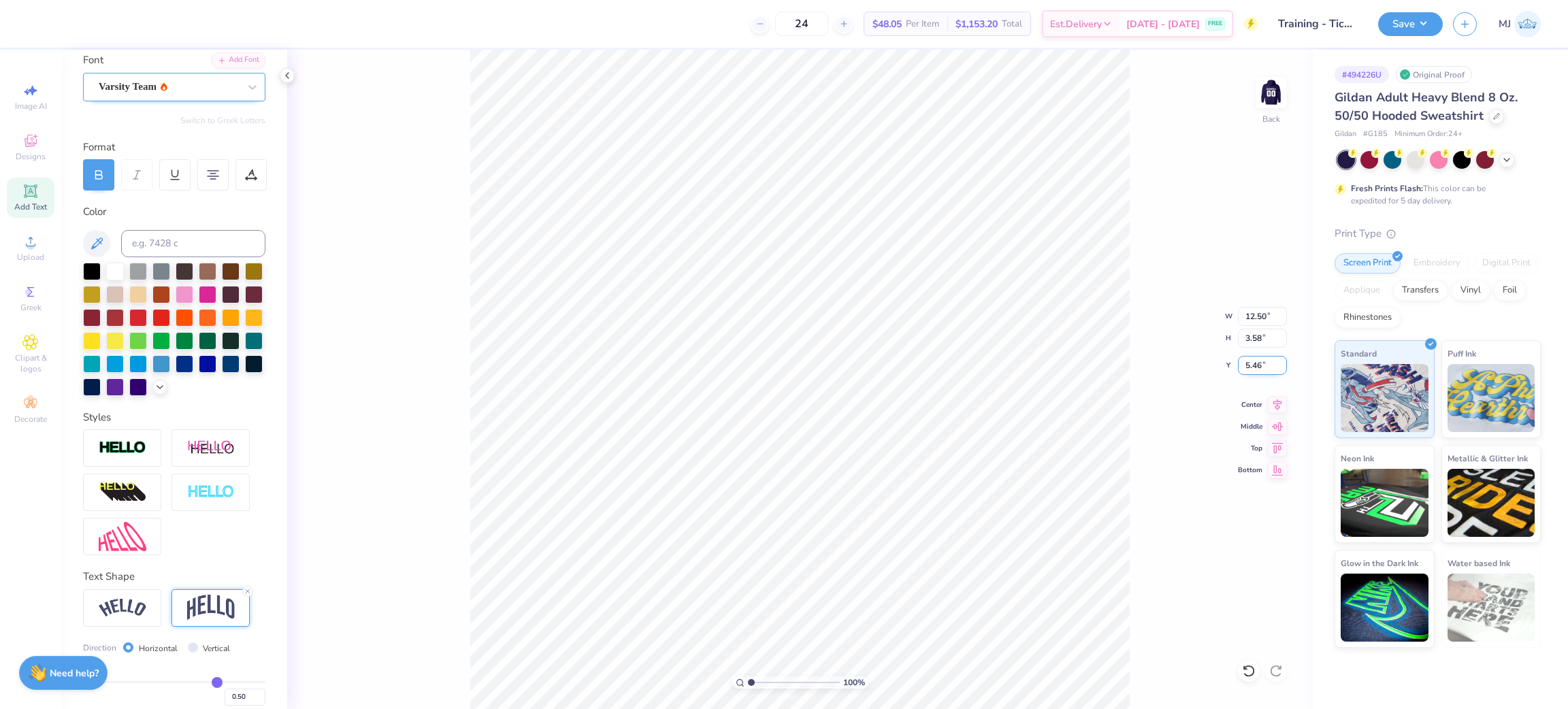
click at [1254, 360] on input "5.46" at bounding box center [1262, 365] width 49 height 19
type input "3.00"
click at [1469, 293] on div "Vinyl" at bounding box center [1470, 288] width 38 height 20
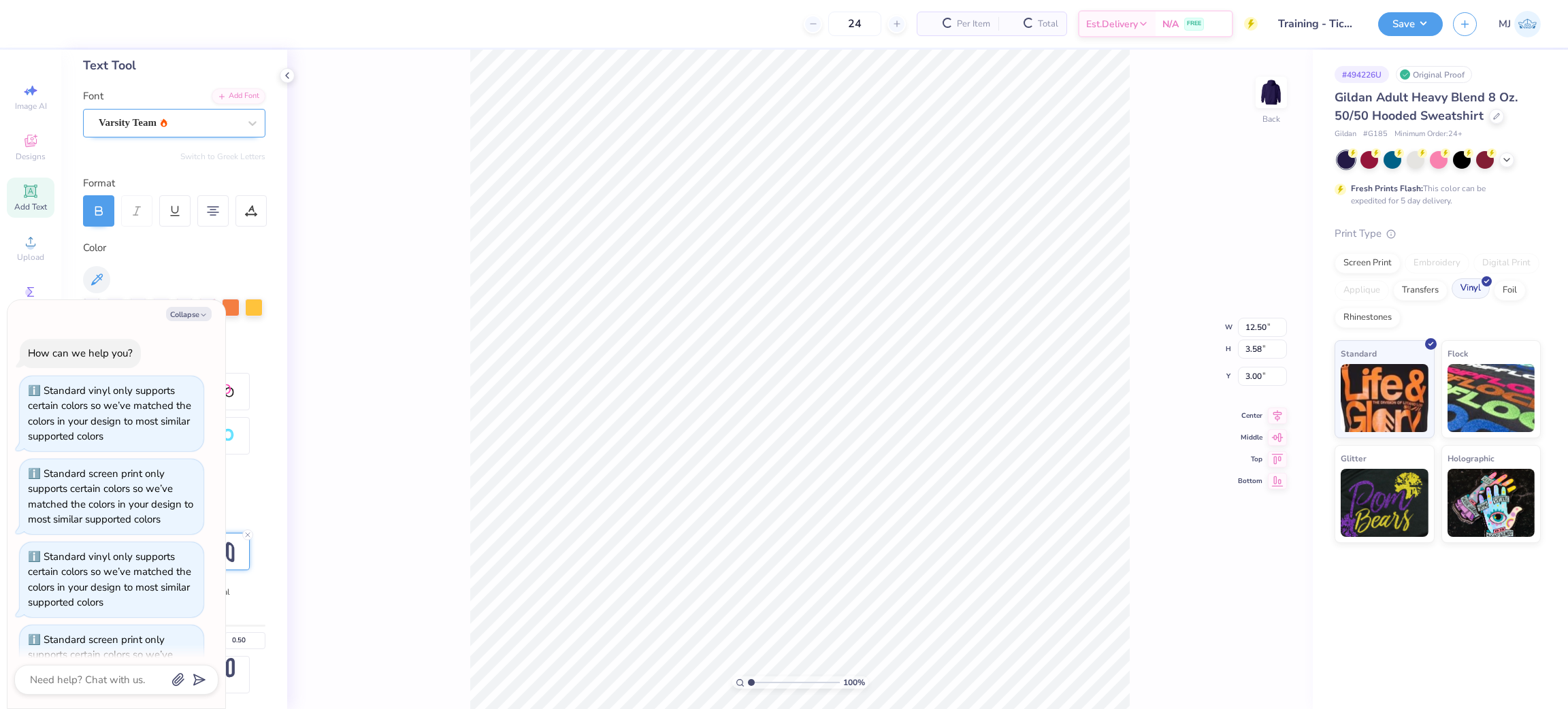
scroll to position [301, 0]
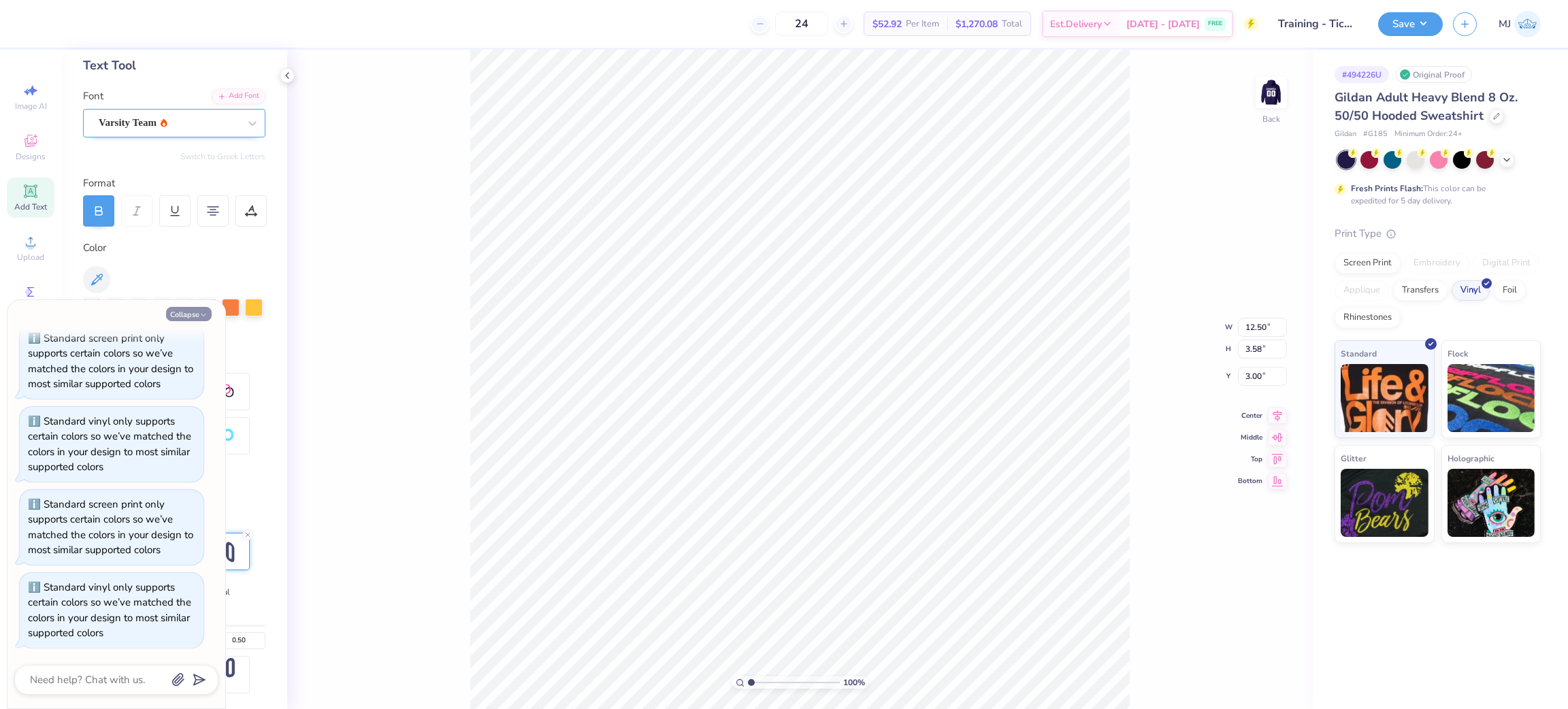
click at [195, 317] on button "Collapse" at bounding box center [188, 314] width 45 height 14
type textarea "x"
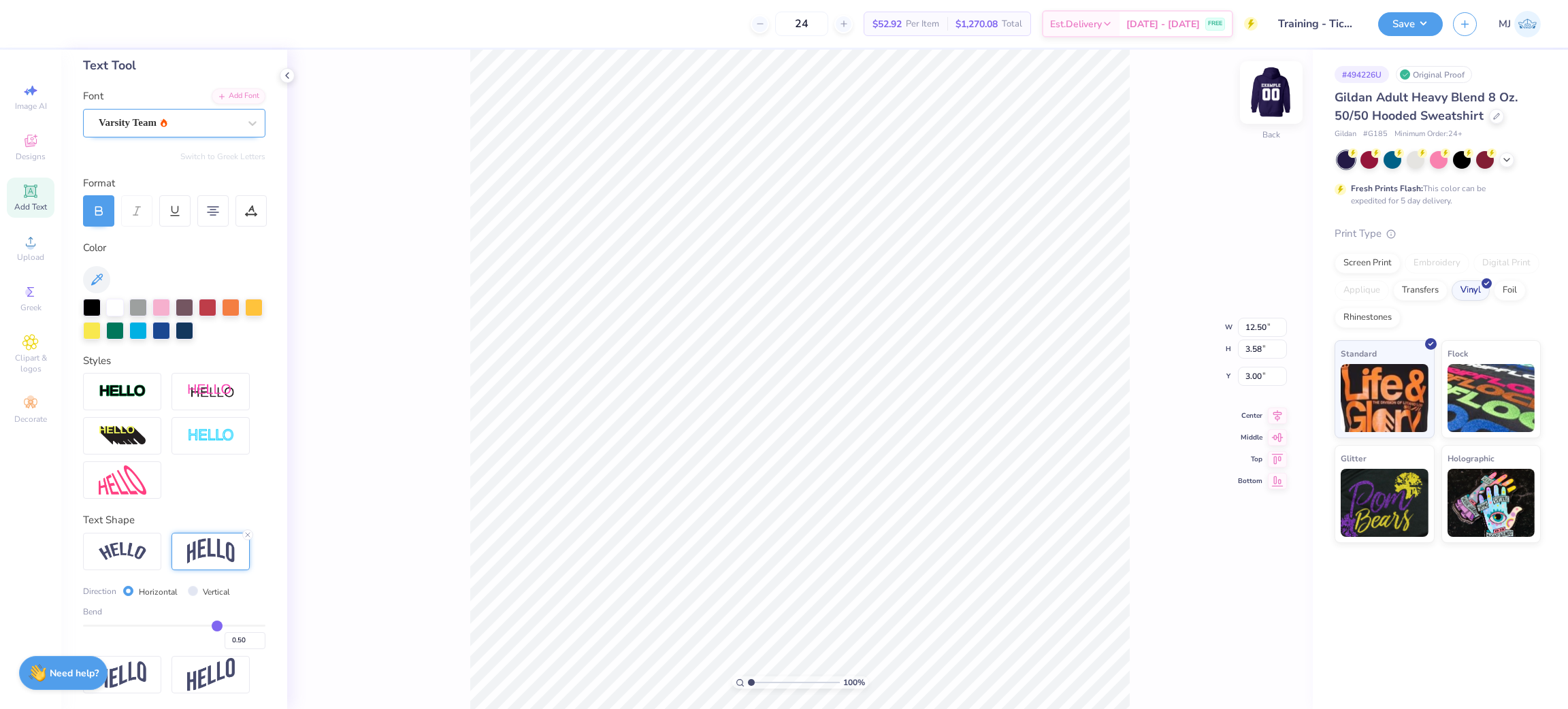
click at [1262, 97] on img at bounding box center [1271, 93] width 54 height 54
click at [1273, 100] on img at bounding box center [1271, 93] width 54 height 54
click at [1406, 24] on button "Save" at bounding box center [1410, 22] width 65 height 24
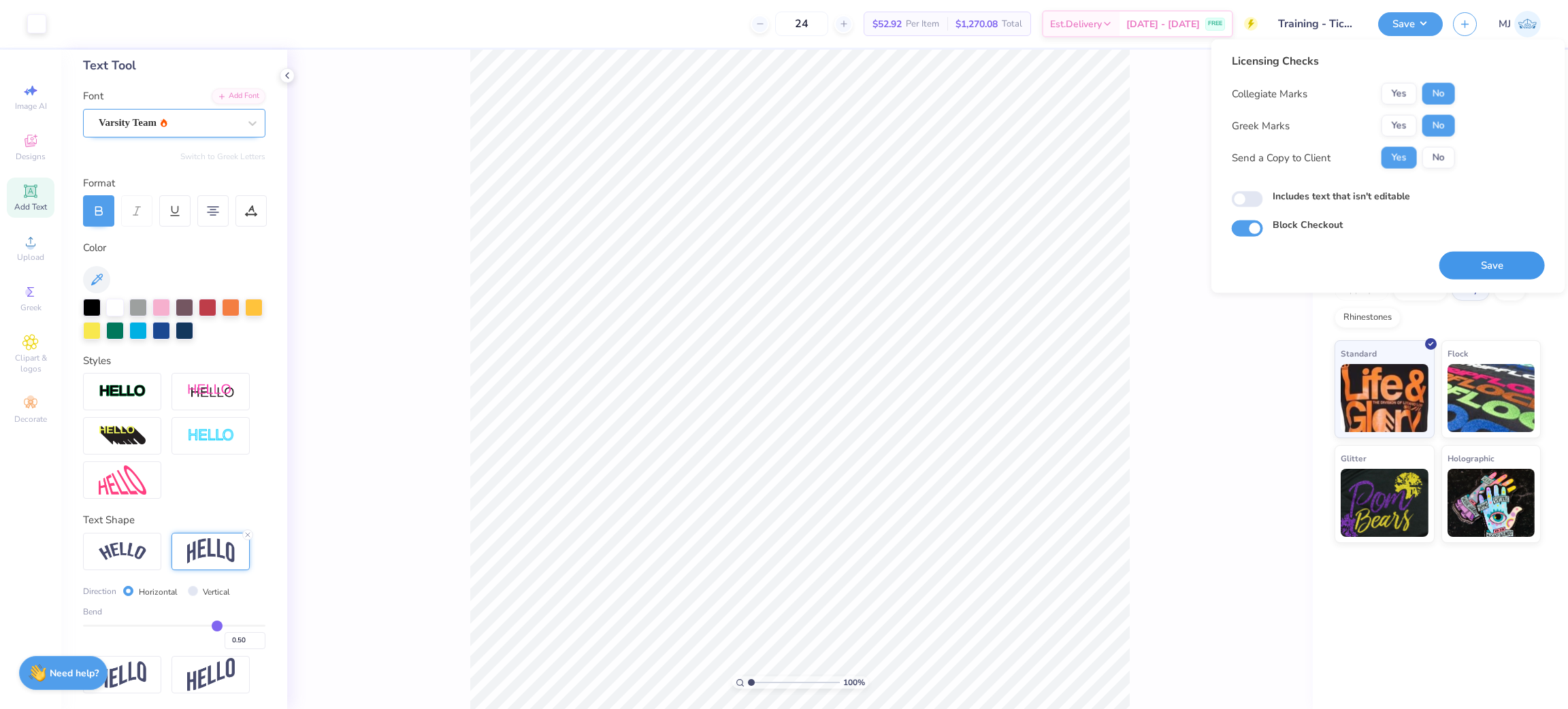
click at [1513, 257] on button "Save" at bounding box center [1491, 266] width 105 height 28
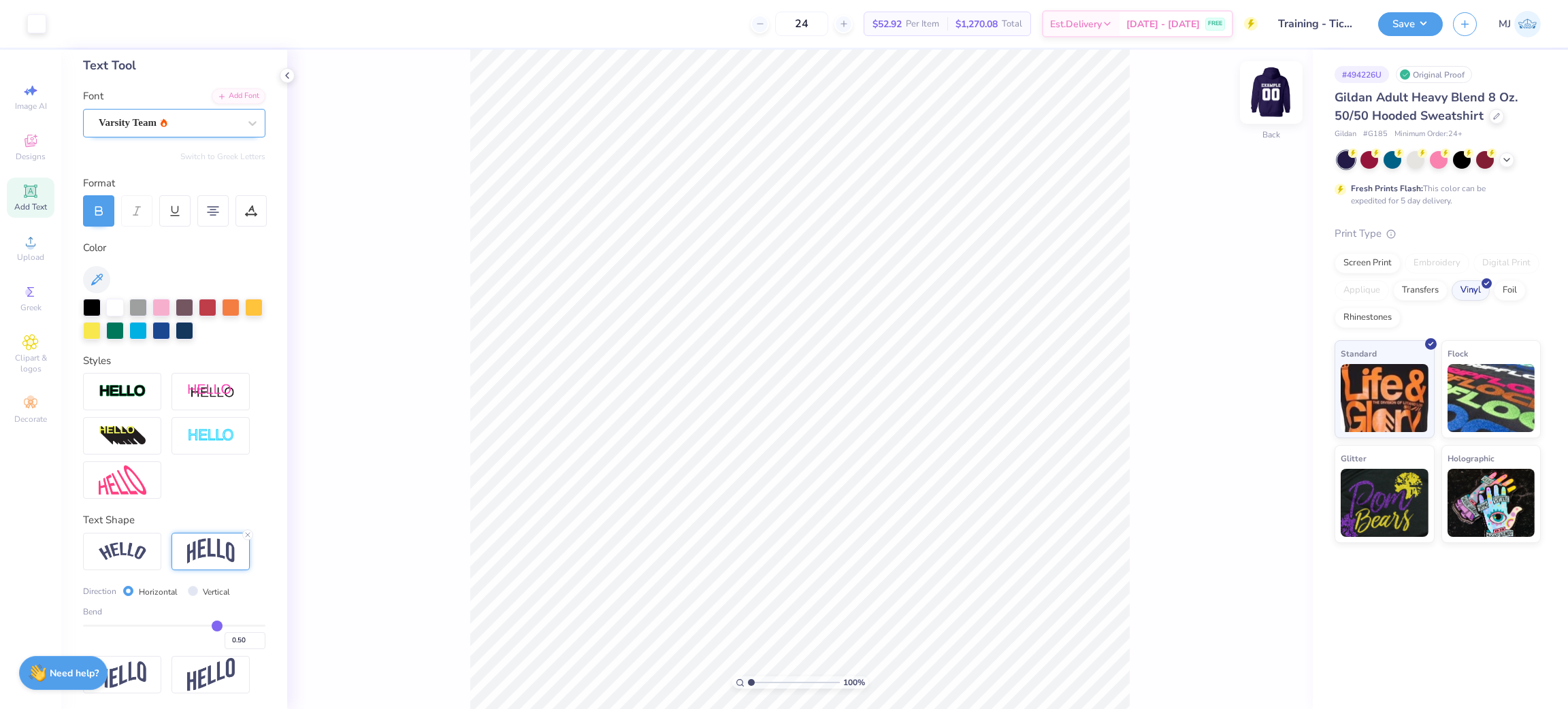
click at [1268, 96] on img at bounding box center [1271, 93] width 54 height 54
click at [1273, 93] on img at bounding box center [1271, 93] width 54 height 54
click at [1431, 14] on button "Save" at bounding box center [1410, 22] width 65 height 24
